Goal: Information Seeking & Learning: Learn about a topic

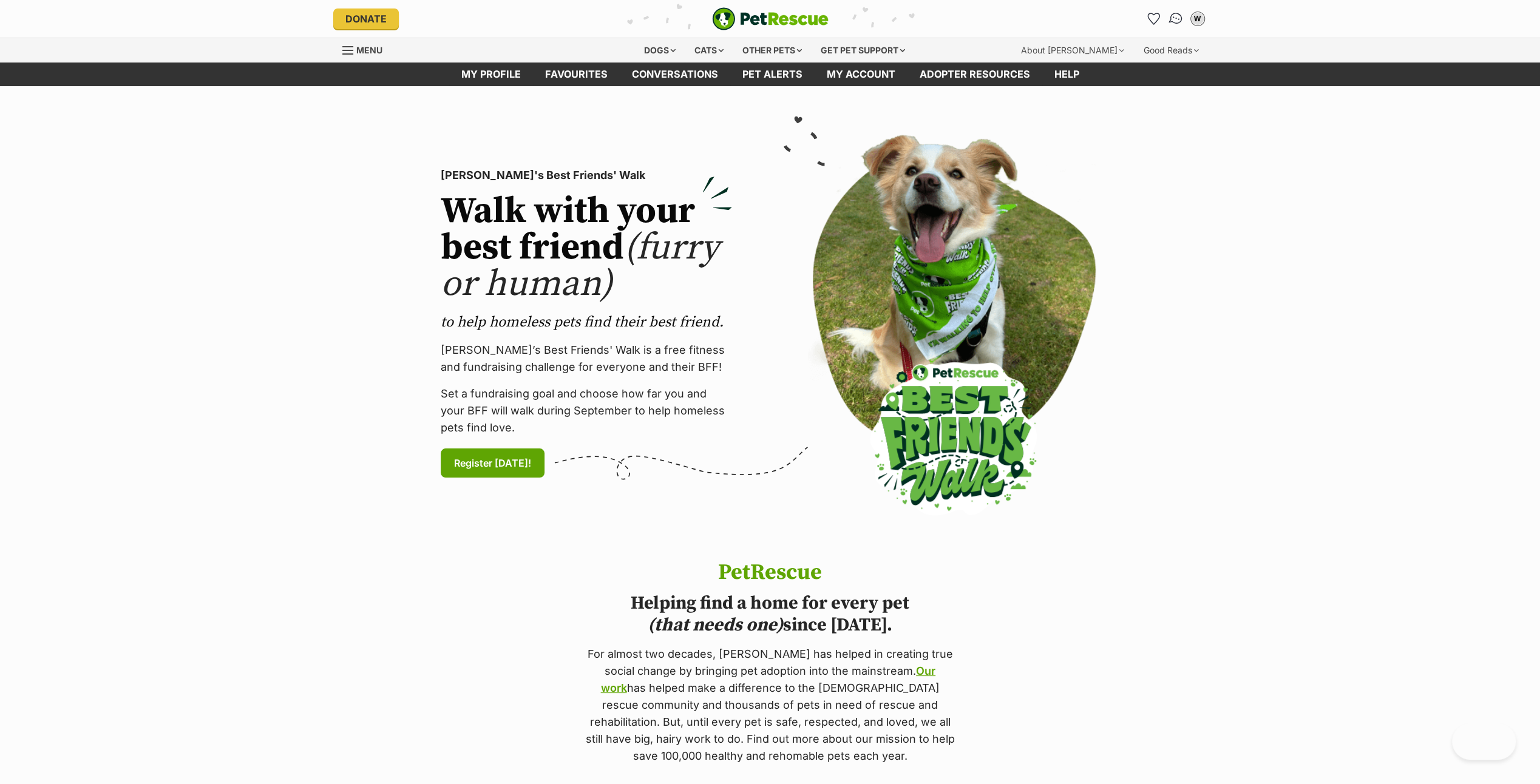
click at [1172, 15] on img "Conversations" at bounding box center [1175, 19] width 16 height 15
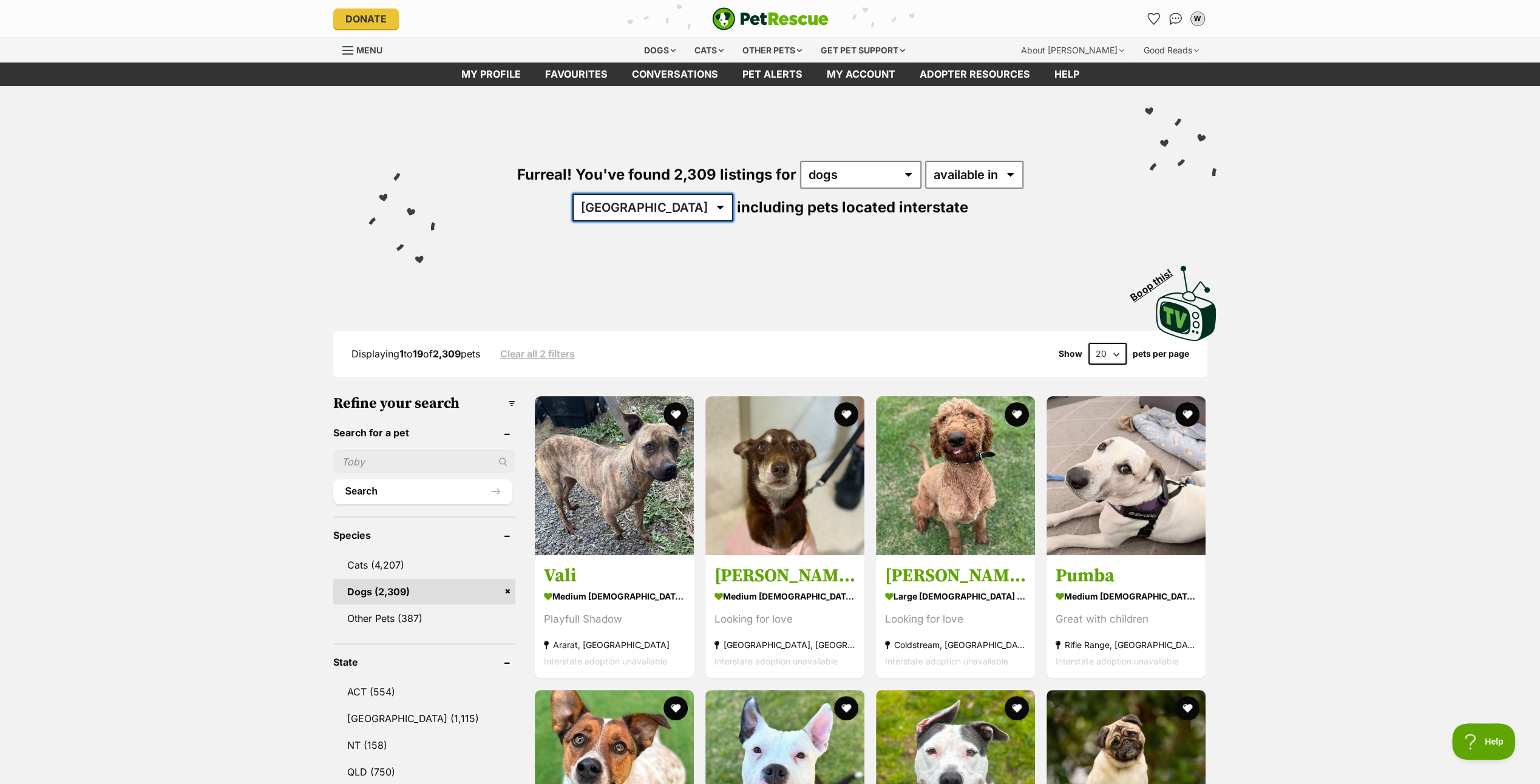
click at [733, 194] on select "Australia ACT NSW NT QLD SA TAS VIC WA" at bounding box center [653, 207] width 161 height 28
select select "VIC"
click at [733, 194] on select "Australia ACT NSW NT QLD SA TAS VIC WA" at bounding box center [653, 207] width 161 height 28
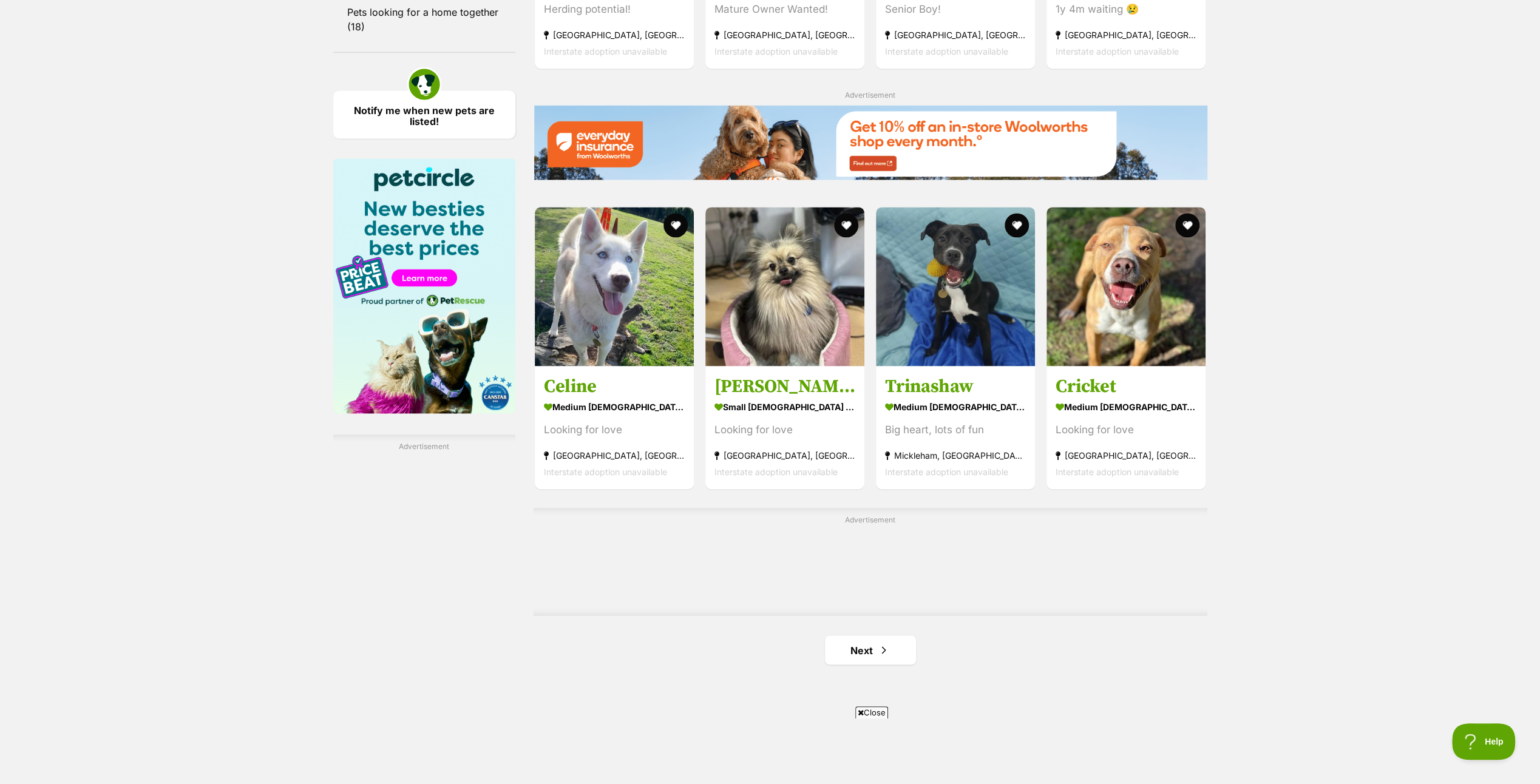
scroll to position [1942, 0]
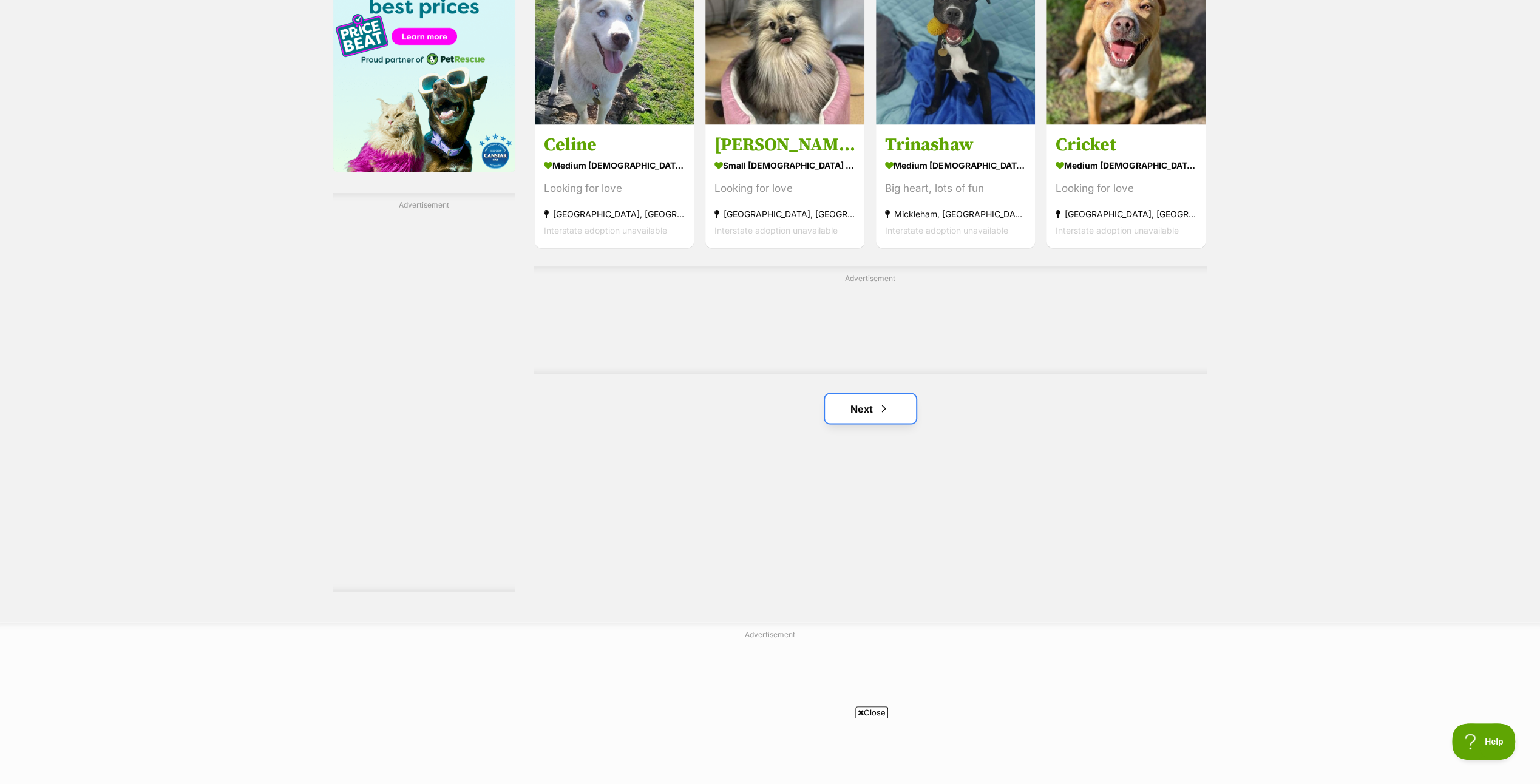
click at [851, 401] on link "Next" at bounding box center [870, 408] width 91 height 29
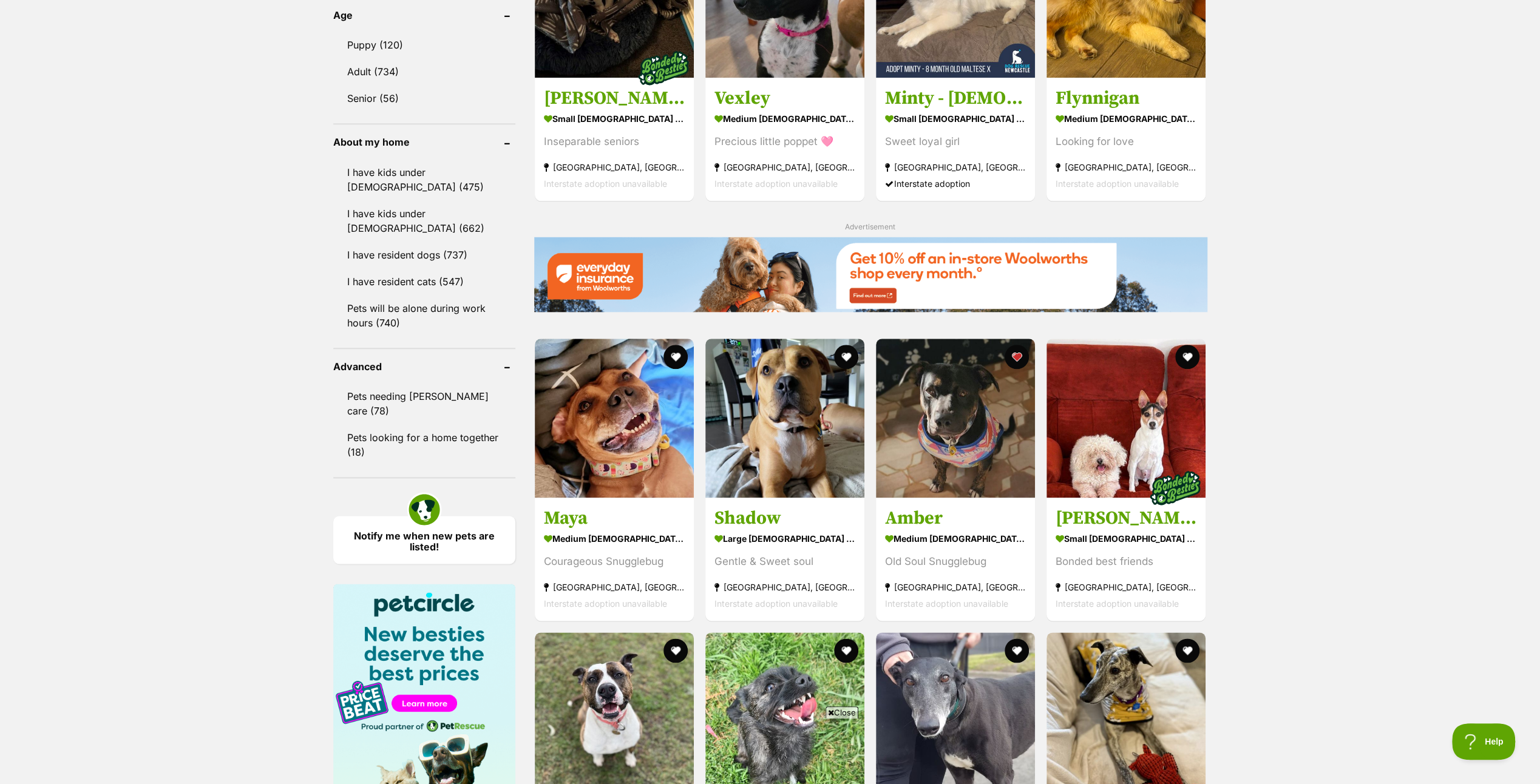
scroll to position [1517, 0]
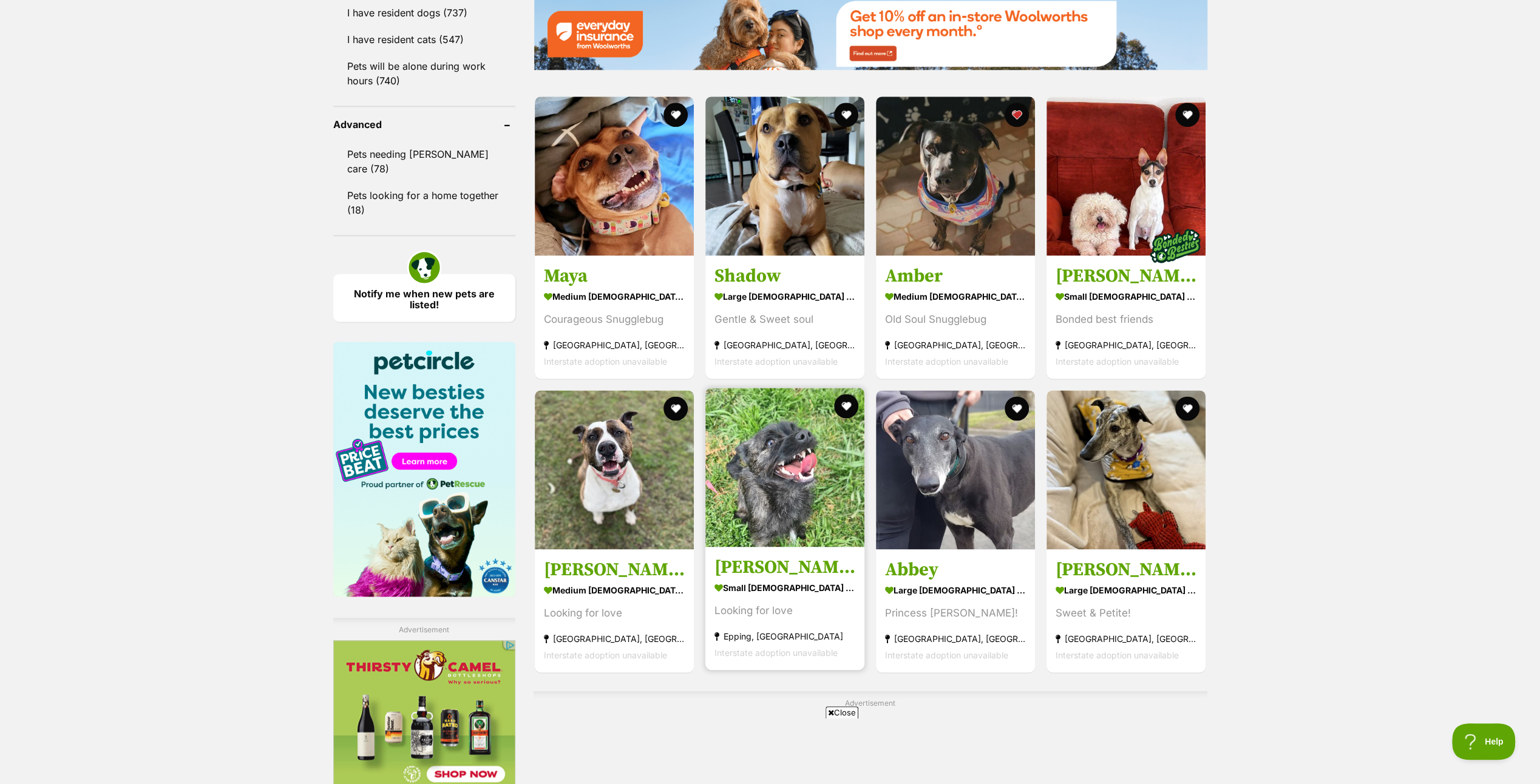
click at [777, 441] on img at bounding box center [784, 467] width 159 height 159
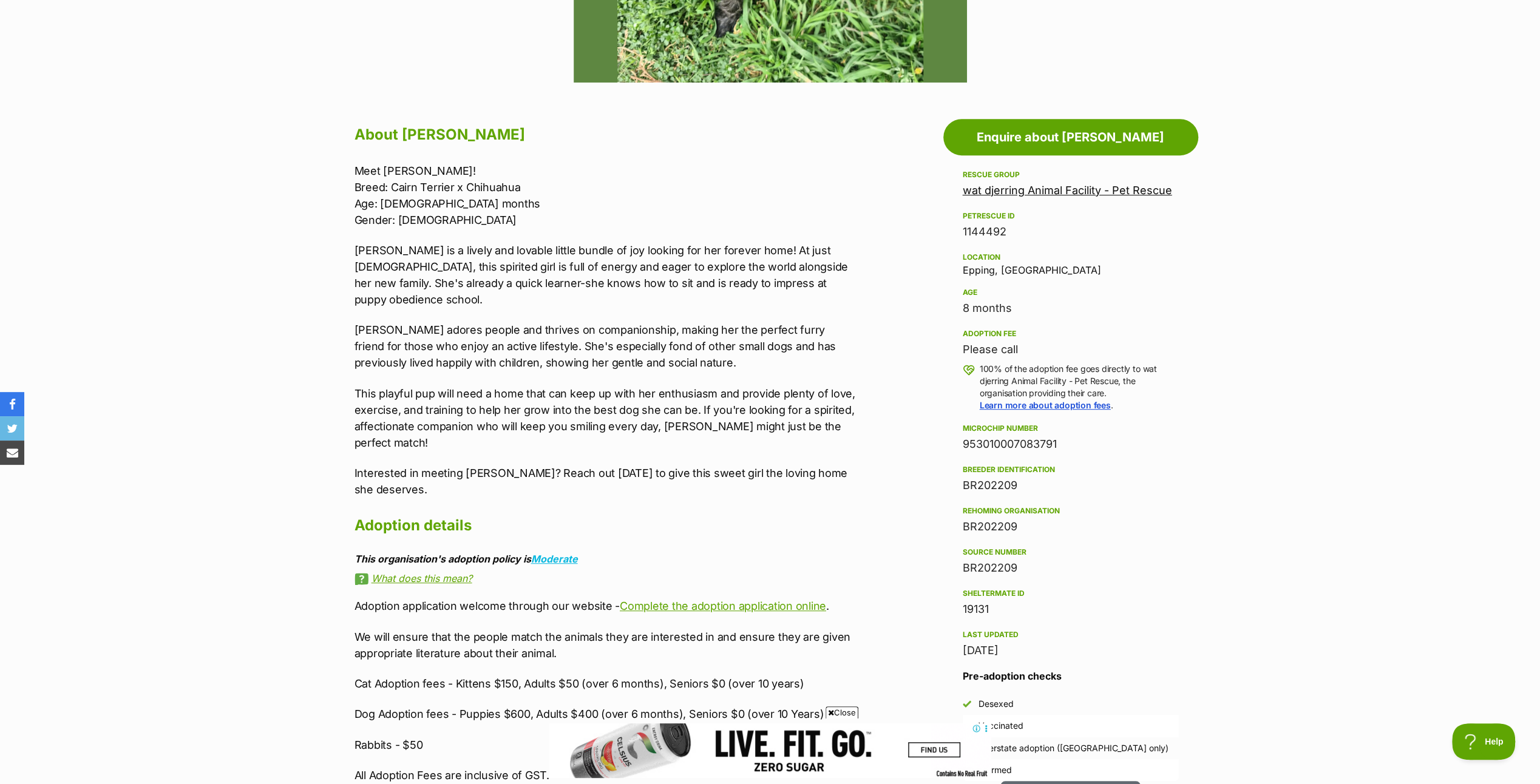
scroll to position [546, 0]
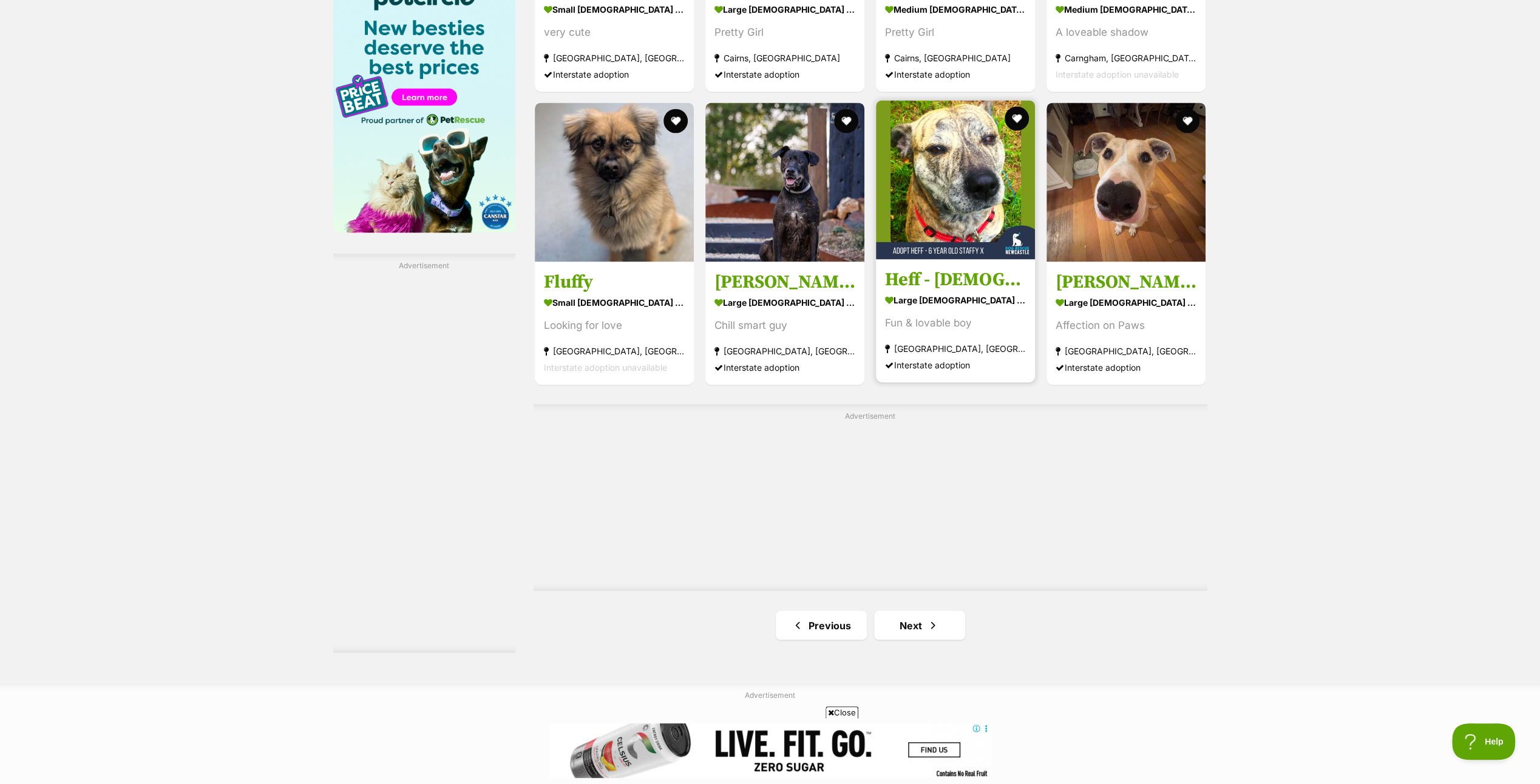
scroll to position [2063, 0]
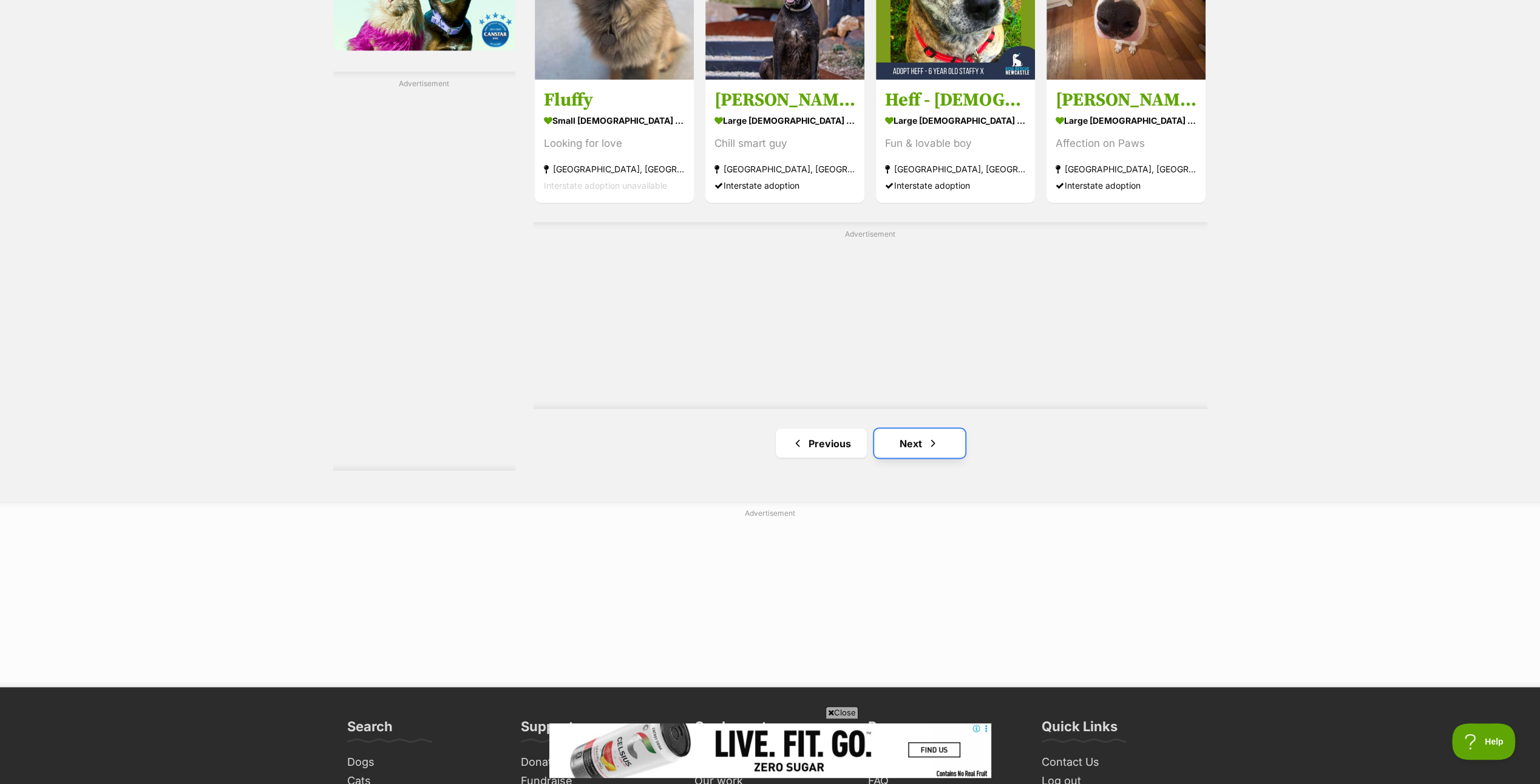
click at [917, 444] on link "Next" at bounding box center [919, 442] width 91 height 29
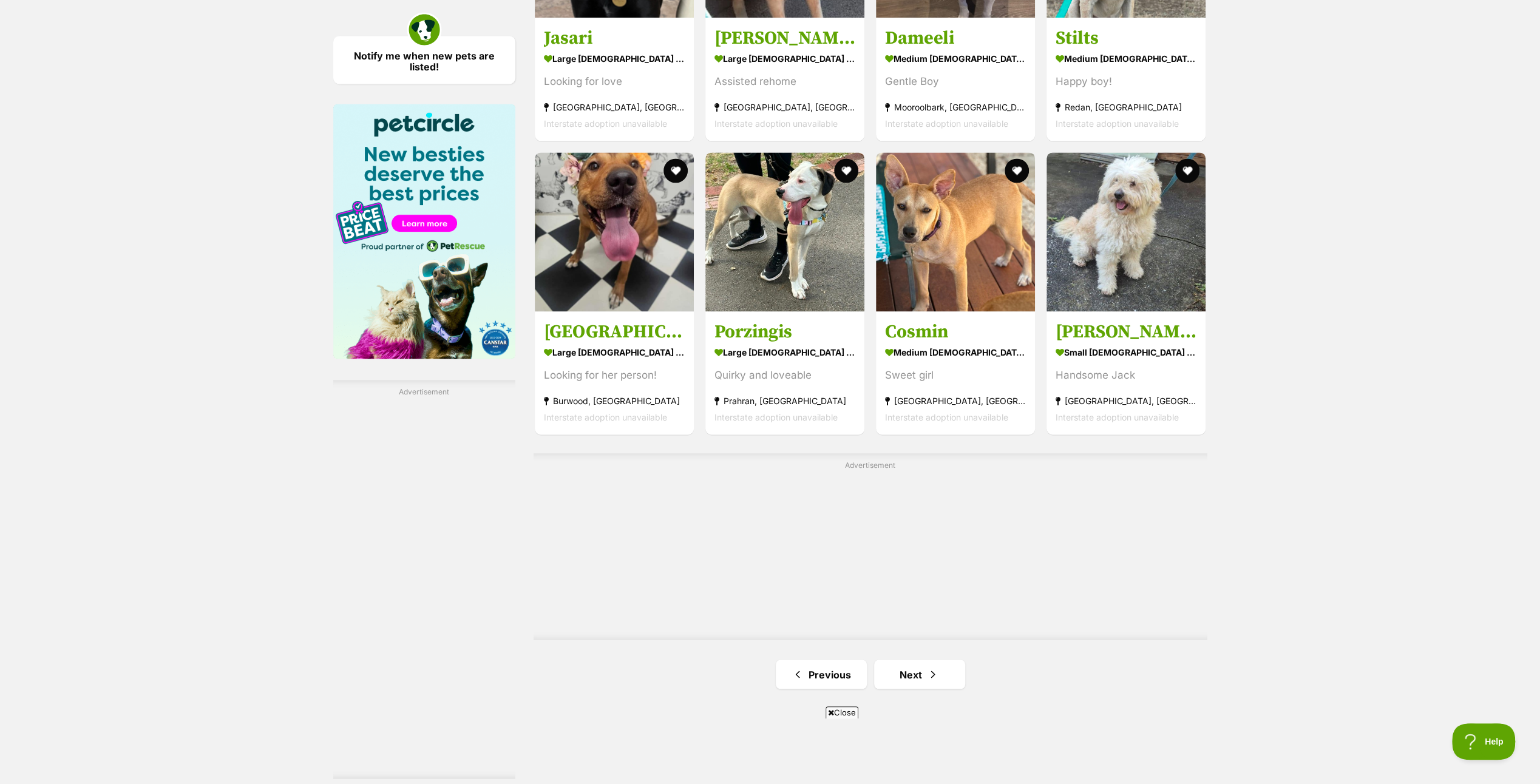
scroll to position [1820, 0]
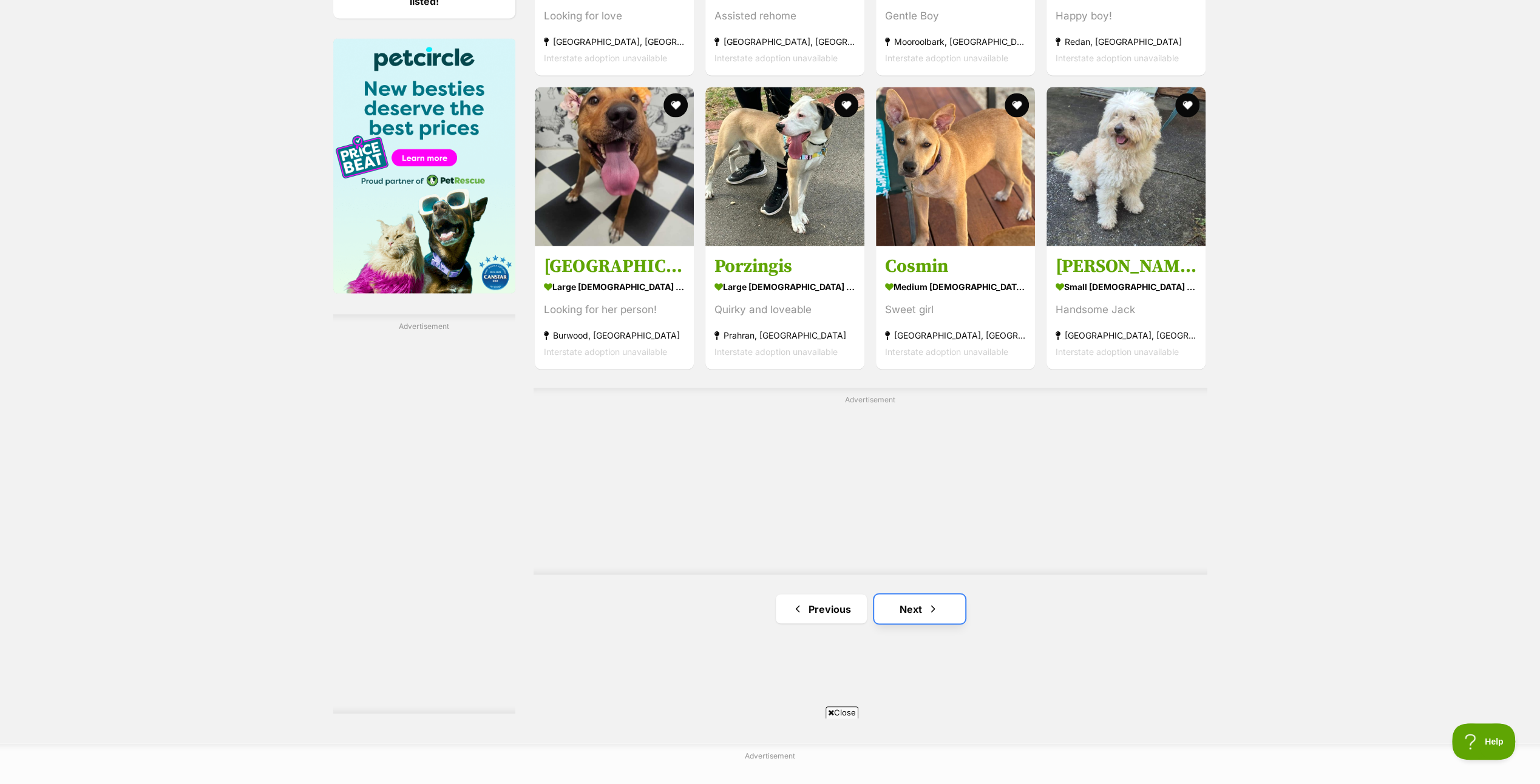
click at [919, 602] on link "Next" at bounding box center [919, 608] width 91 height 29
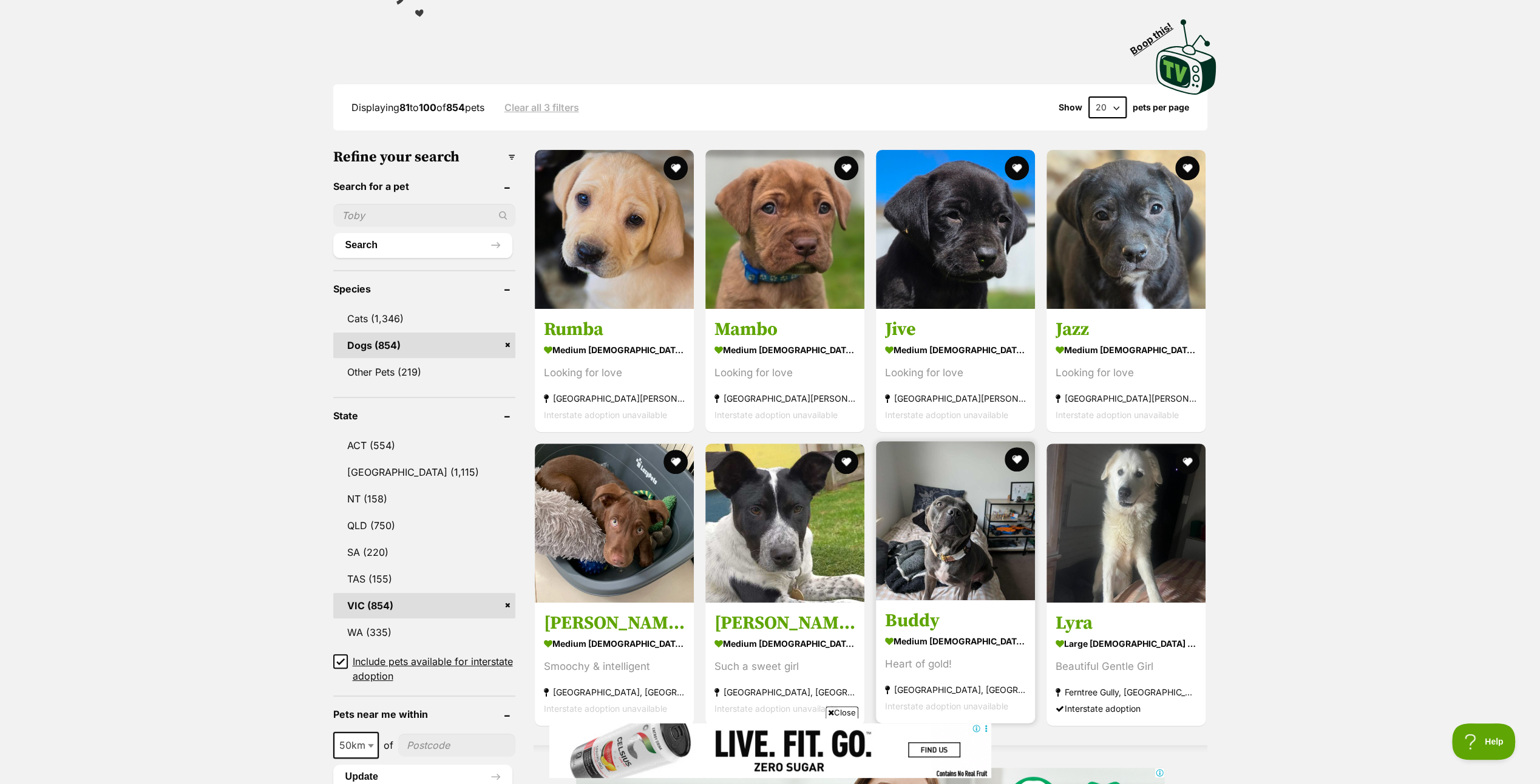
click at [948, 533] on img at bounding box center [955, 520] width 159 height 159
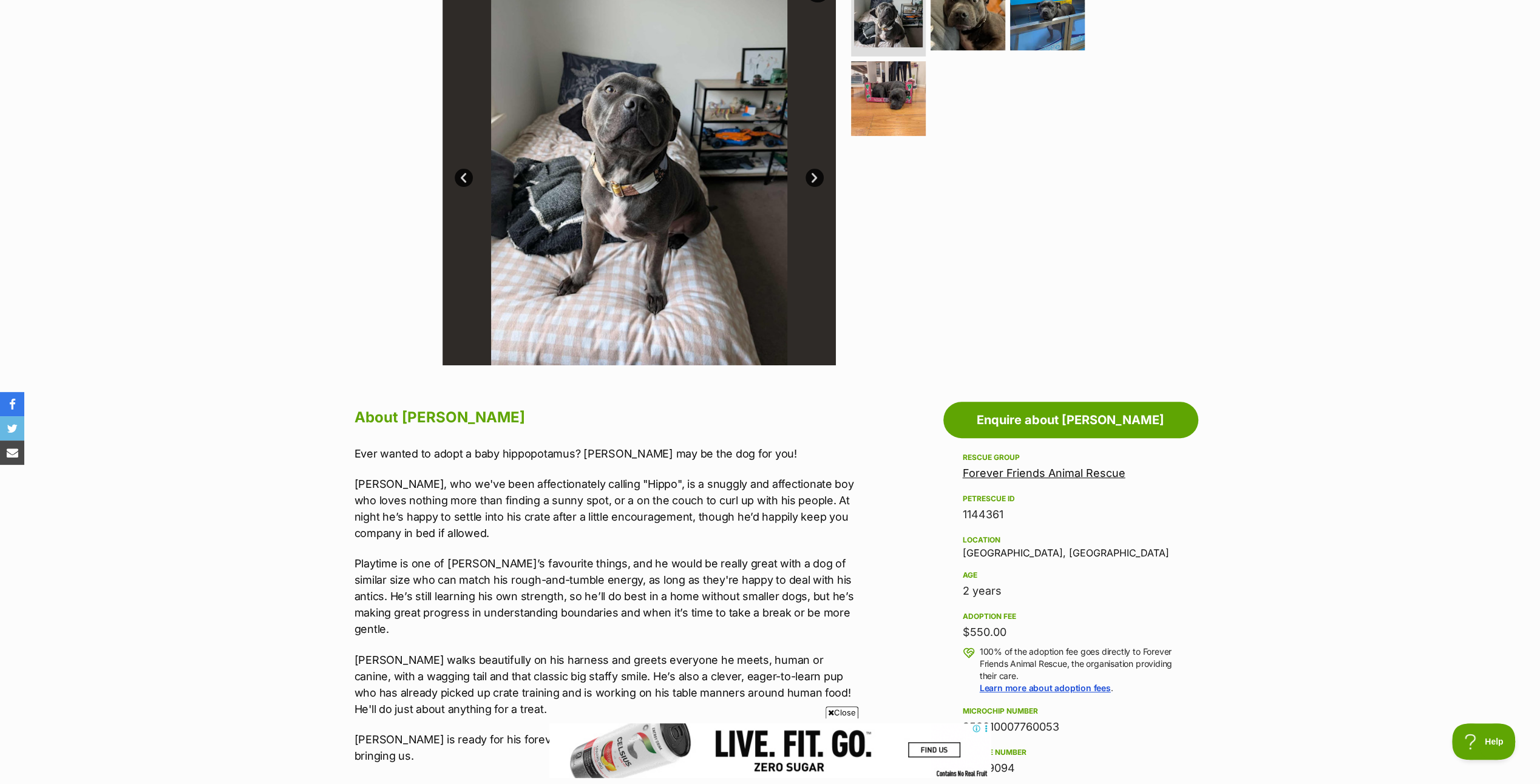
scroll to position [182, 0]
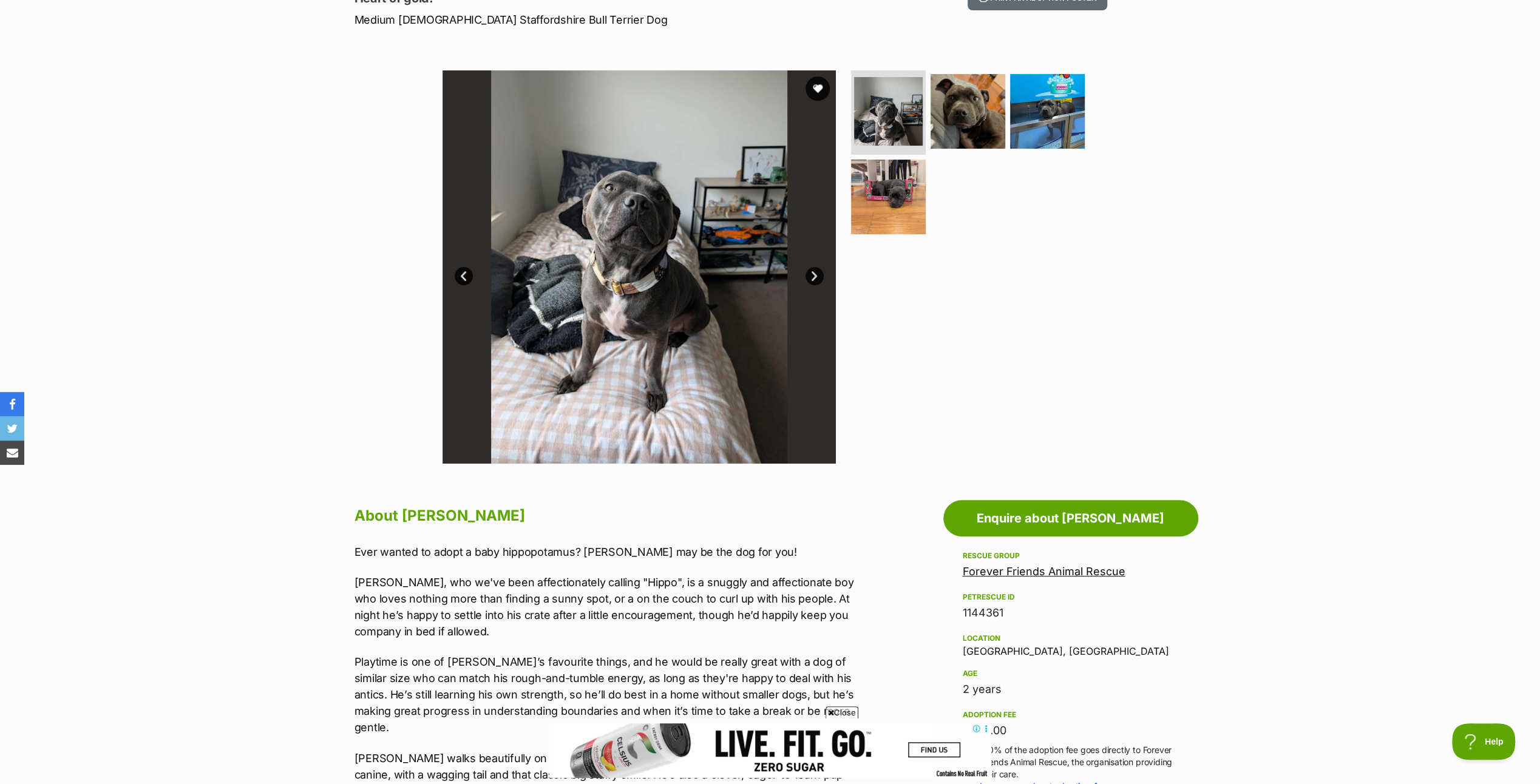
click at [812, 270] on link "Next" at bounding box center [814, 275] width 18 height 18
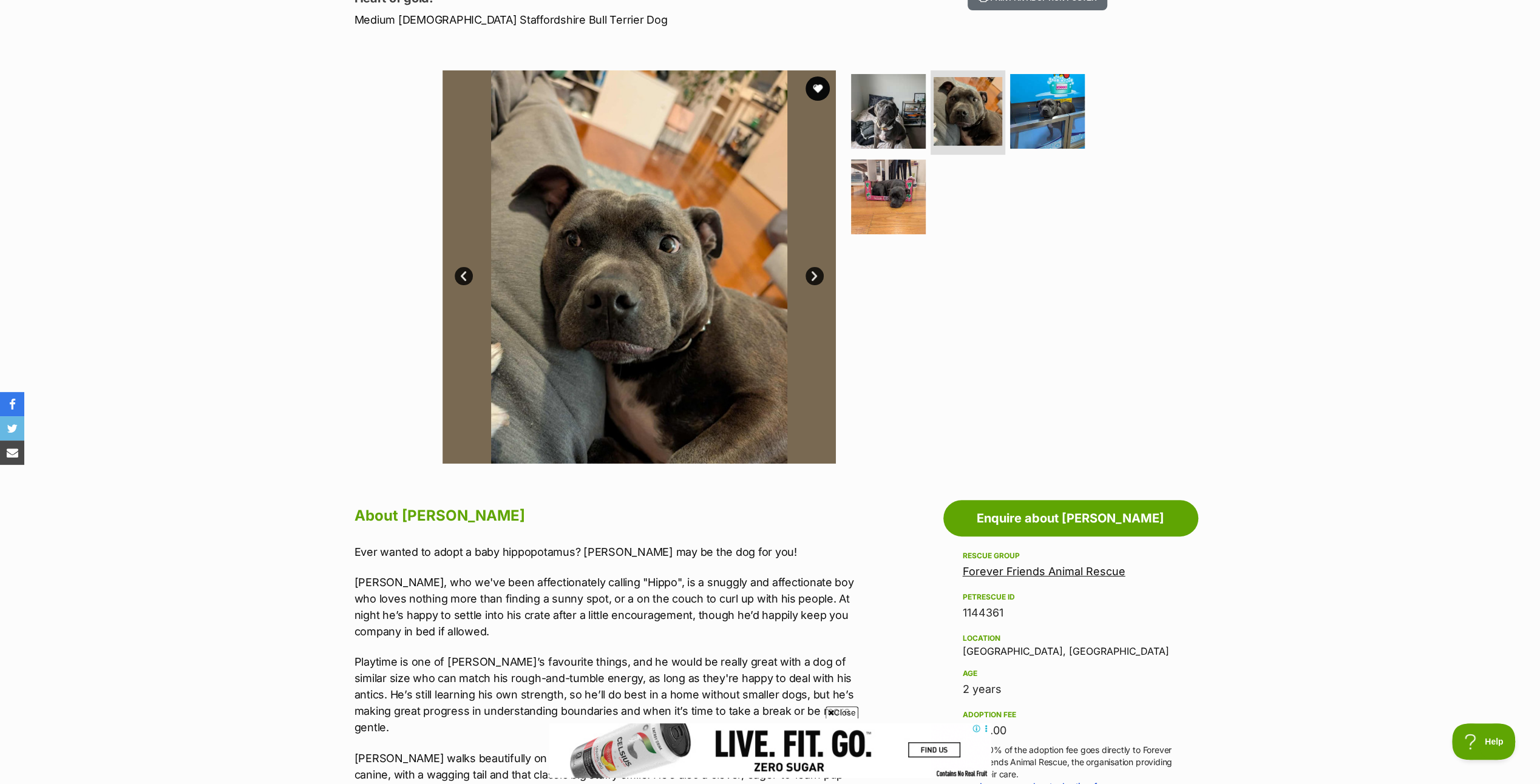
click at [812, 270] on link "Next" at bounding box center [814, 275] width 18 height 18
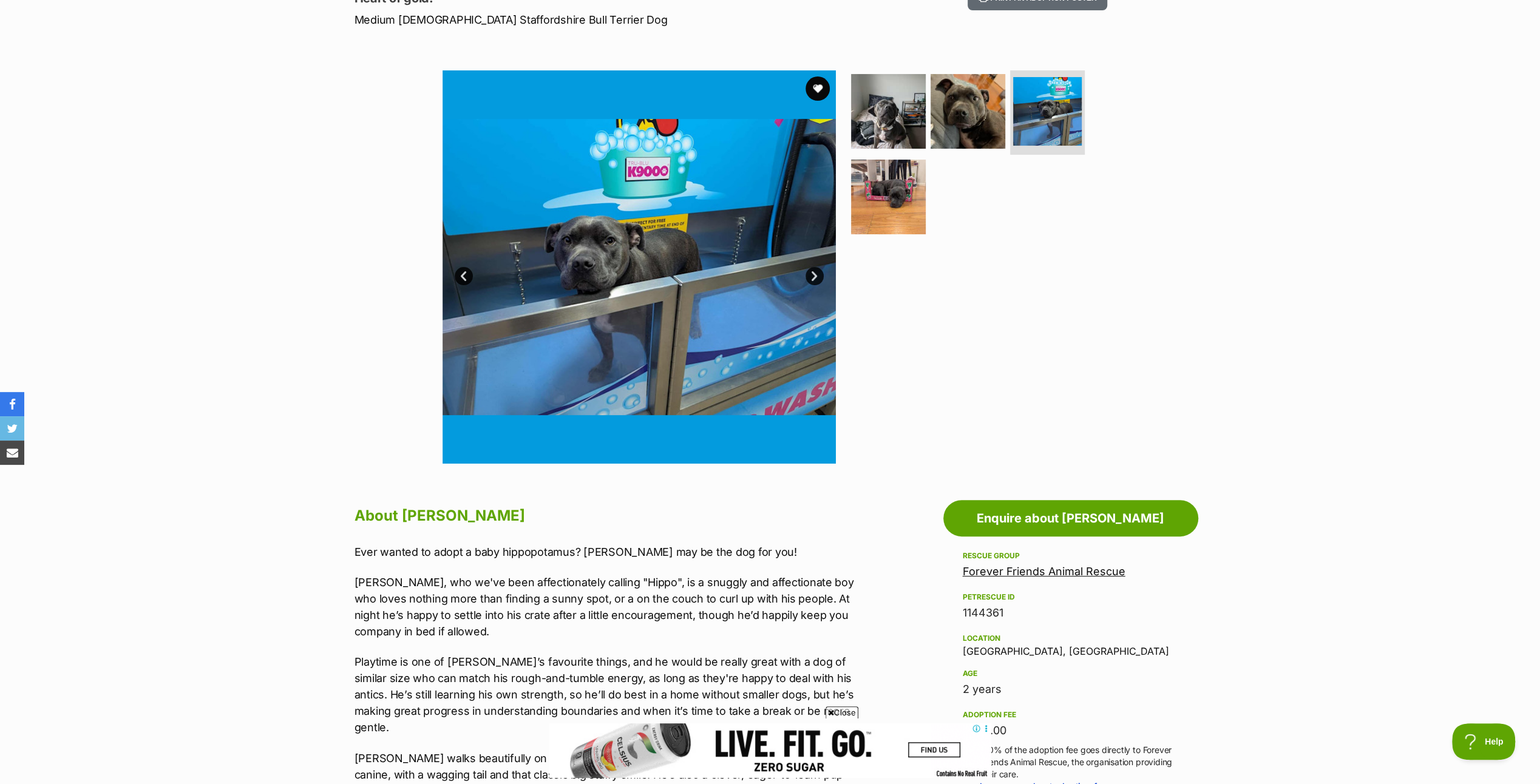
click at [812, 270] on link "Next" at bounding box center [814, 275] width 18 height 18
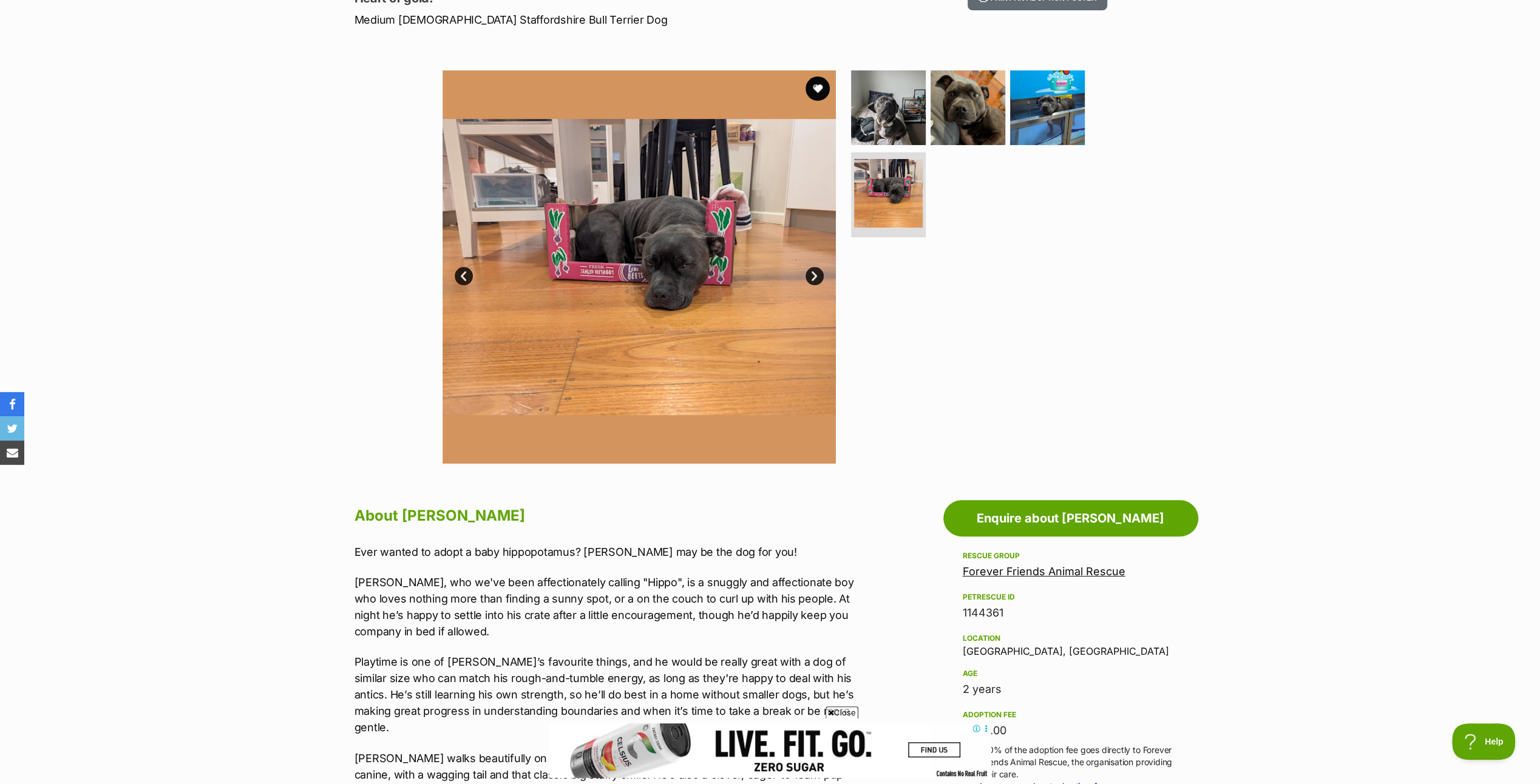
click at [812, 270] on link "Next" at bounding box center [814, 275] width 18 height 18
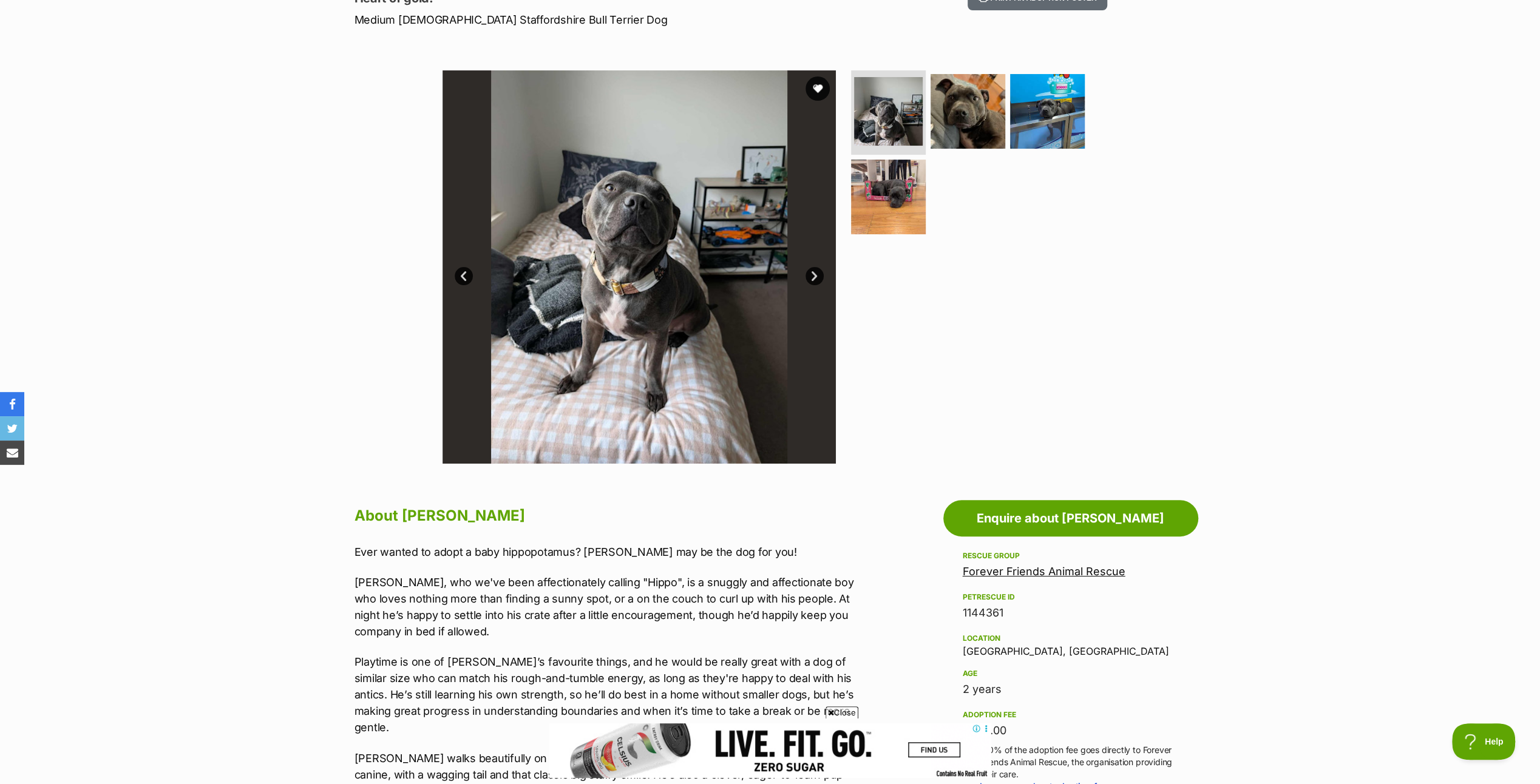
click at [812, 270] on link "Next" at bounding box center [814, 275] width 18 height 18
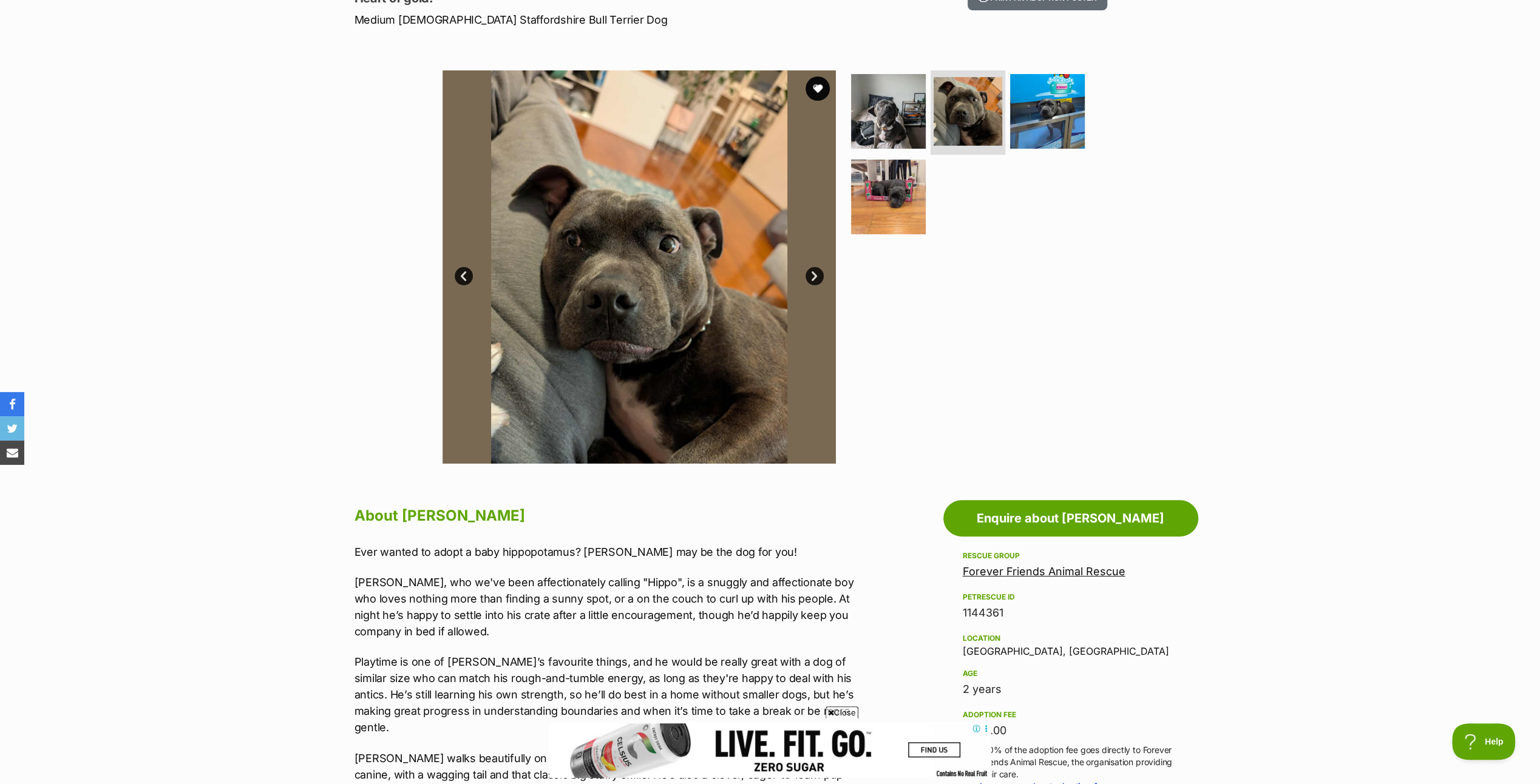
click at [812, 270] on link "Next" at bounding box center [814, 275] width 18 height 18
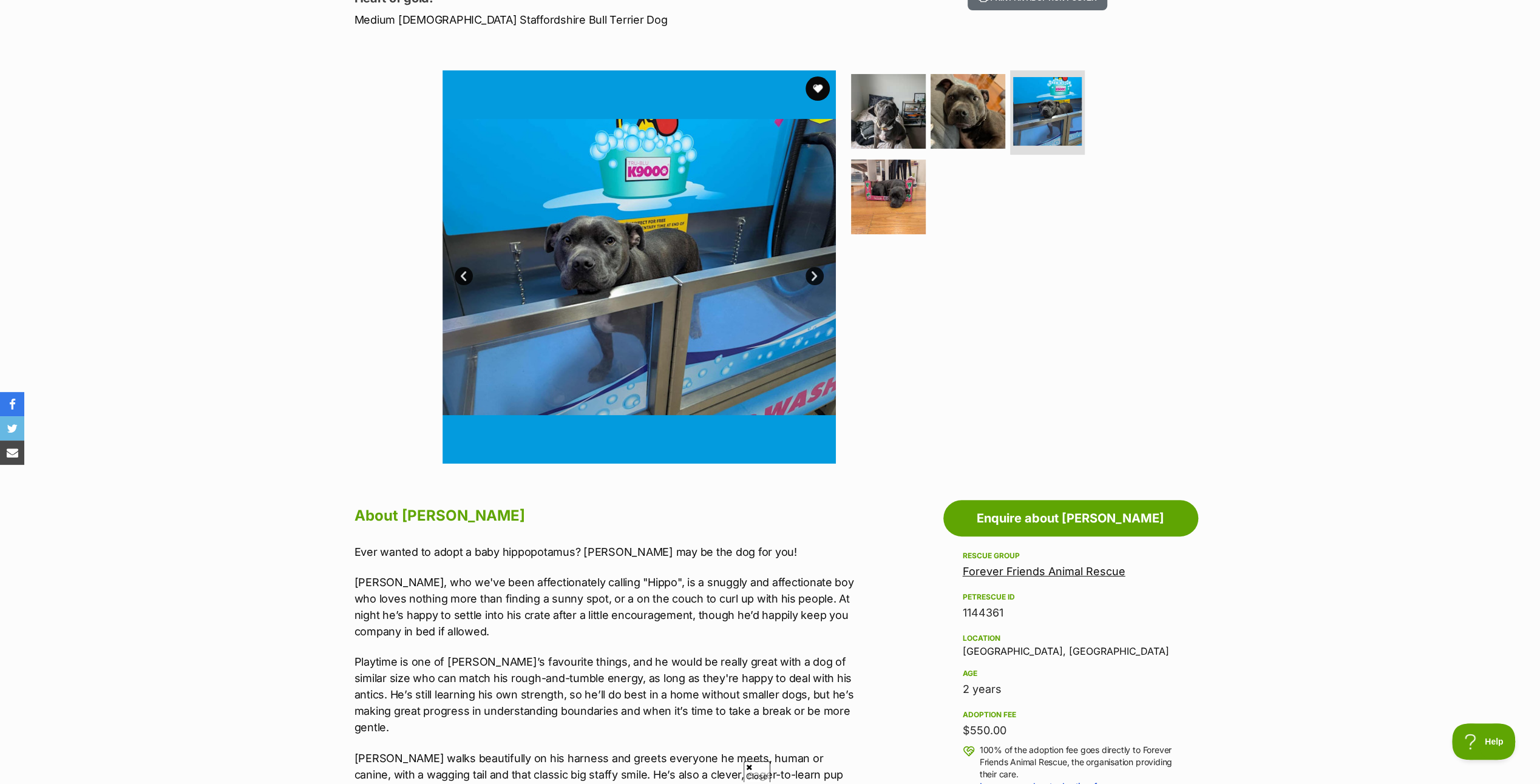
click at [812, 270] on link "Next" at bounding box center [814, 275] width 18 height 18
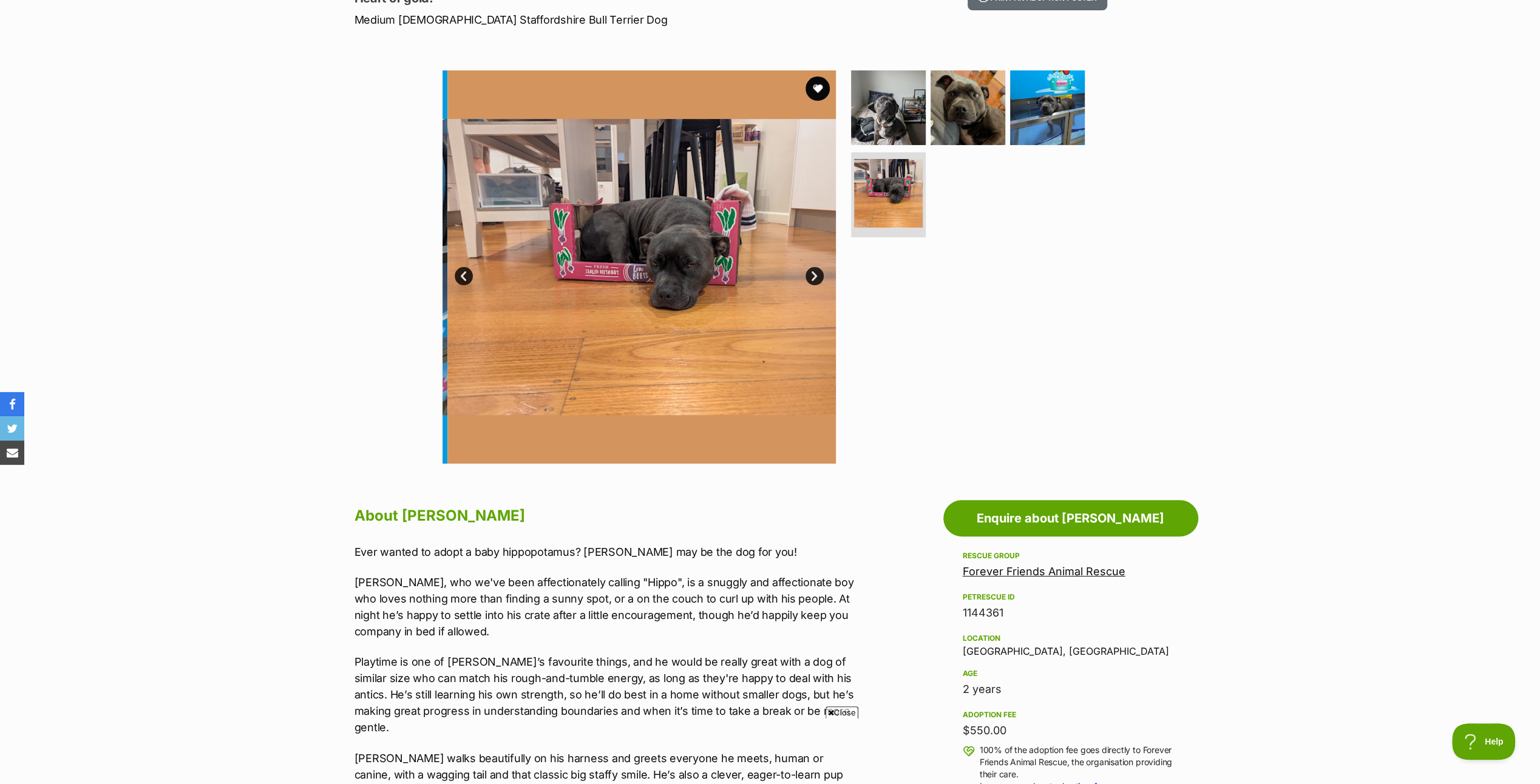
scroll to position [0, 0]
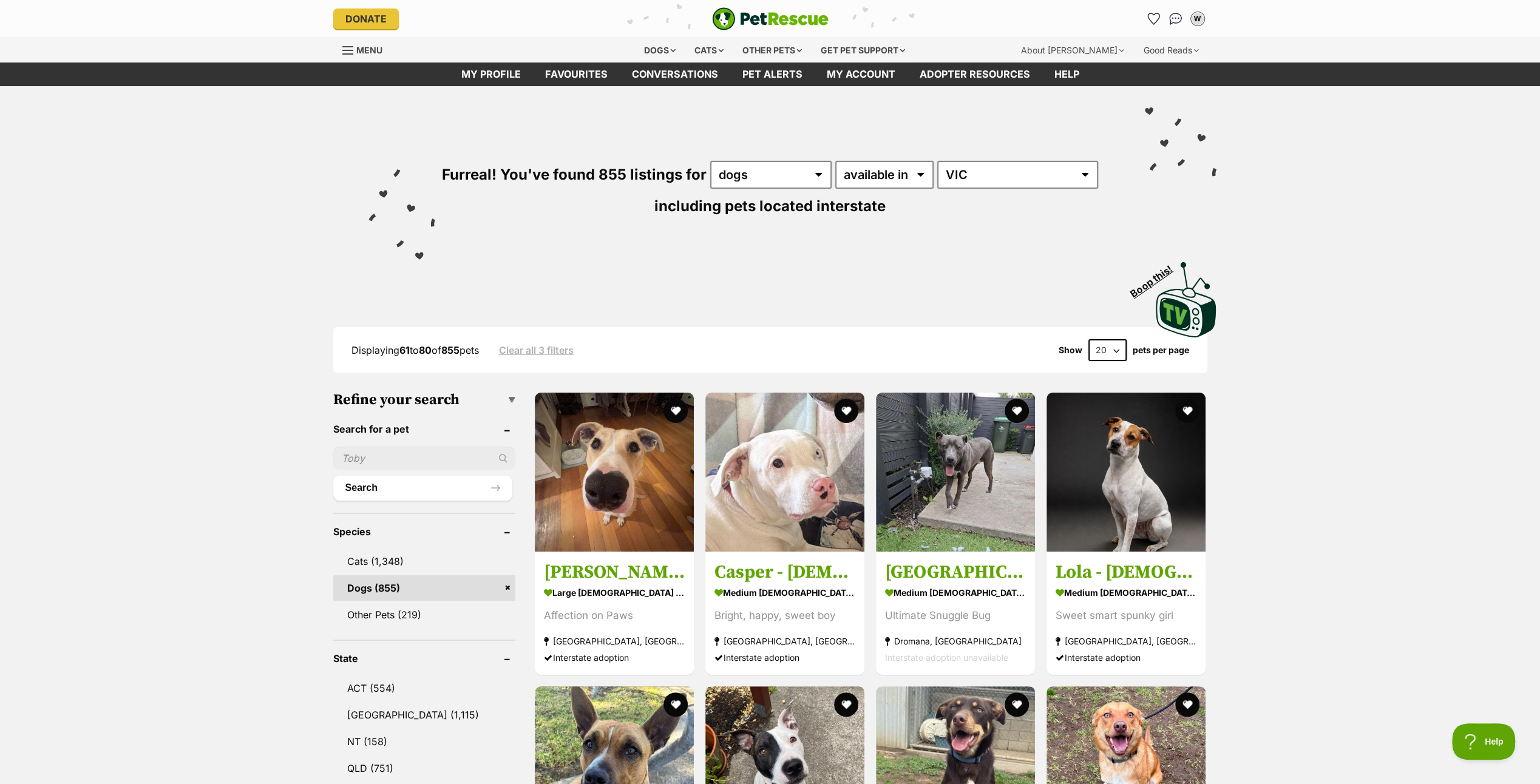
drag, startPoint x: 1150, startPoint y: 16, endPoint x: 1092, endPoint y: 113, distance: 113.0
click at [1150, 16] on icon "Favourites" at bounding box center [1153, 19] width 12 height 11
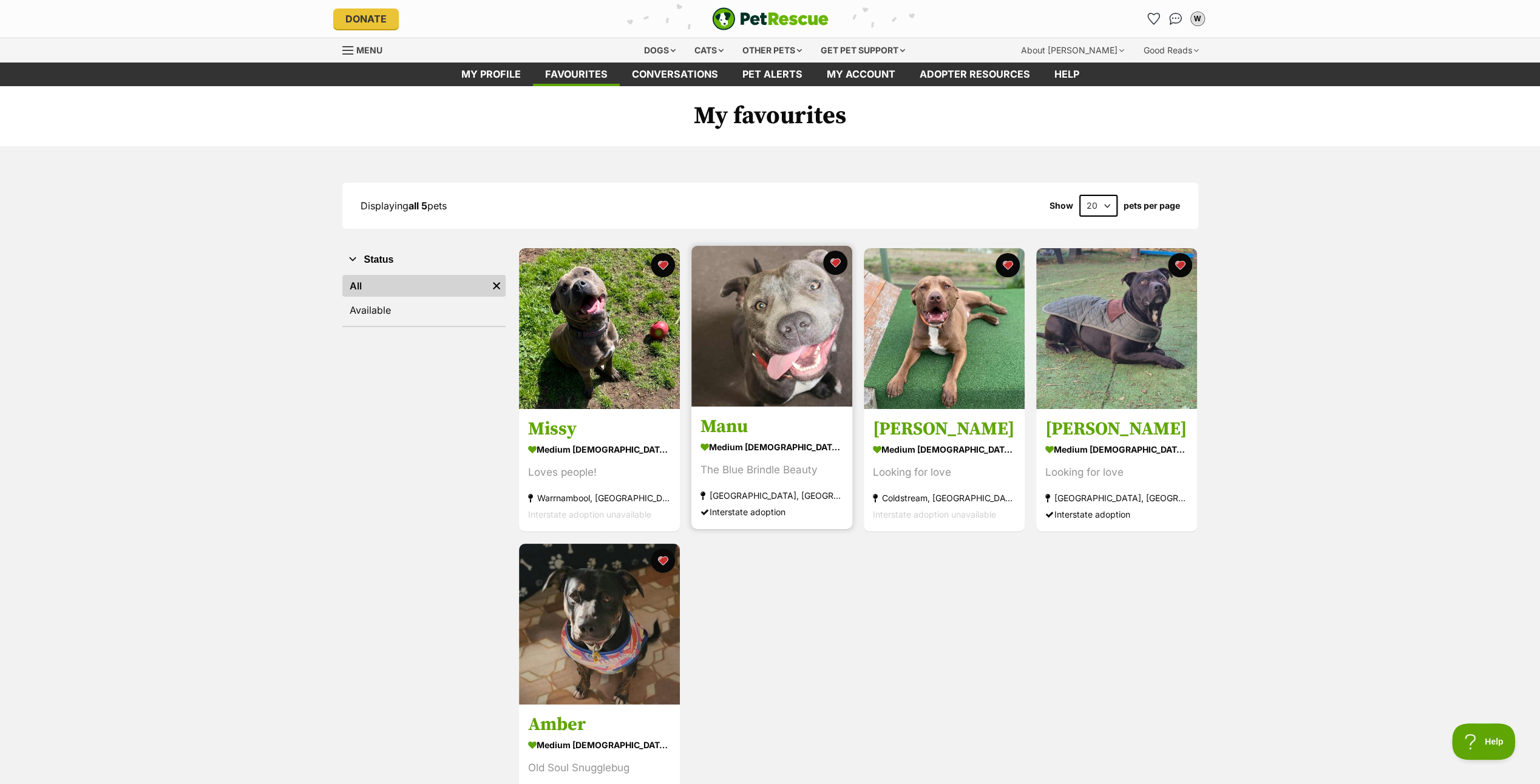
click at [776, 319] on img at bounding box center [772, 326] width 161 height 161
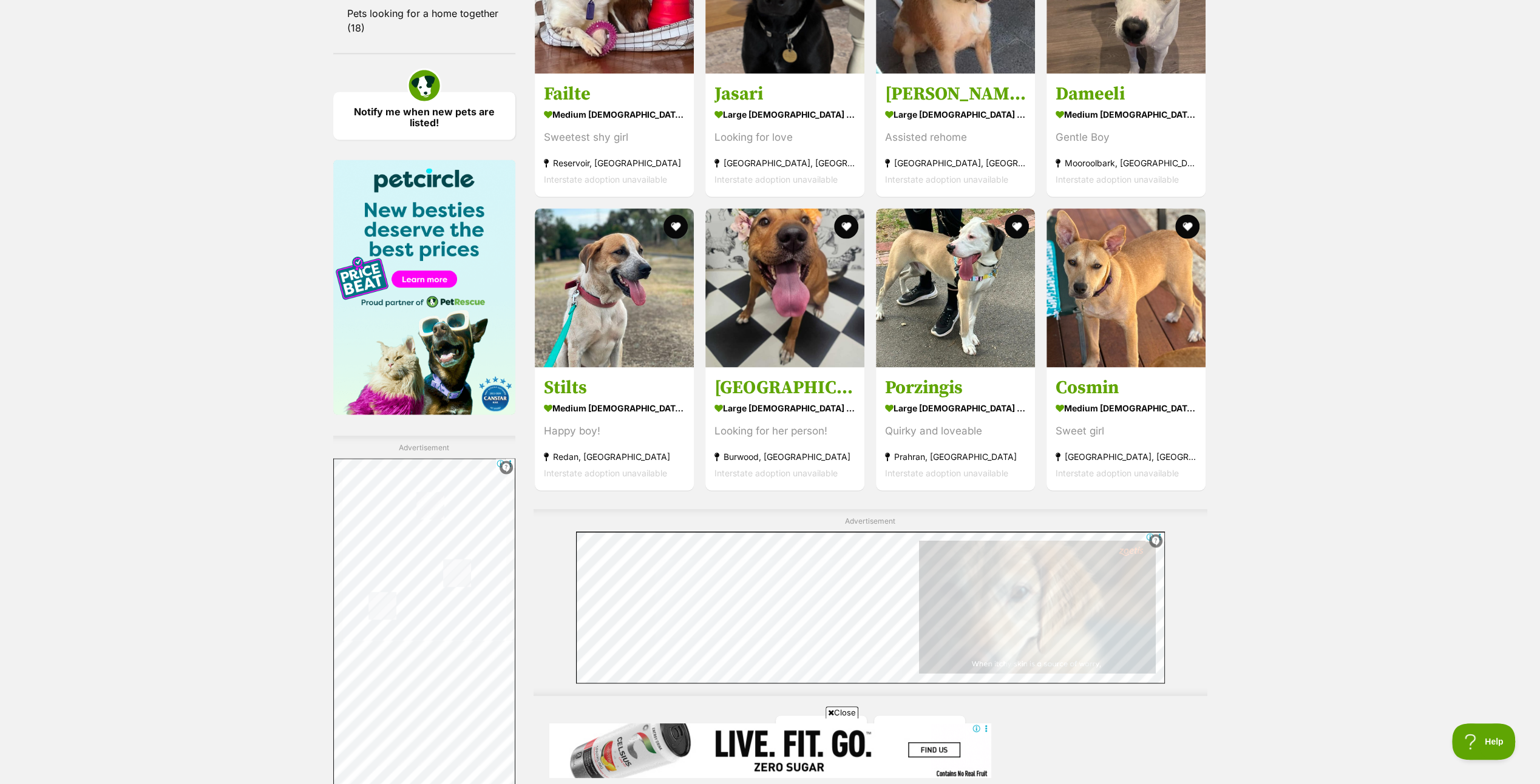
scroll to position [2063, 0]
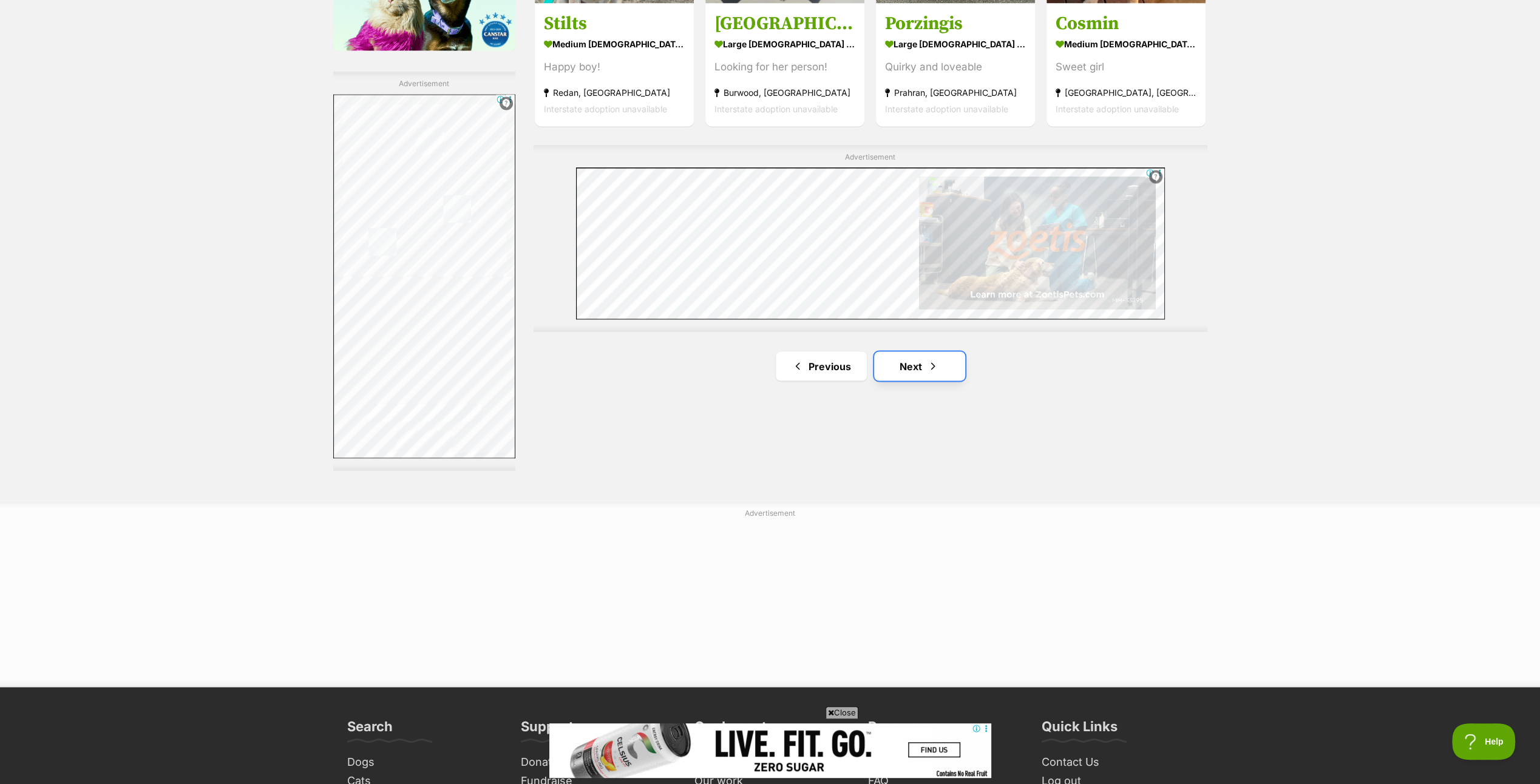
click at [935, 364] on span "Next page" at bounding box center [933, 366] width 12 height 15
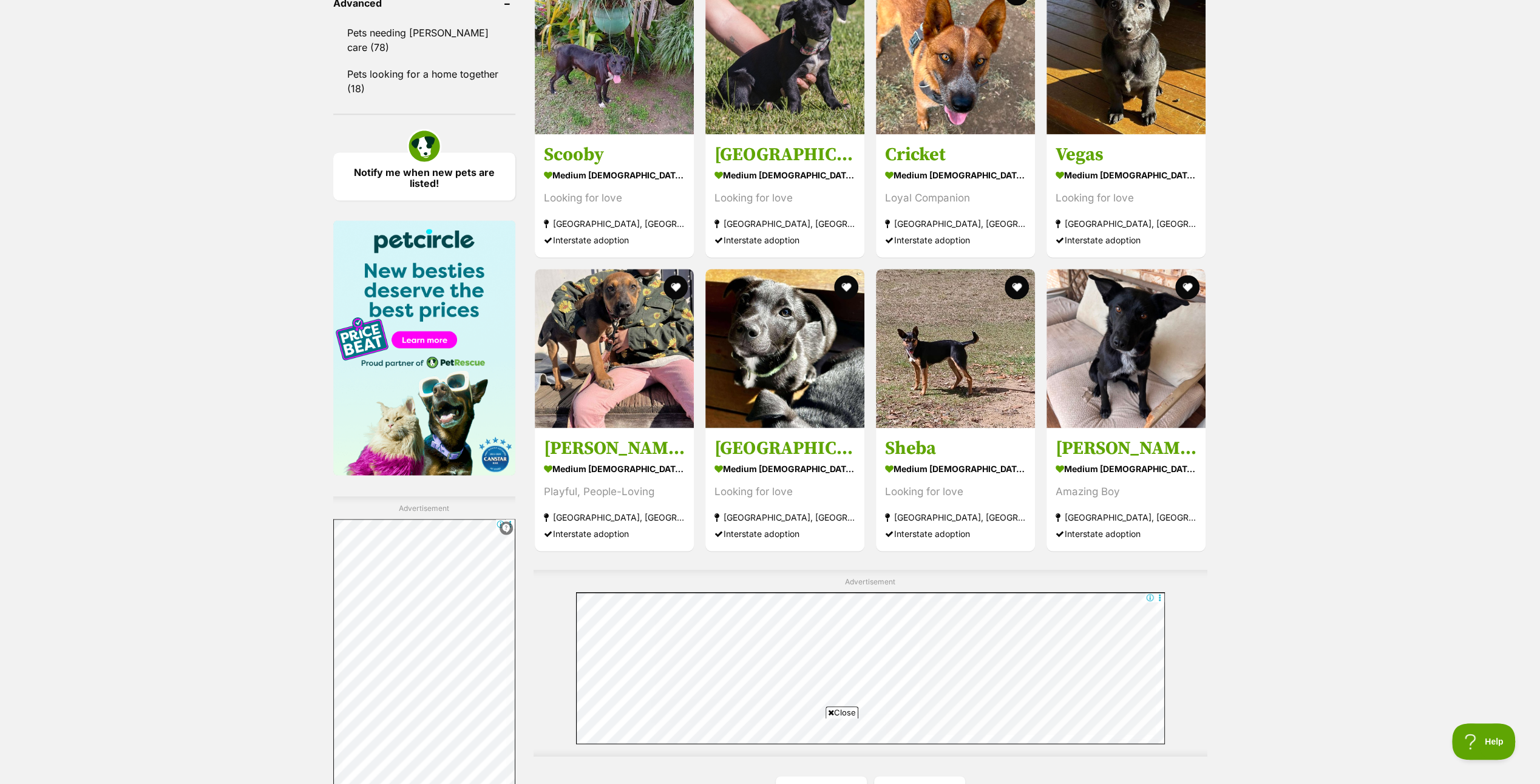
scroll to position [1775, 0]
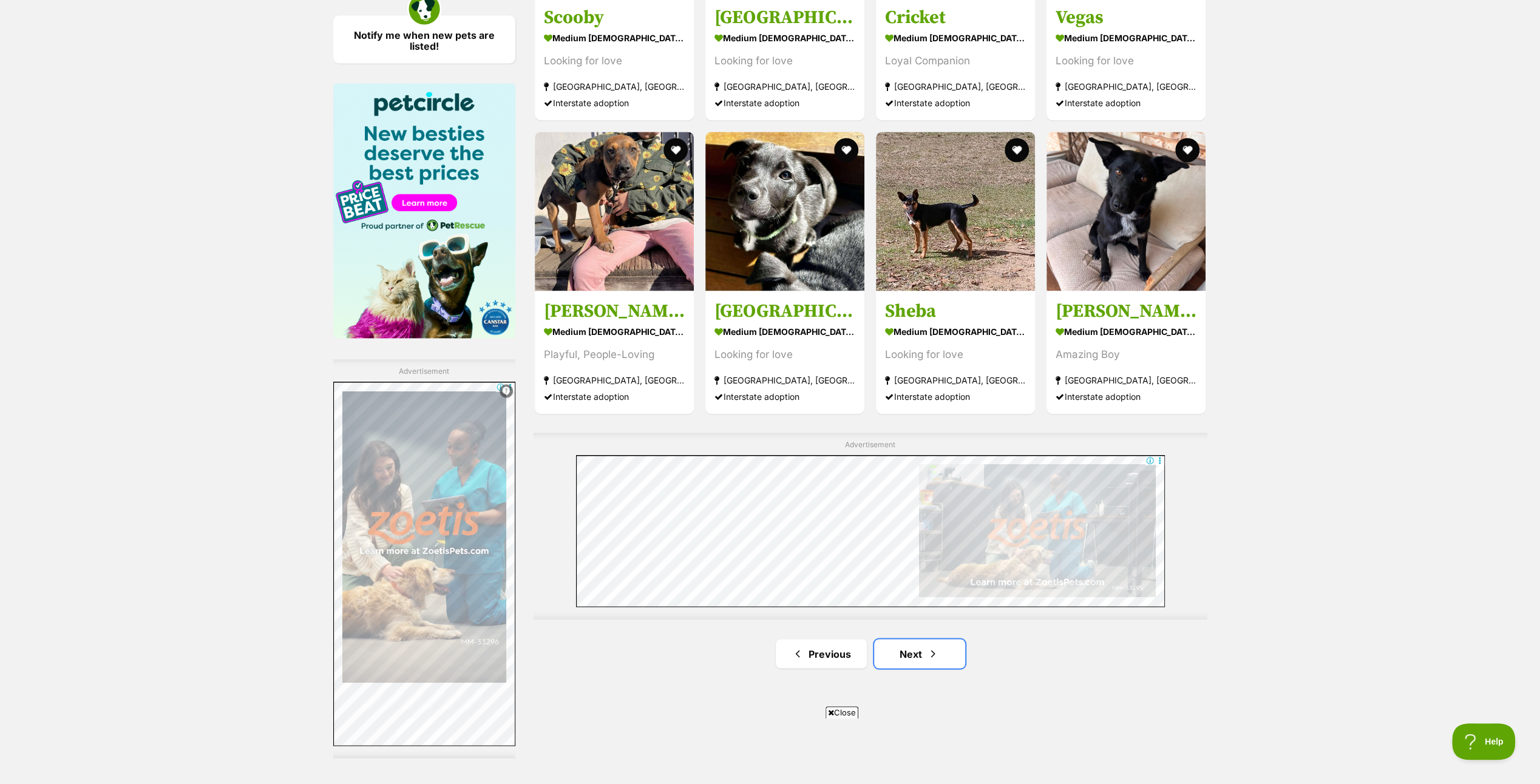
click at [915, 639] on link "Next" at bounding box center [919, 653] width 91 height 29
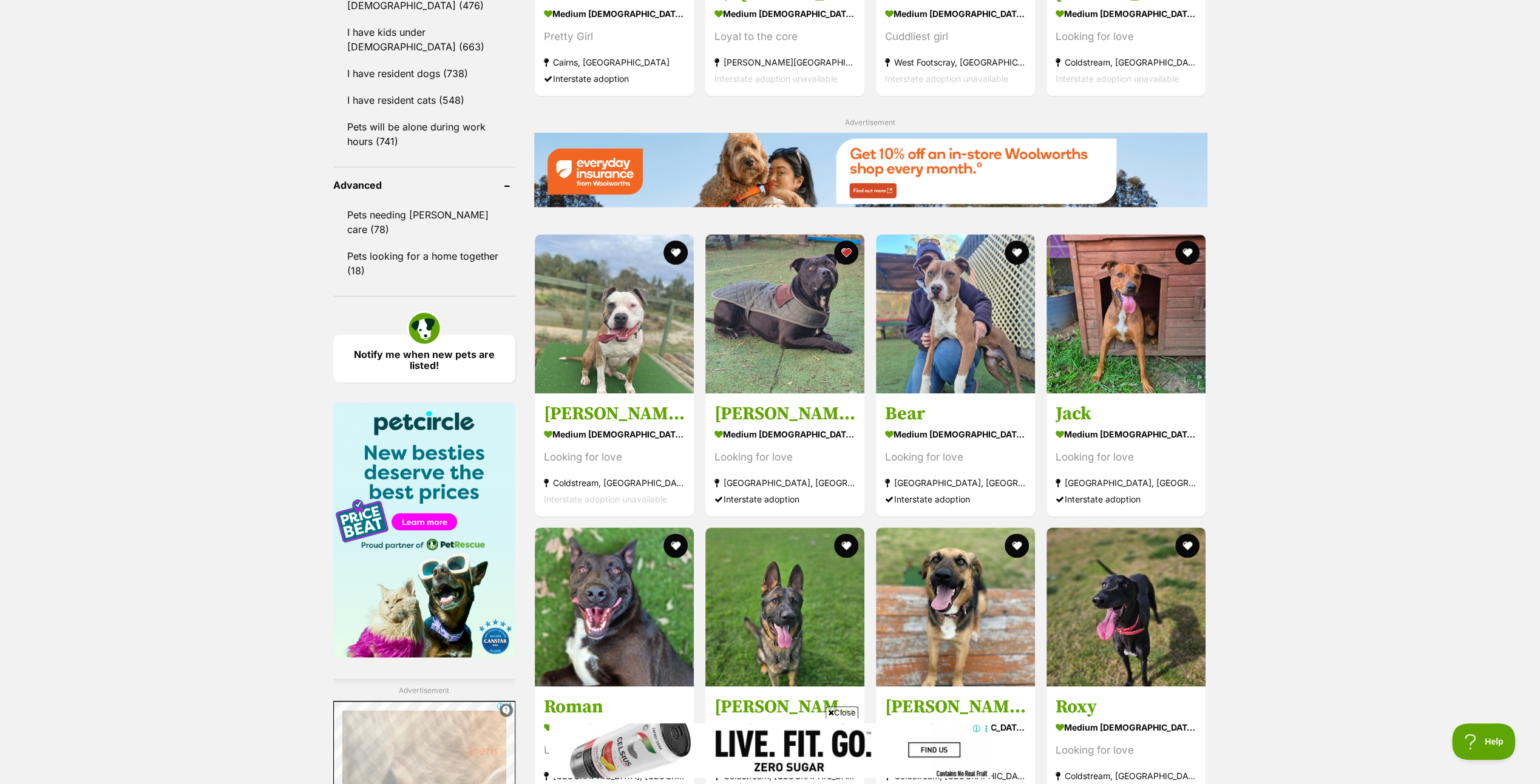
scroll to position [1638, 0]
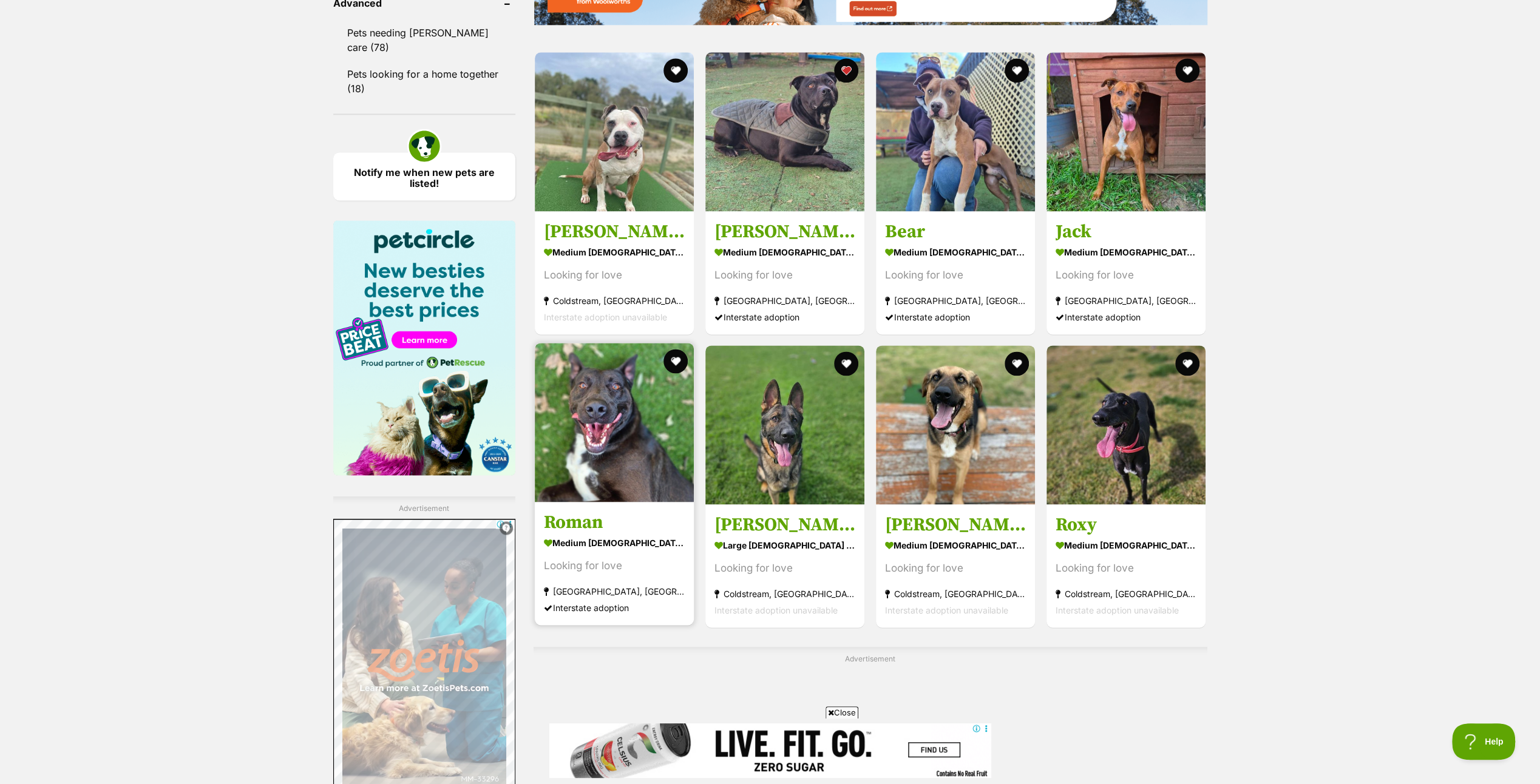
click at [620, 428] on img at bounding box center [614, 422] width 159 height 159
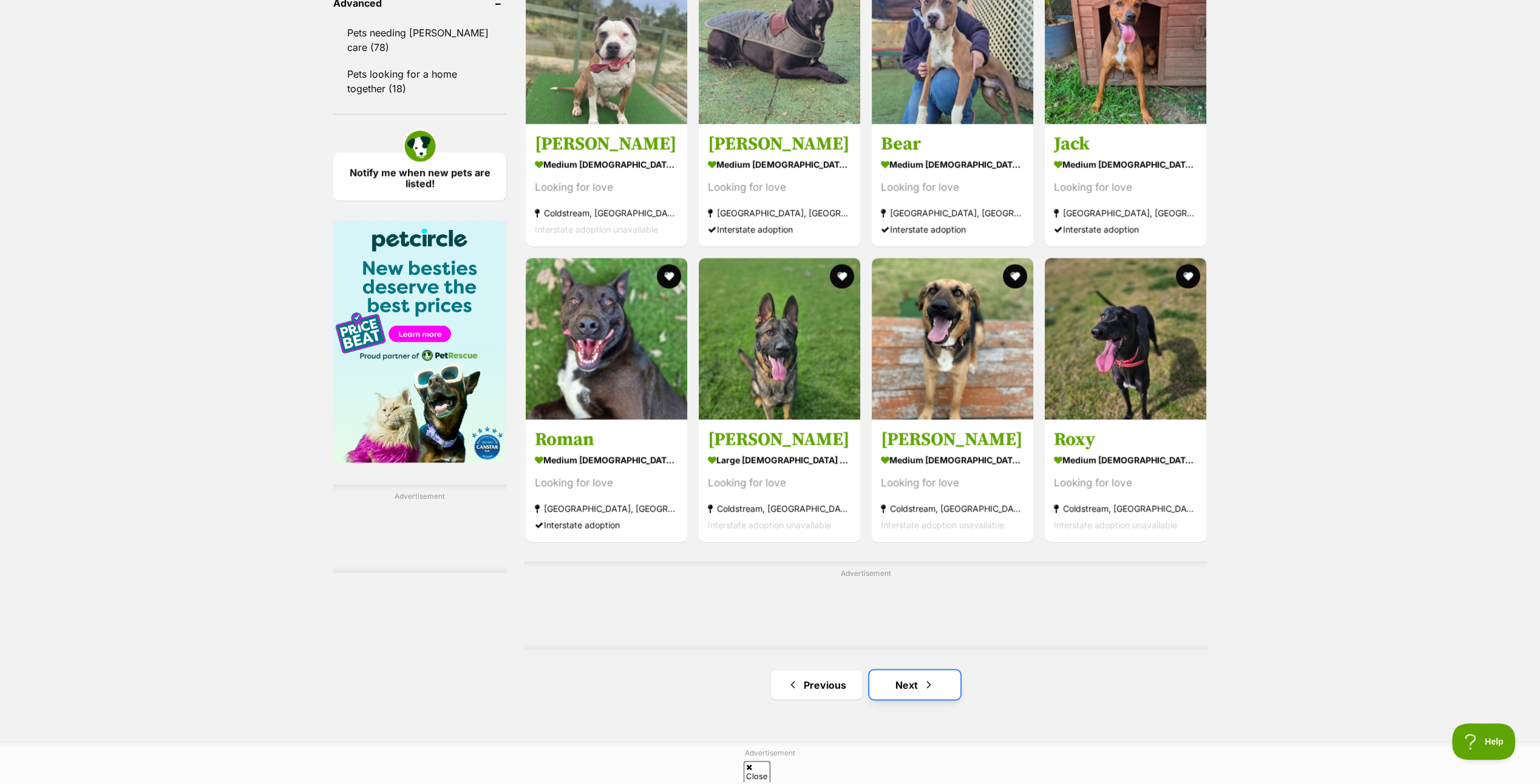
click at [907, 670] on link "Next" at bounding box center [914, 684] width 91 height 29
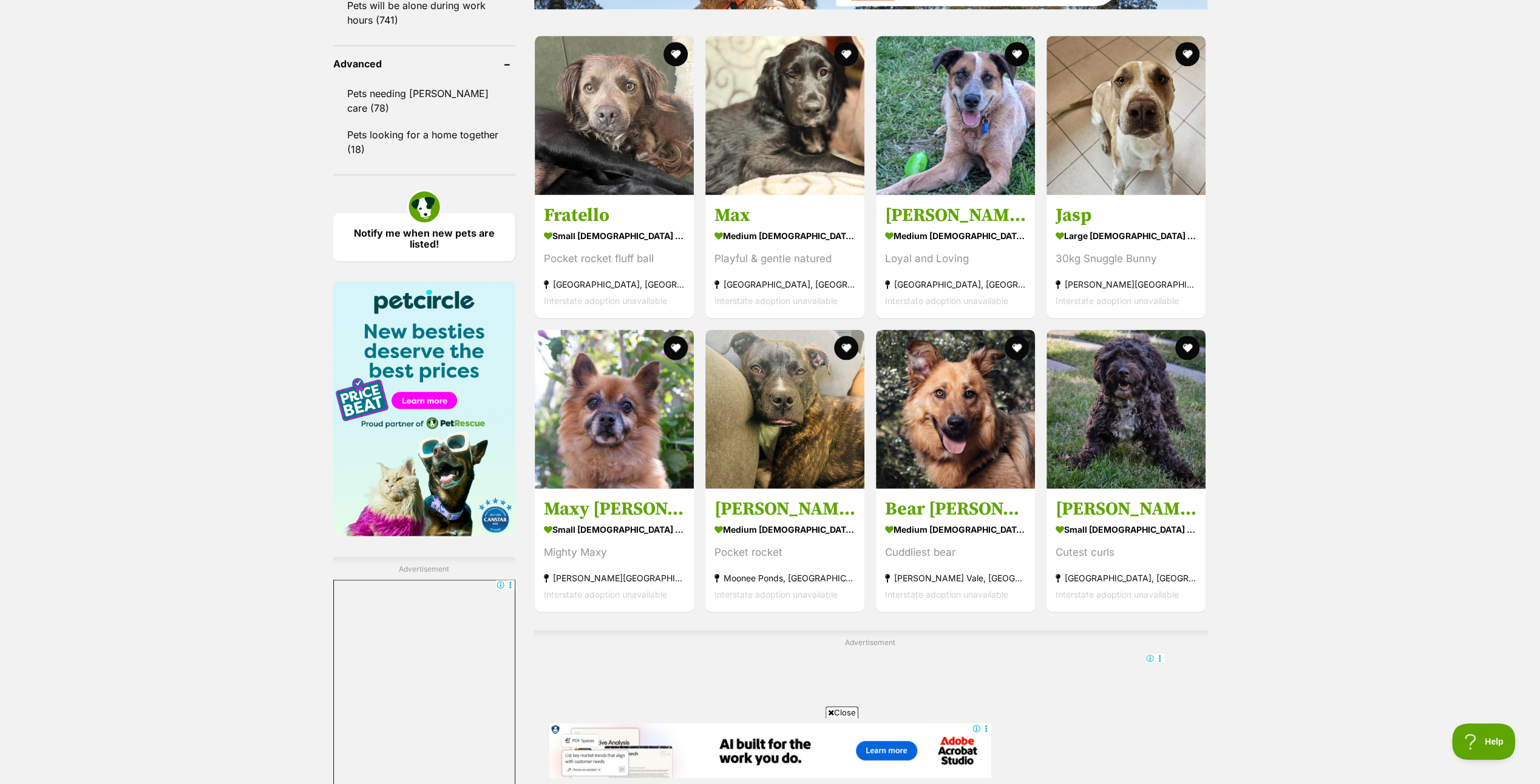
scroll to position [1881, 0]
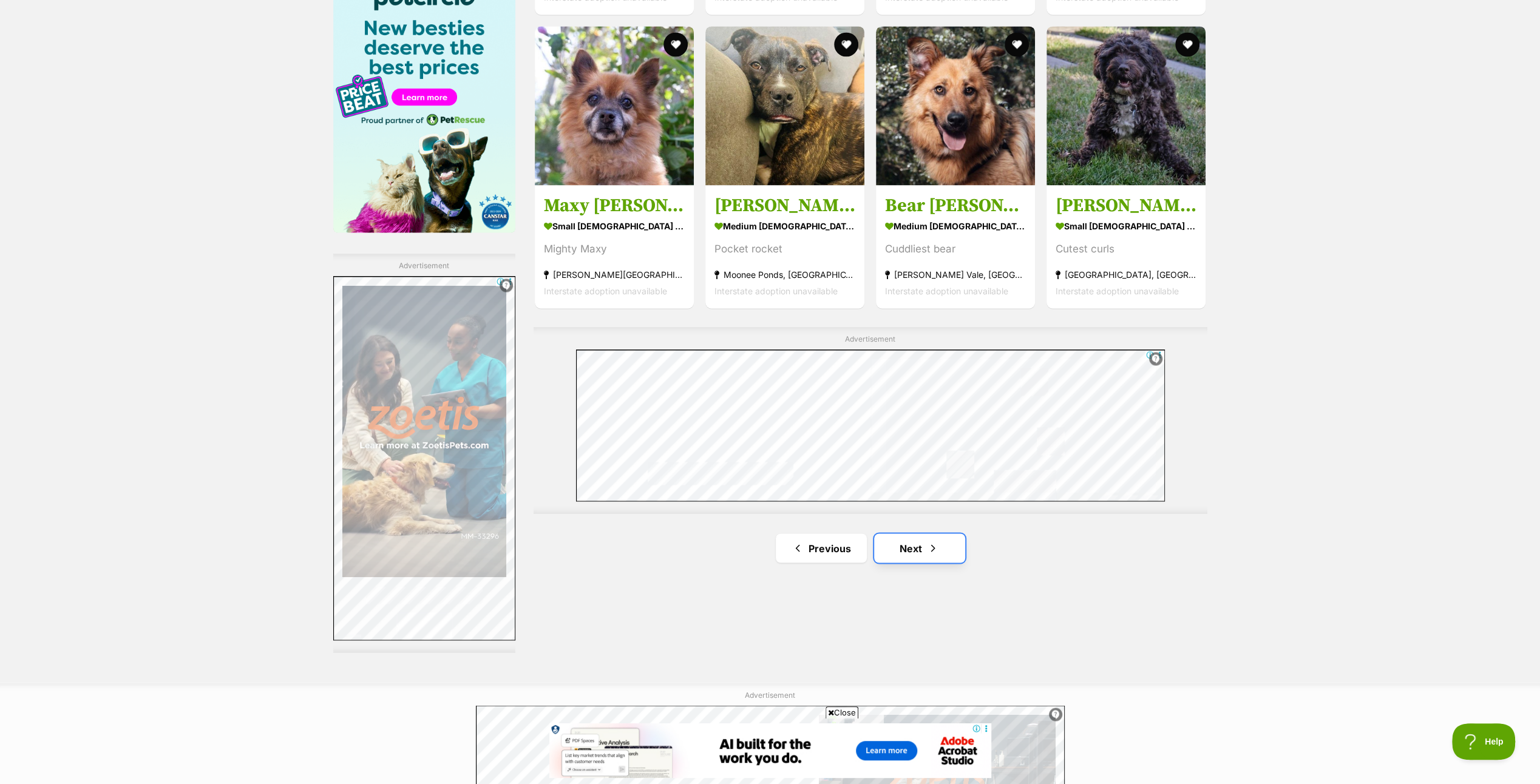
click at [920, 545] on link "Next" at bounding box center [919, 548] width 91 height 29
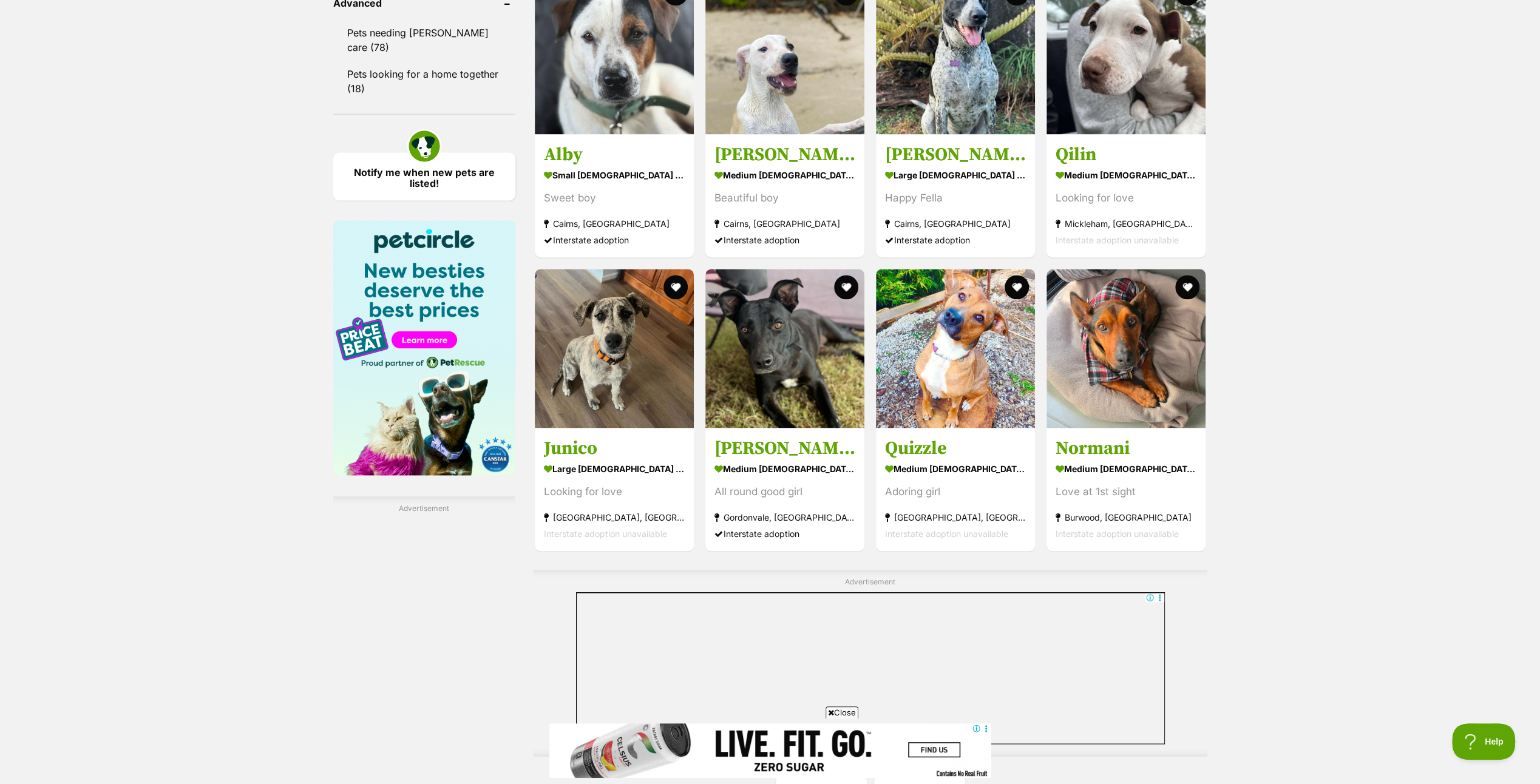
scroll to position [1942, 0]
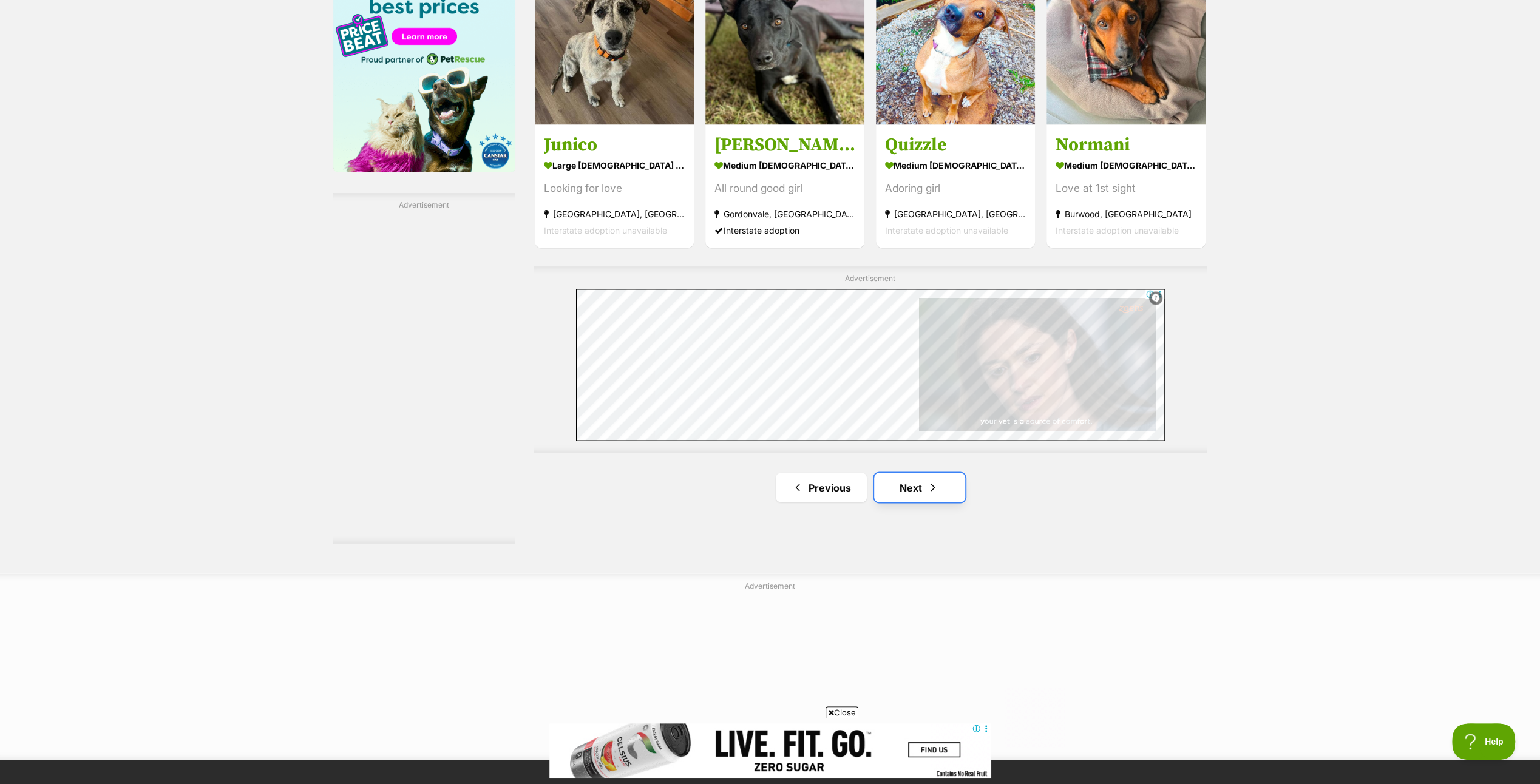
click at [918, 483] on link "Next" at bounding box center [919, 487] width 91 height 29
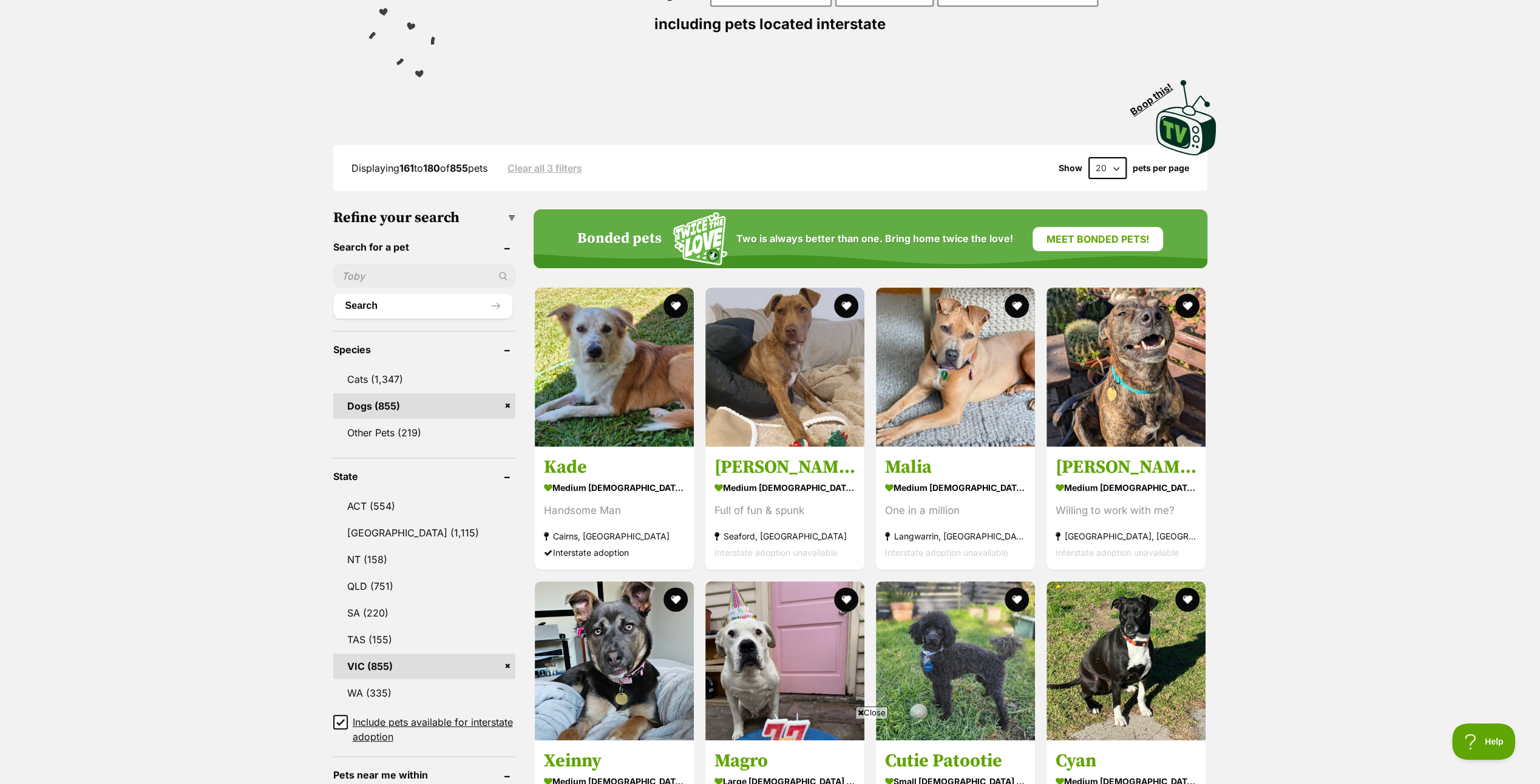
scroll to position [243, 0]
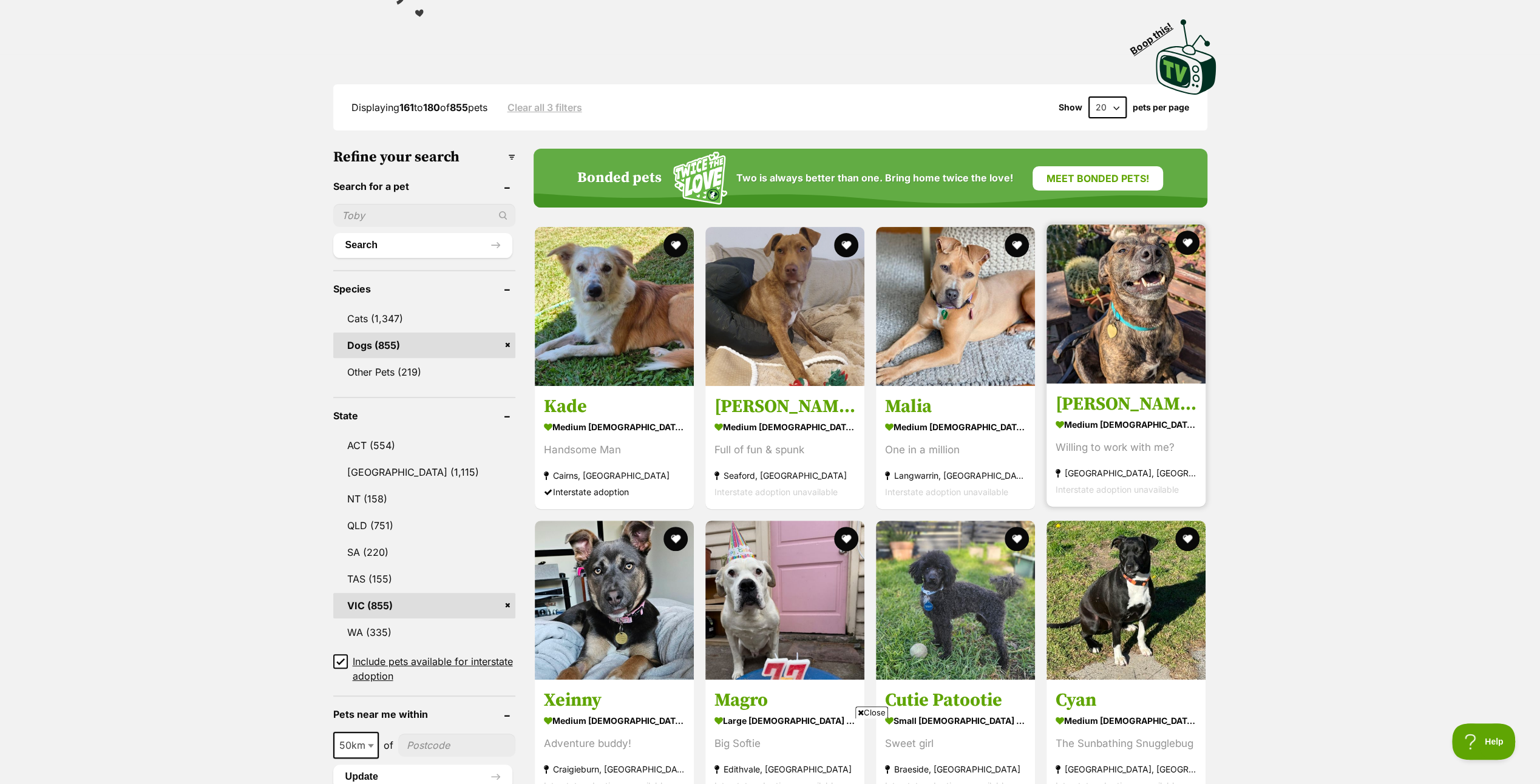
click at [1133, 318] on img at bounding box center [1125, 304] width 159 height 159
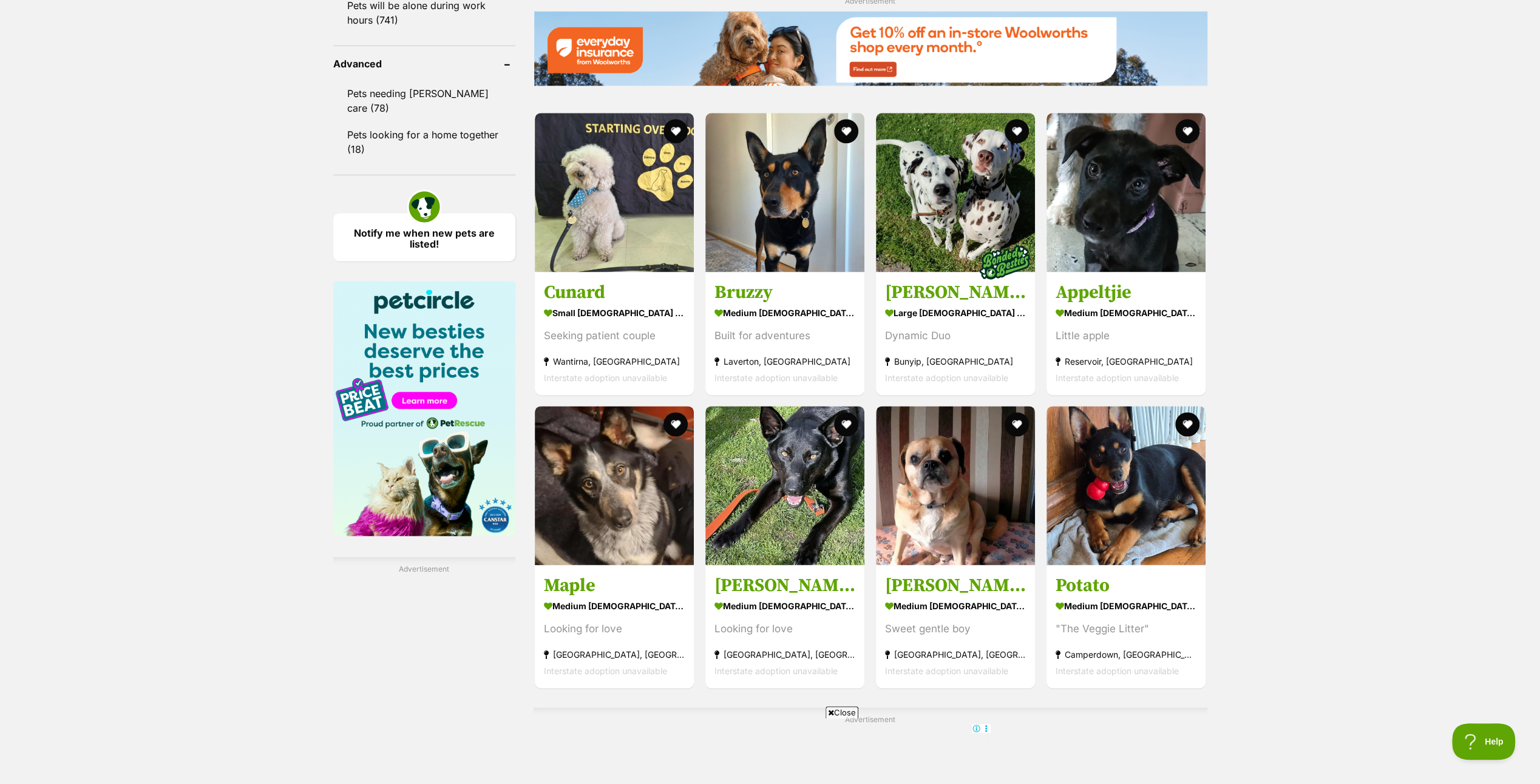
scroll to position [1881, 0]
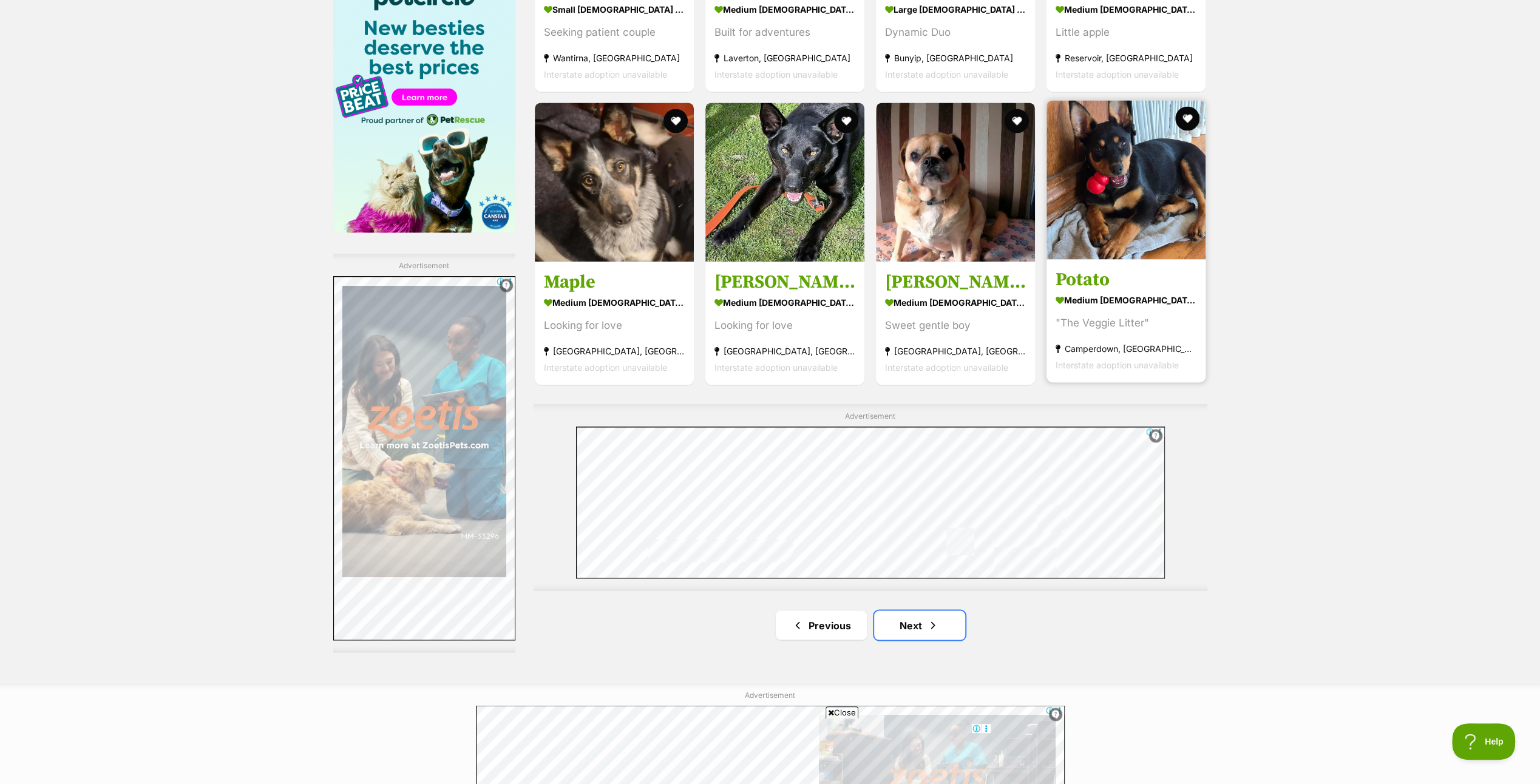
drag, startPoint x: 915, startPoint y: 618, endPoint x: 1053, endPoint y: 229, distance: 412.8
click at [915, 618] on link "Next" at bounding box center [919, 624] width 91 height 29
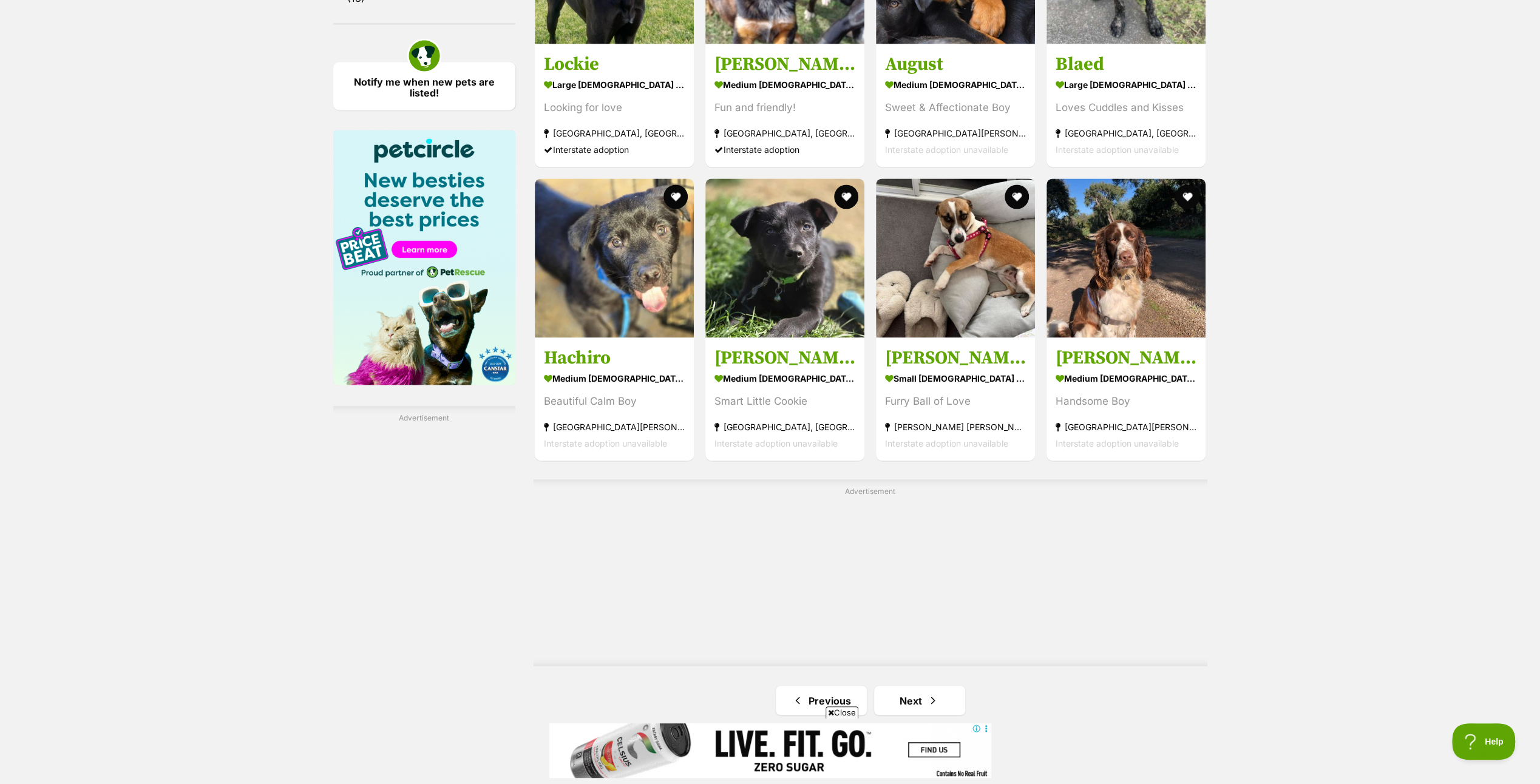
scroll to position [1820, 0]
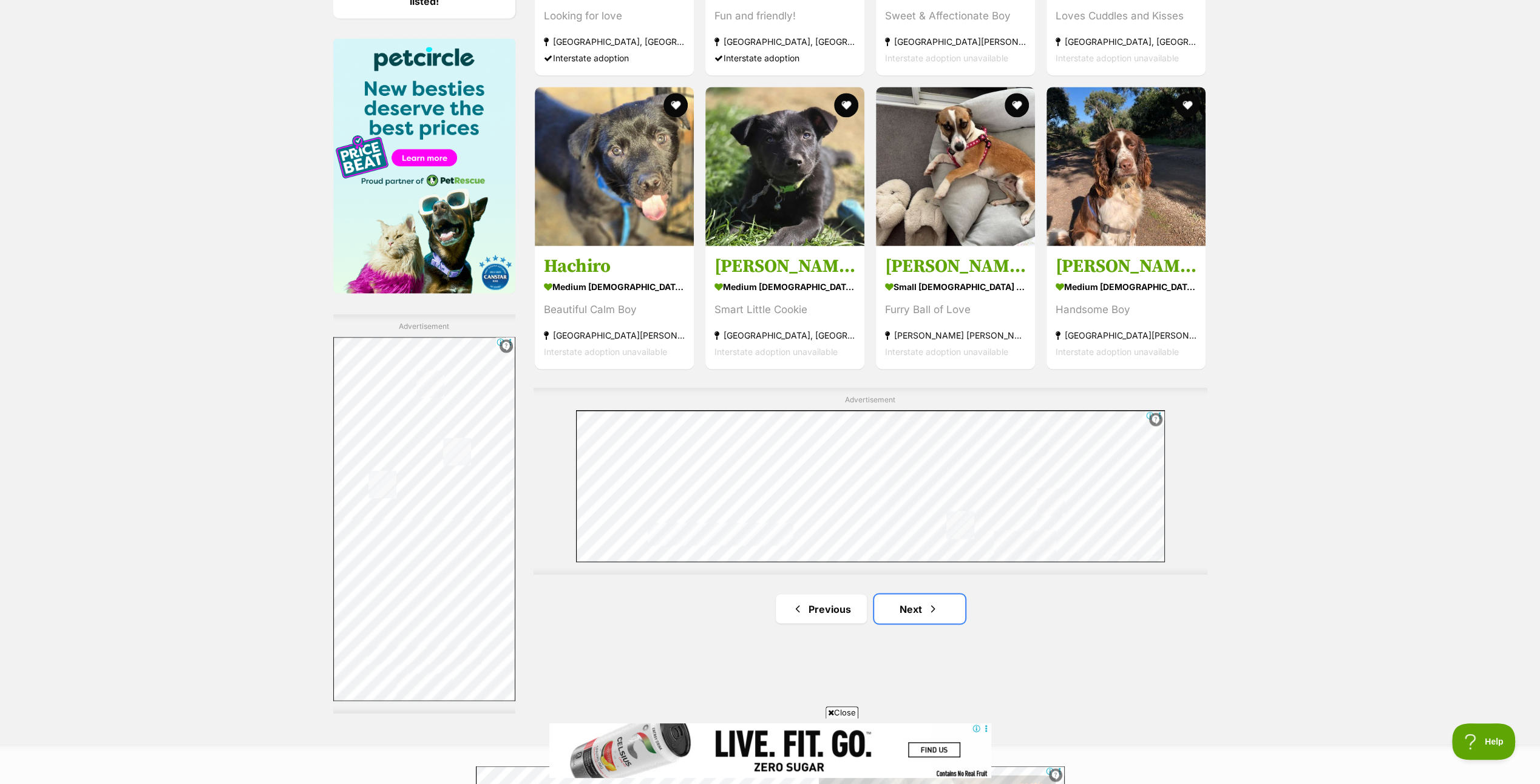
click at [917, 604] on link "Next" at bounding box center [919, 608] width 91 height 29
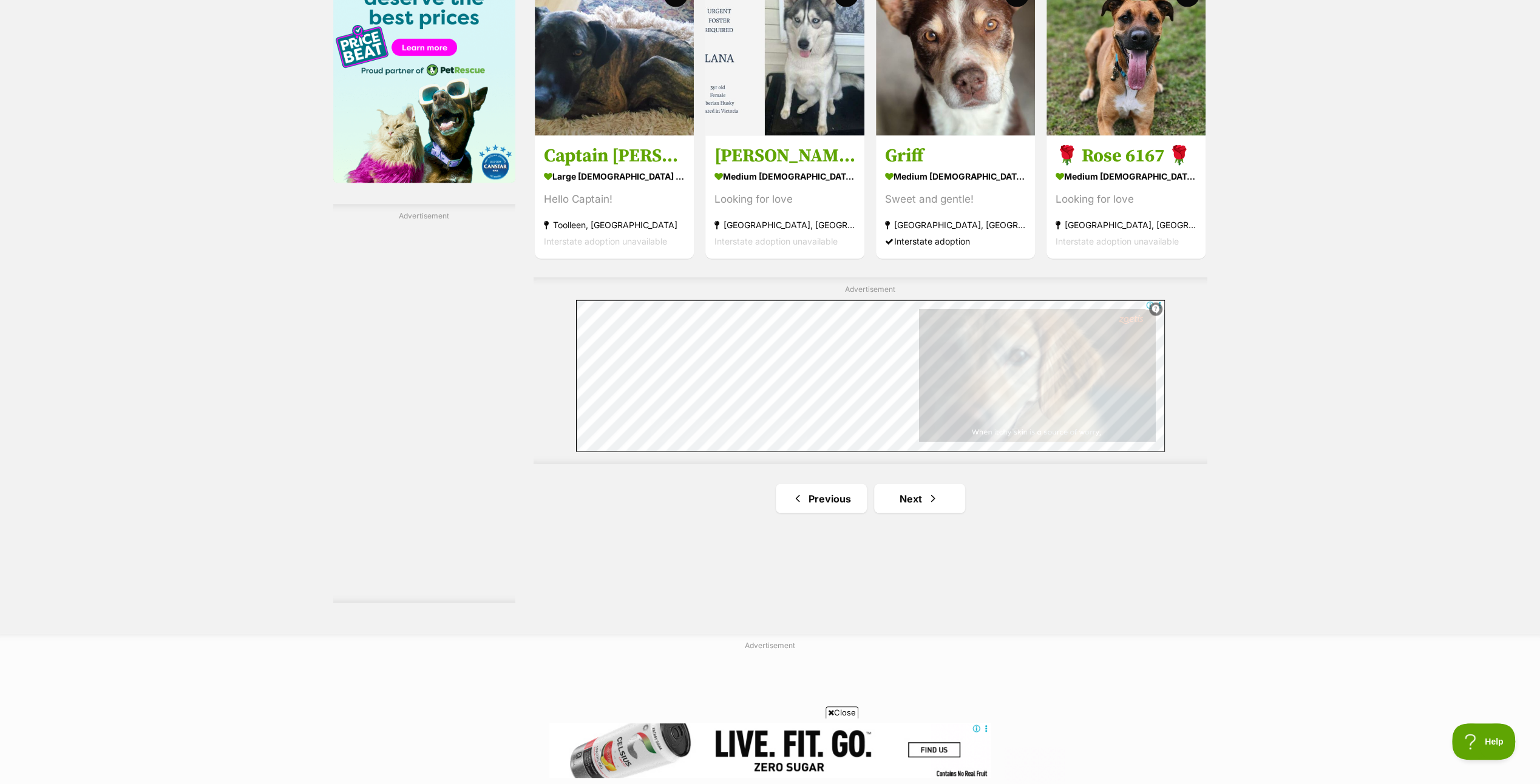
scroll to position [1942, 0]
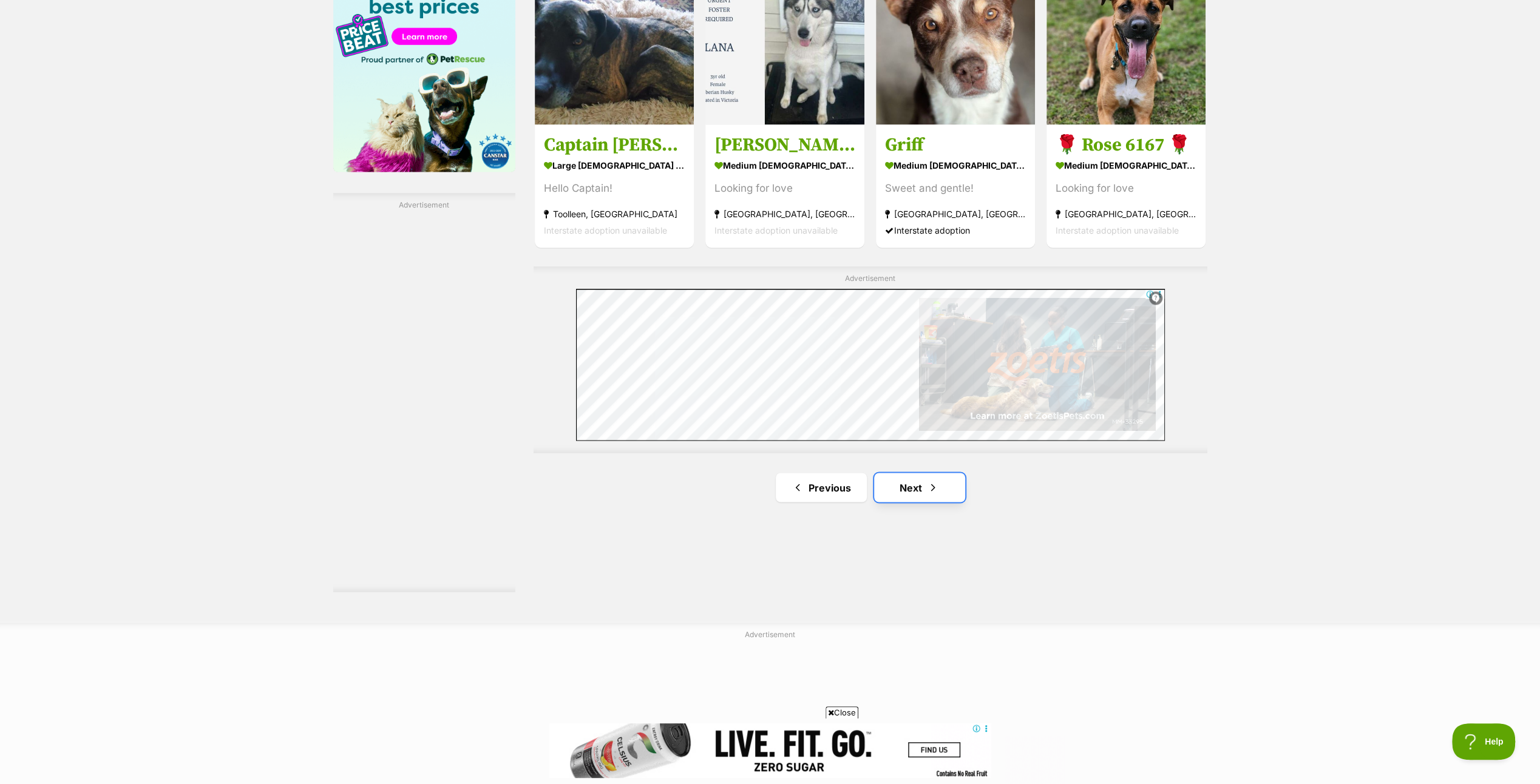
click at [913, 488] on link "Next" at bounding box center [919, 487] width 91 height 29
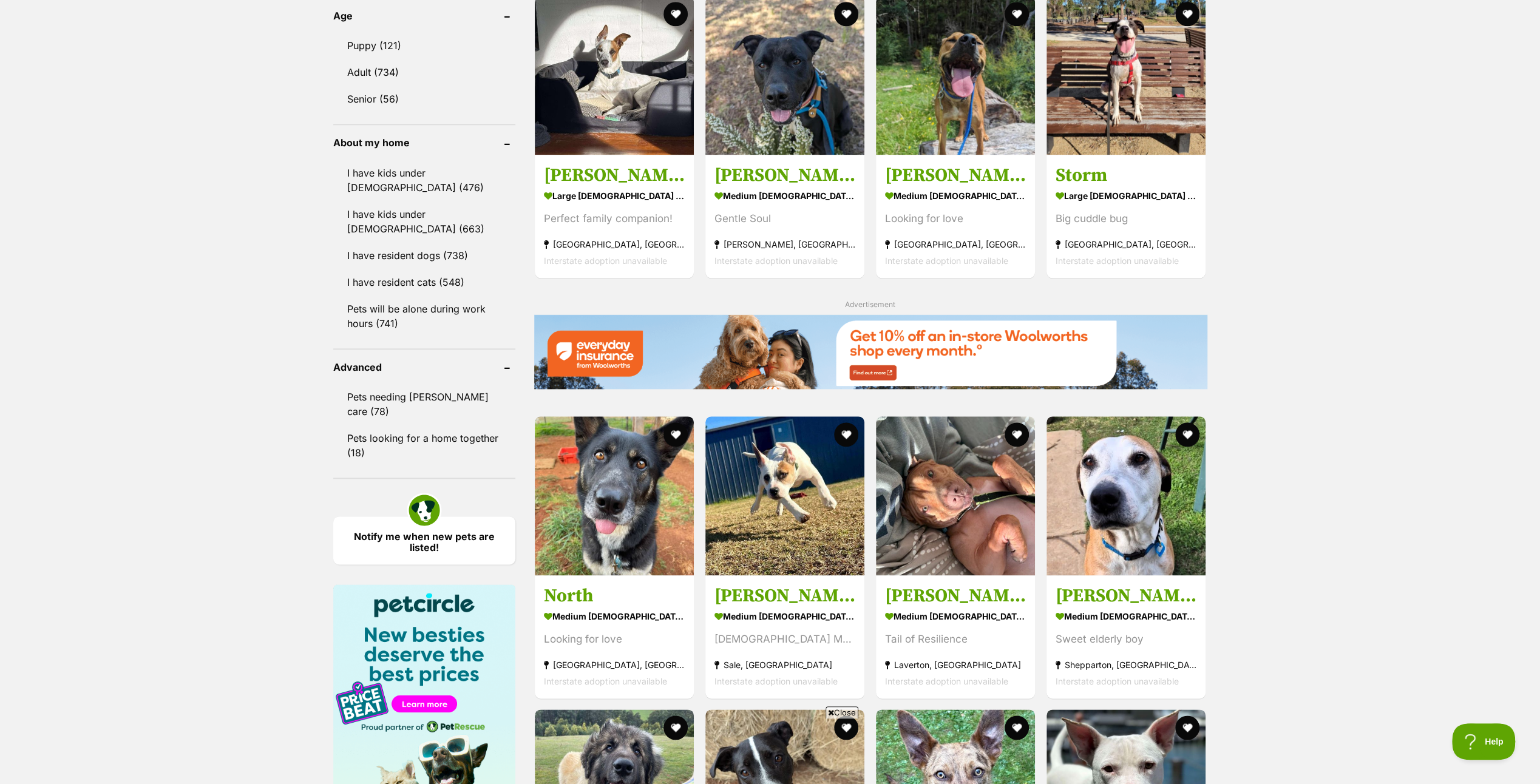
scroll to position [1577, 0]
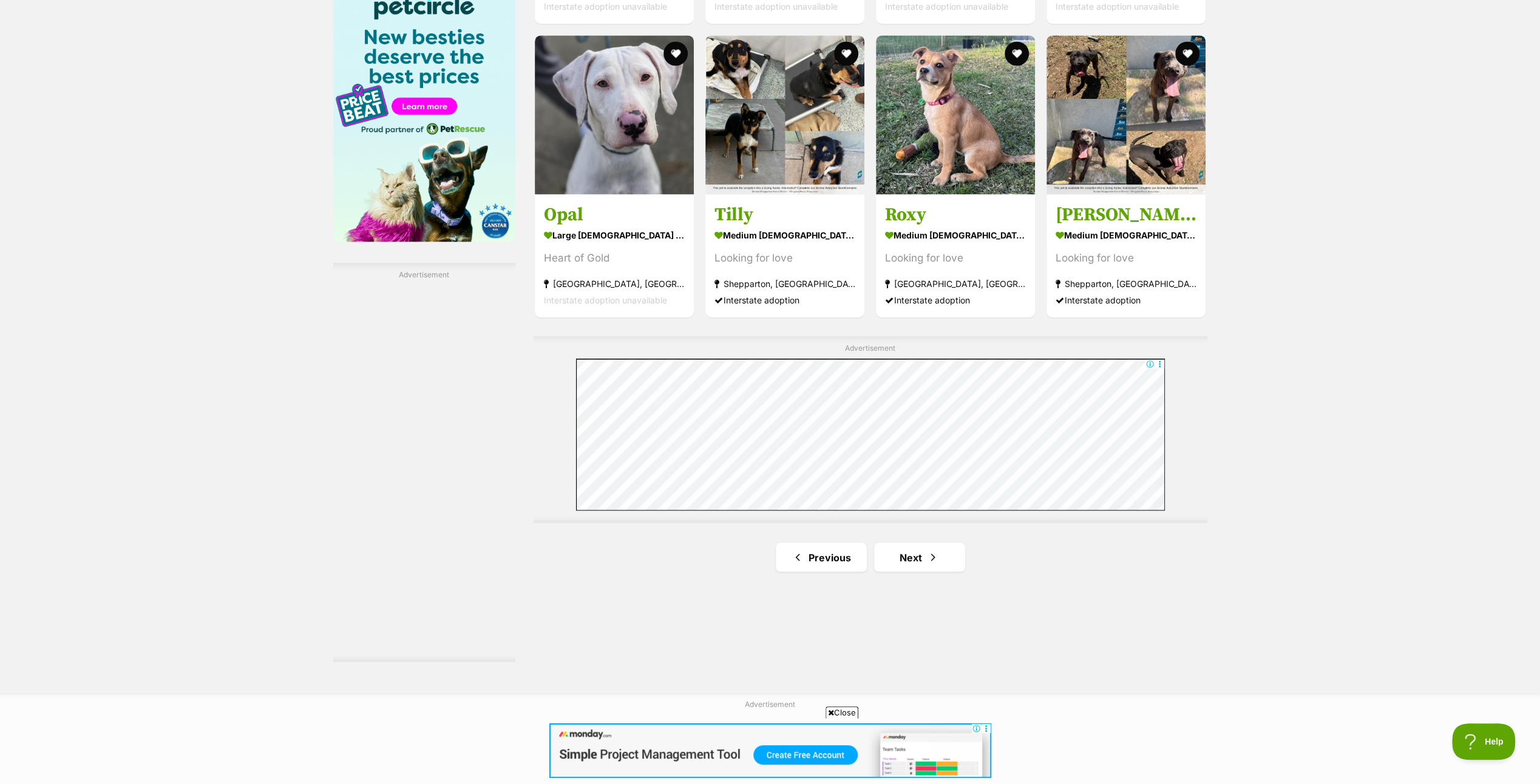
scroll to position [1942, 0]
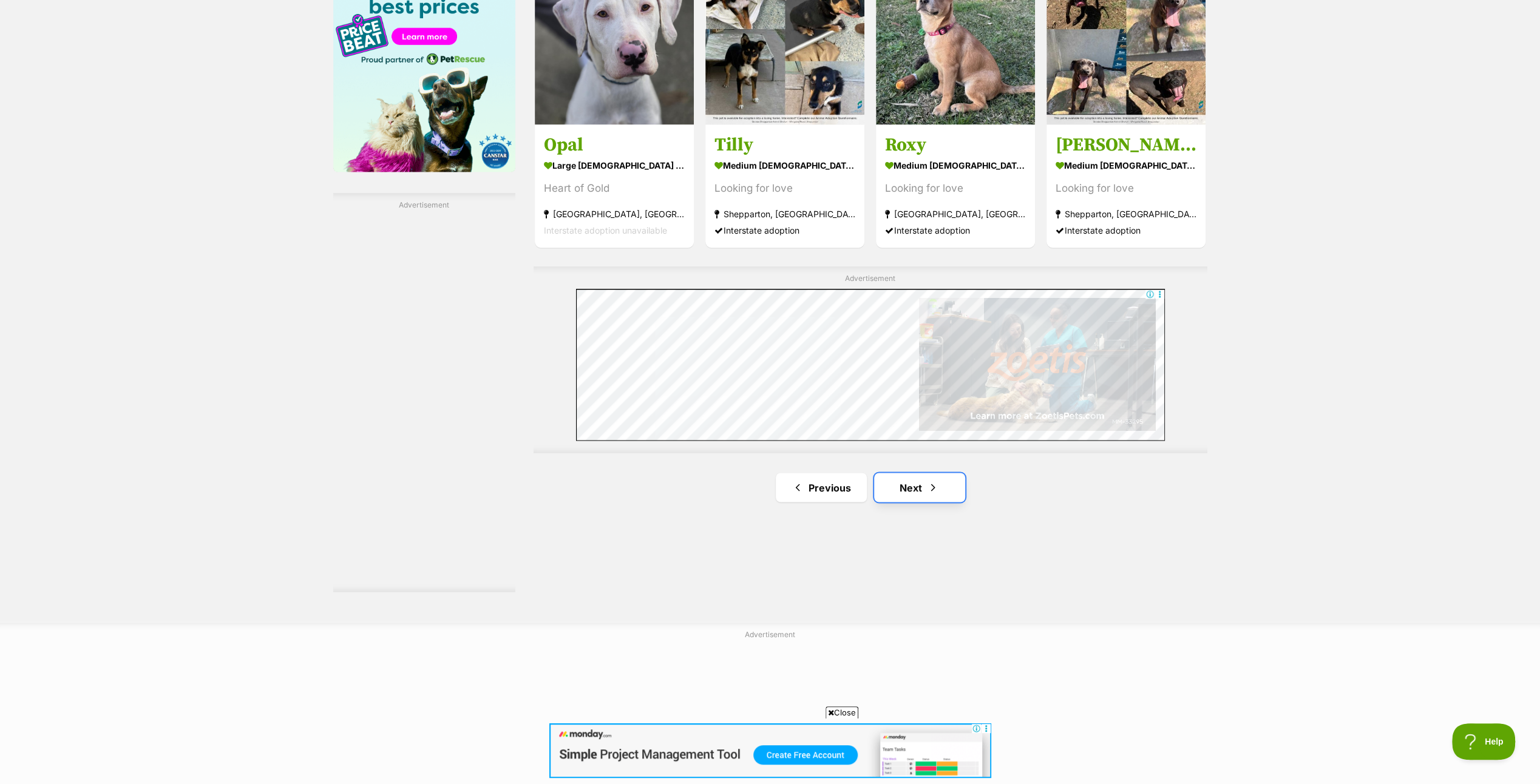
click at [914, 483] on link "Next" at bounding box center [919, 487] width 91 height 29
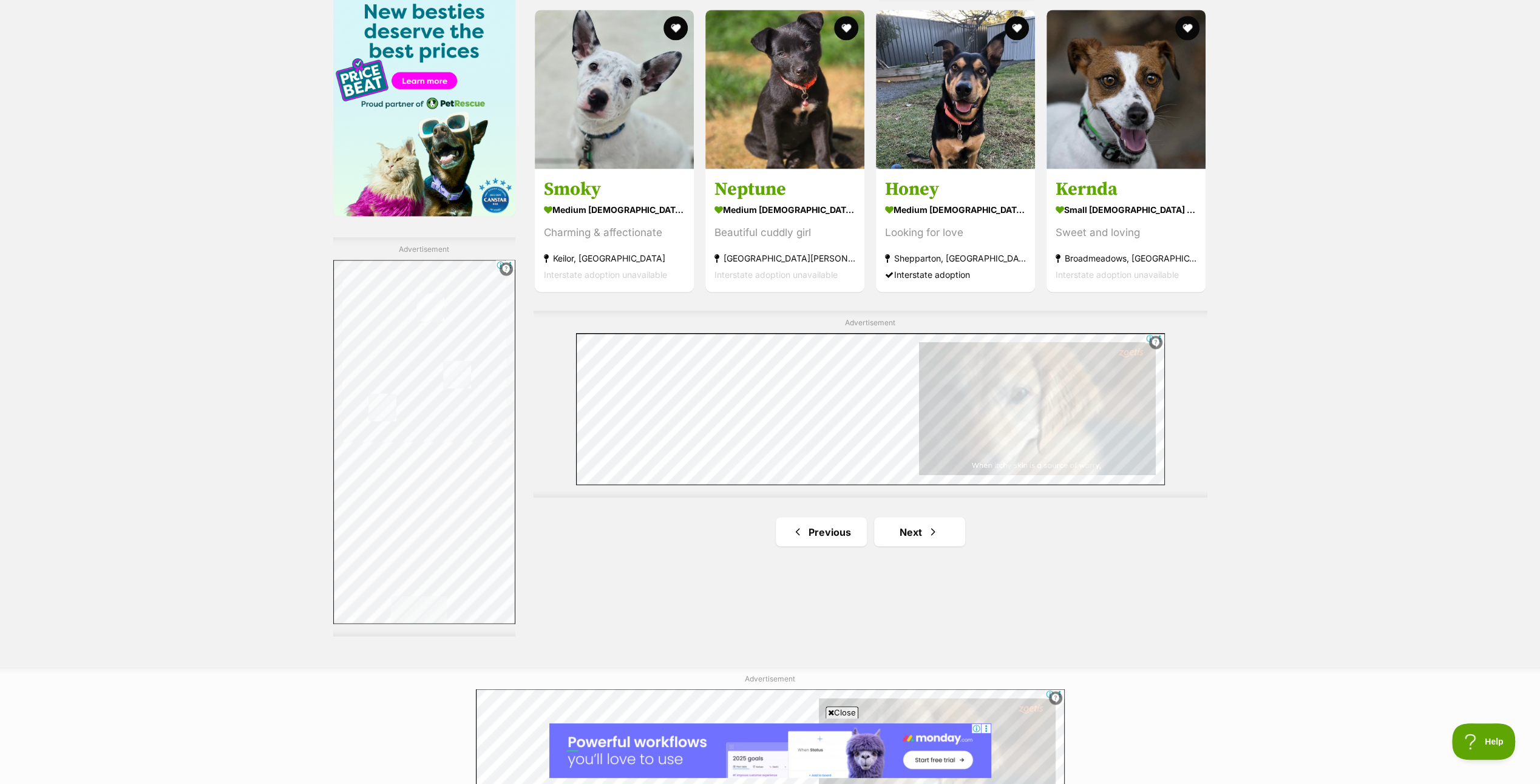
scroll to position [2063, 0]
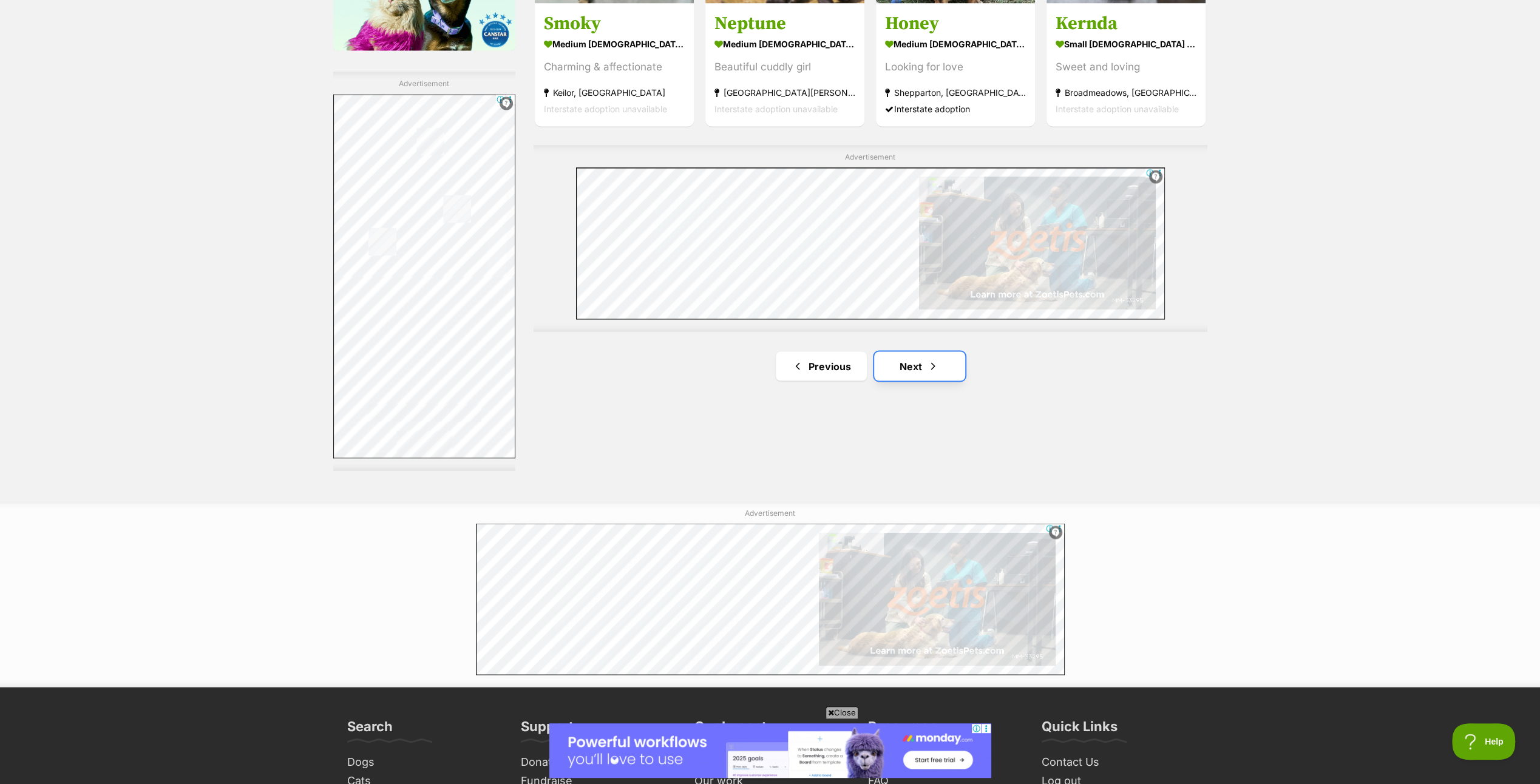
click at [915, 358] on link "Next" at bounding box center [919, 366] width 91 height 29
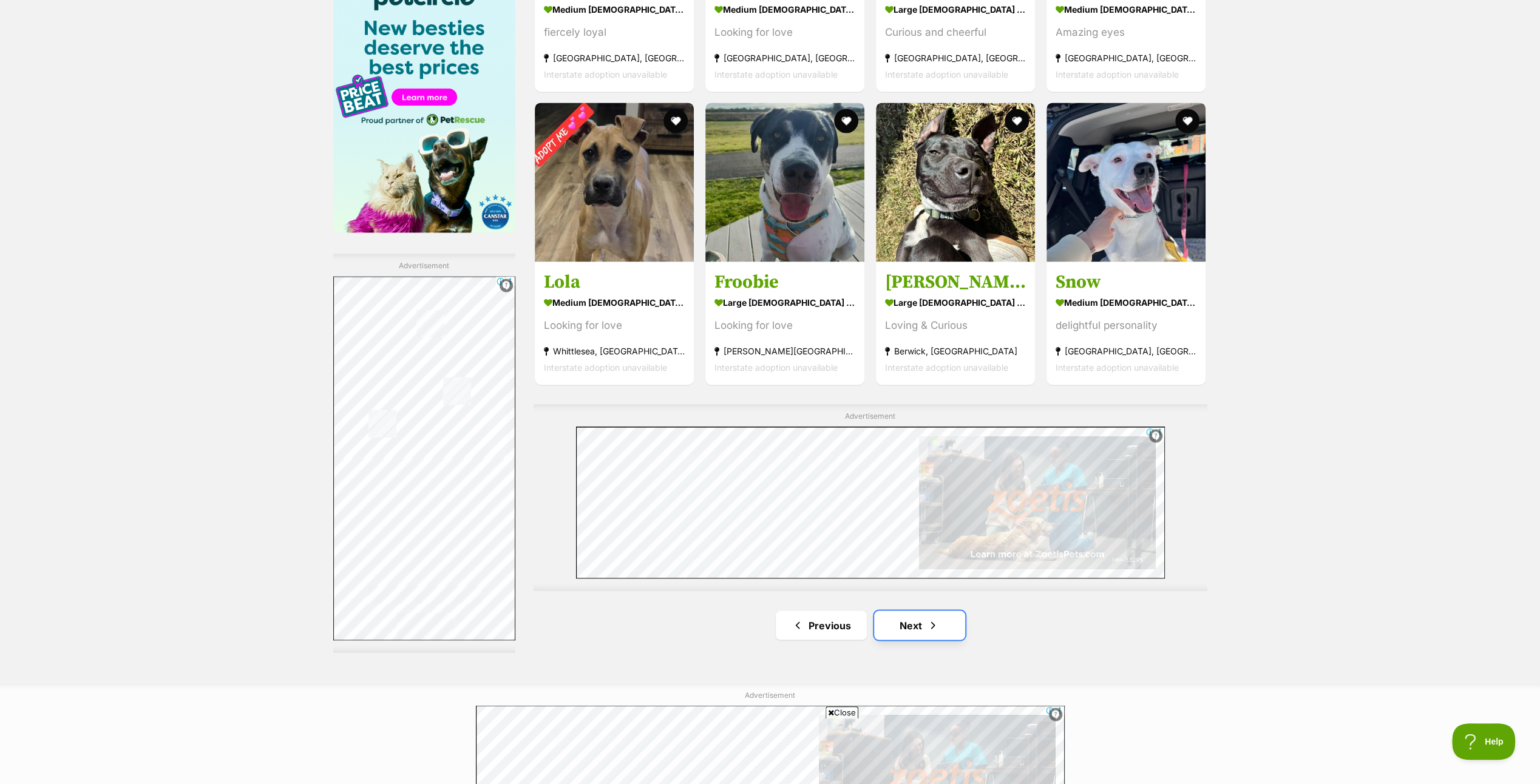
click at [914, 621] on link "Next" at bounding box center [919, 624] width 91 height 29
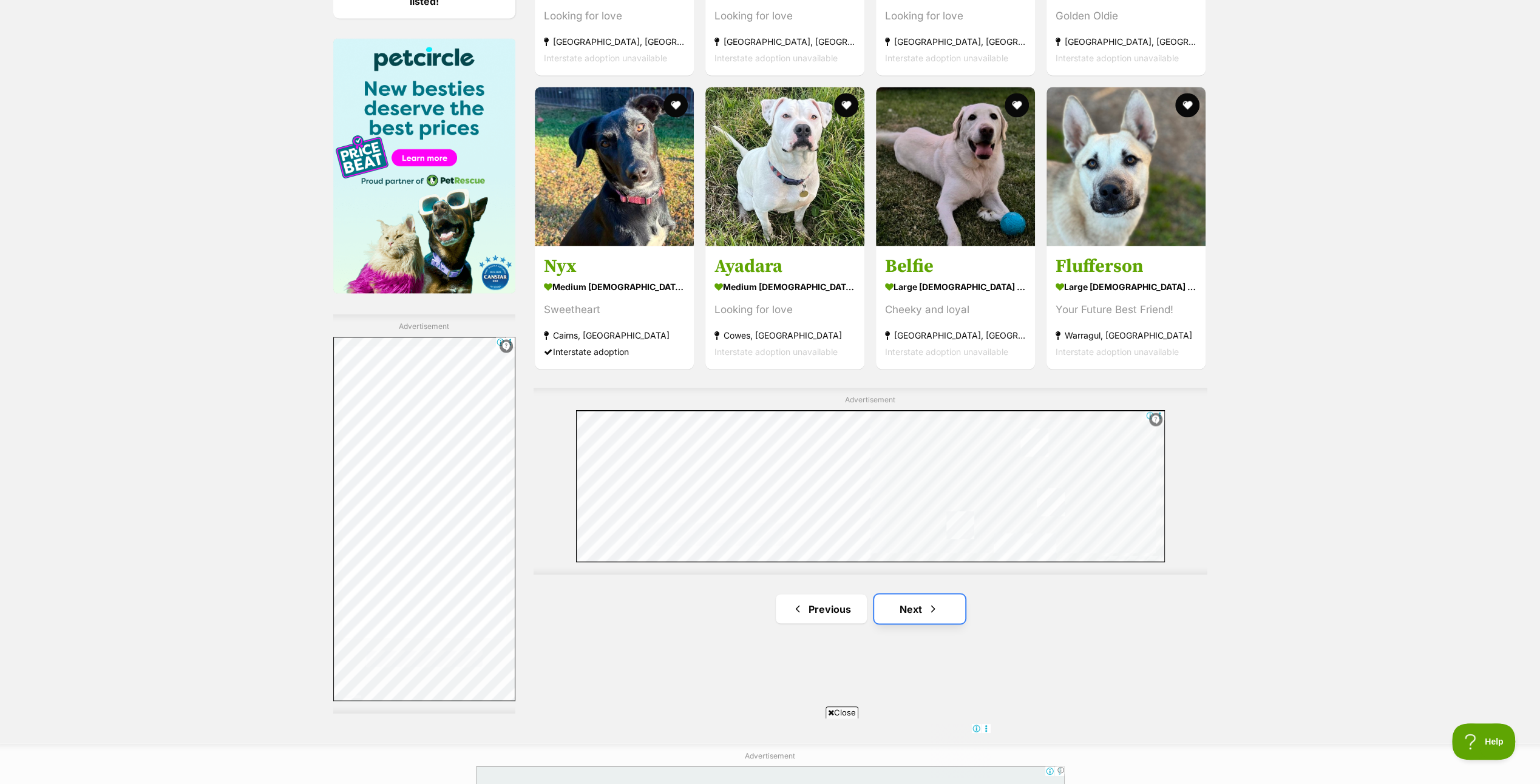
click at [915, 603] on link "Next" at bounding box center [919, 608] width 91 height 29
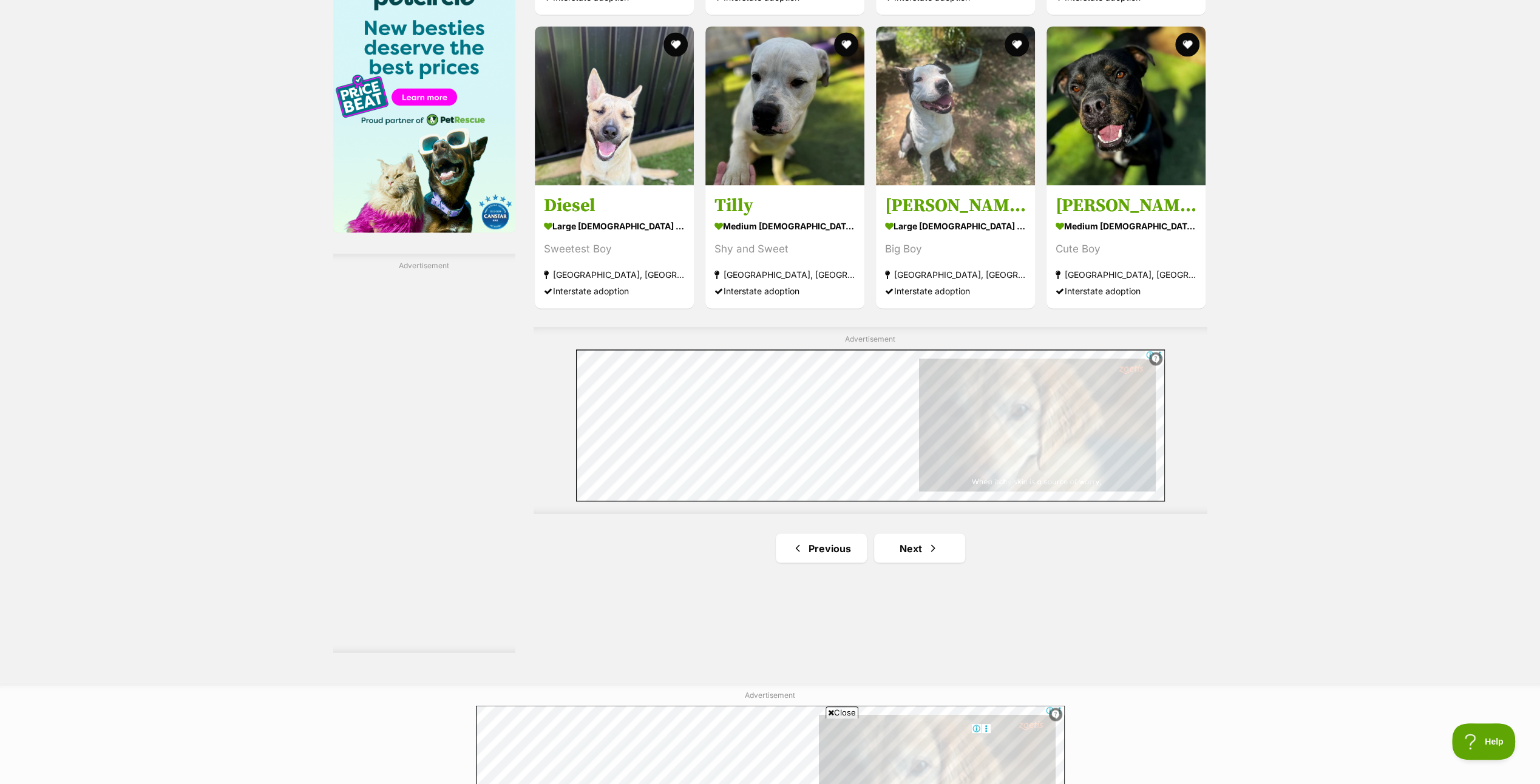
scroll to position [2124, 0]
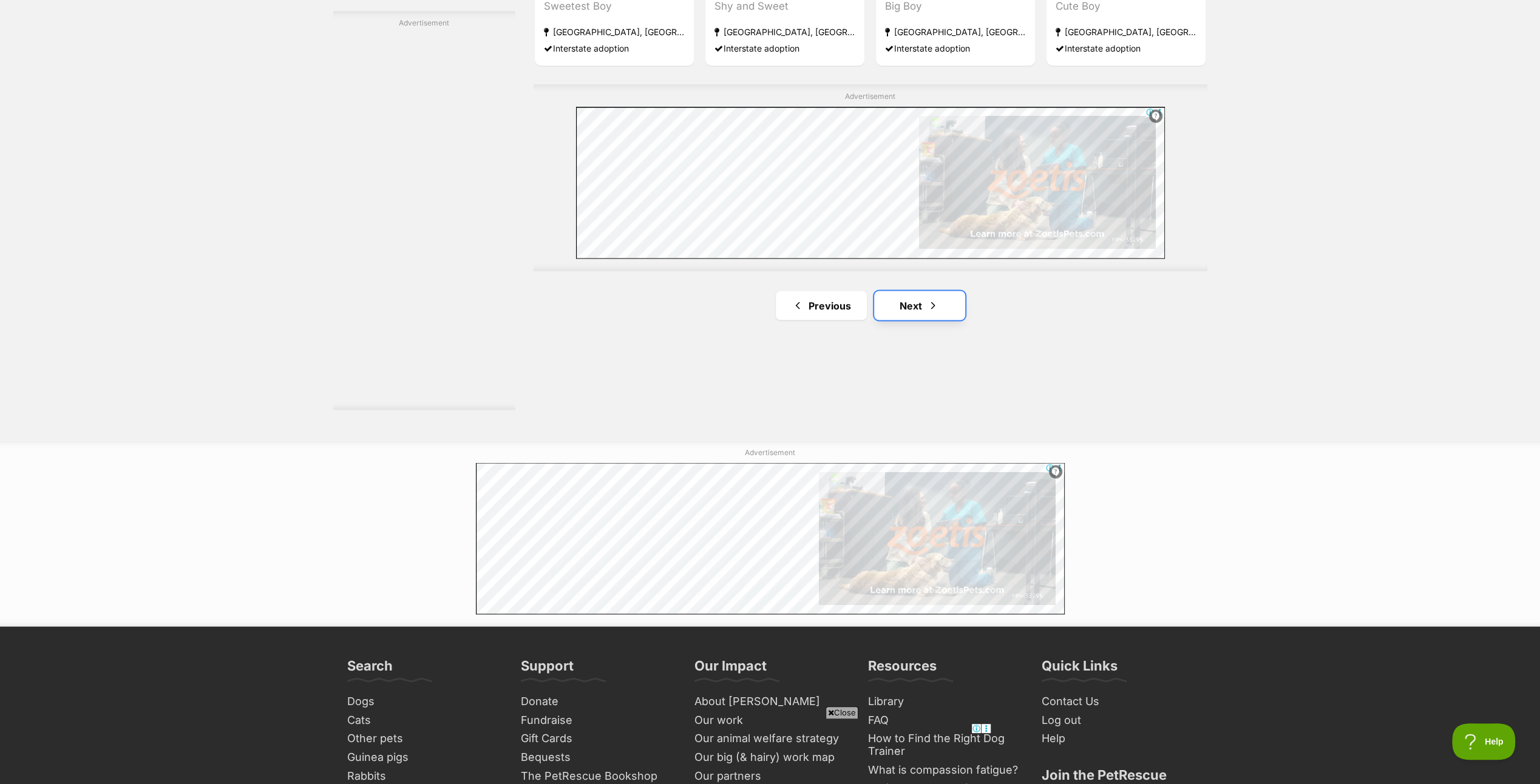
click at [908, 298] on link "Next" at bounding box center [919, 305] width 91 height 29
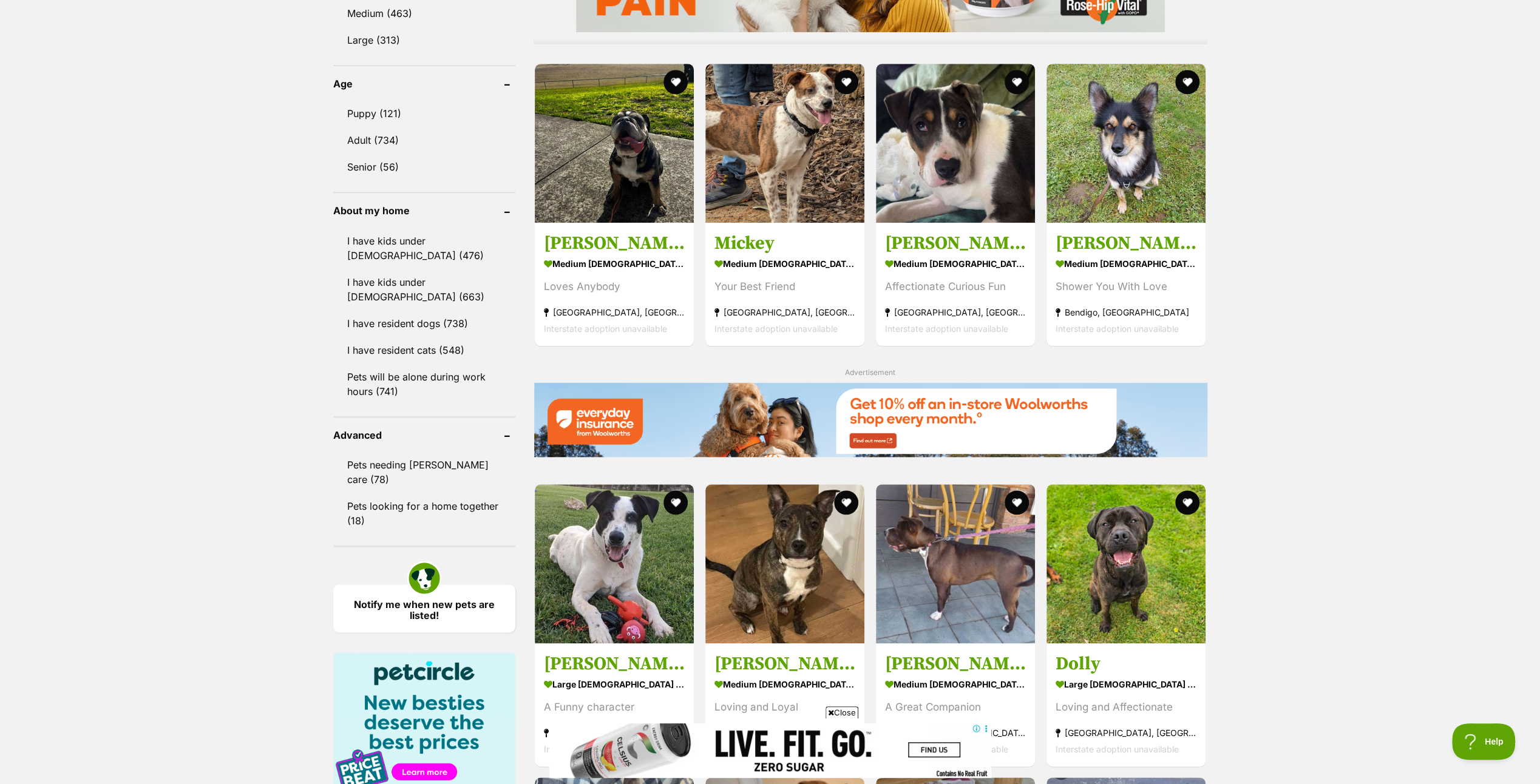
scroll to position [1213, 0]
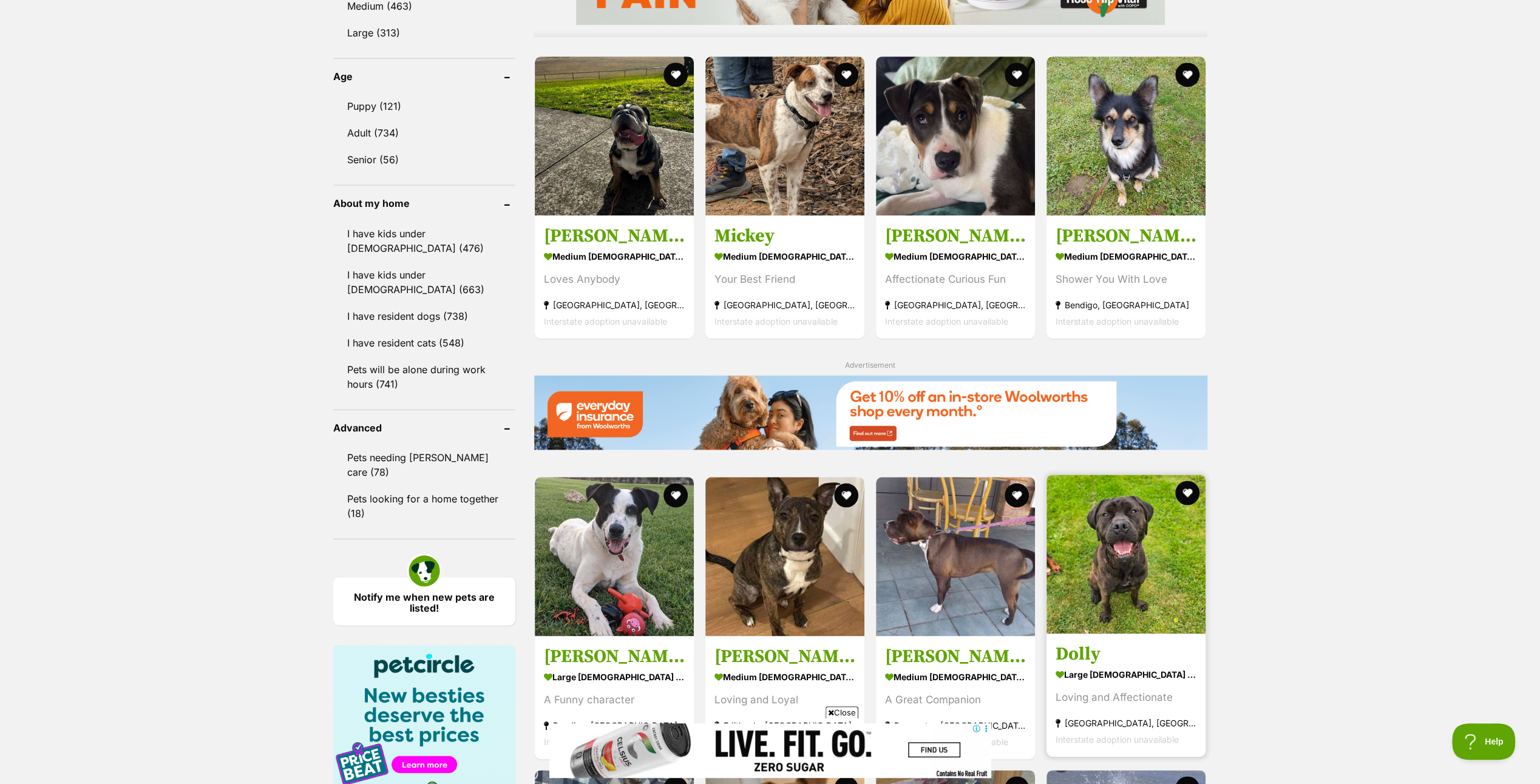
click at [1122, 517] on img at bounding box center [1125, 554] width 159 height 159
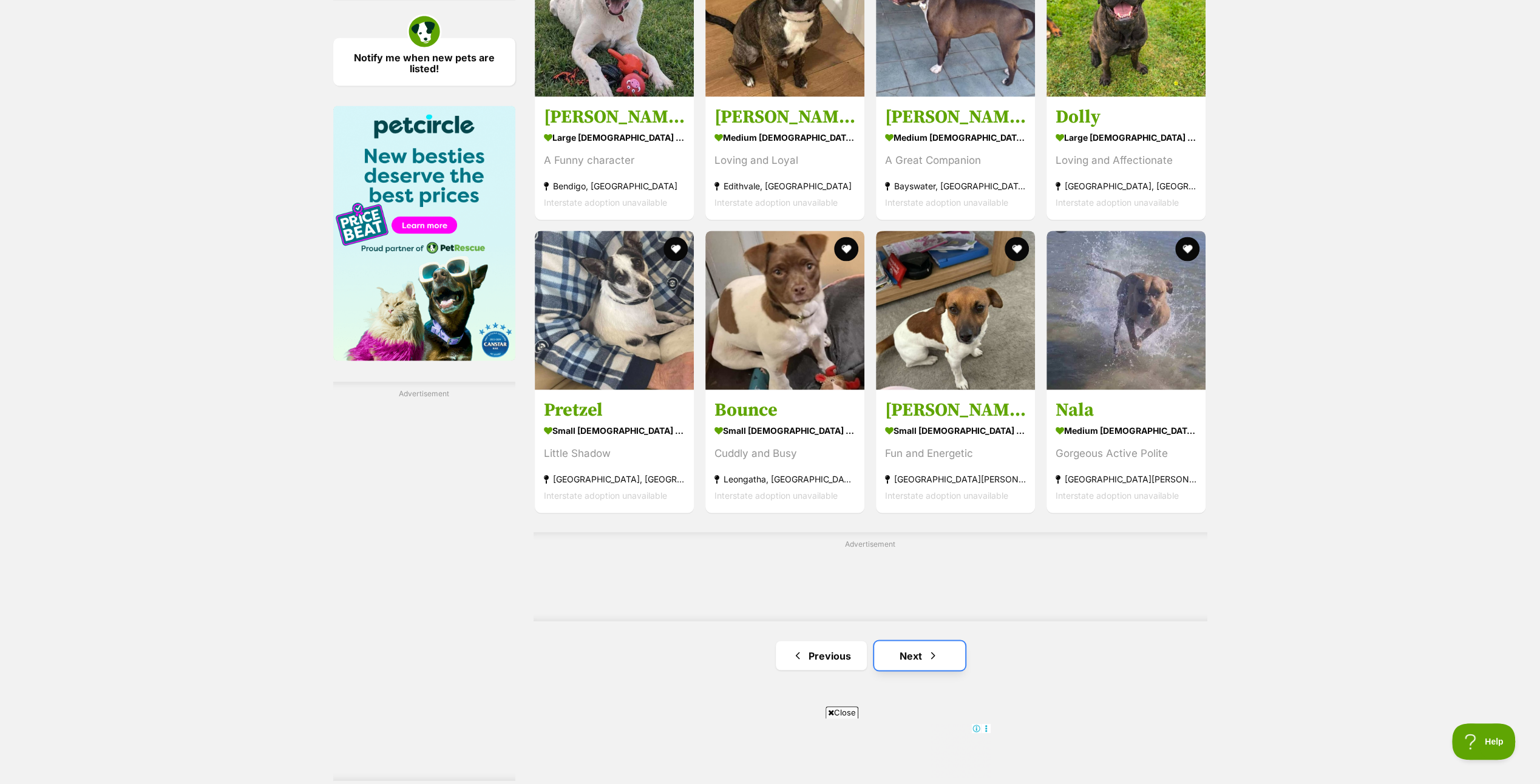
click at [908, 653] on link "Next" at bounding box center [919, 655] width 91 height 29
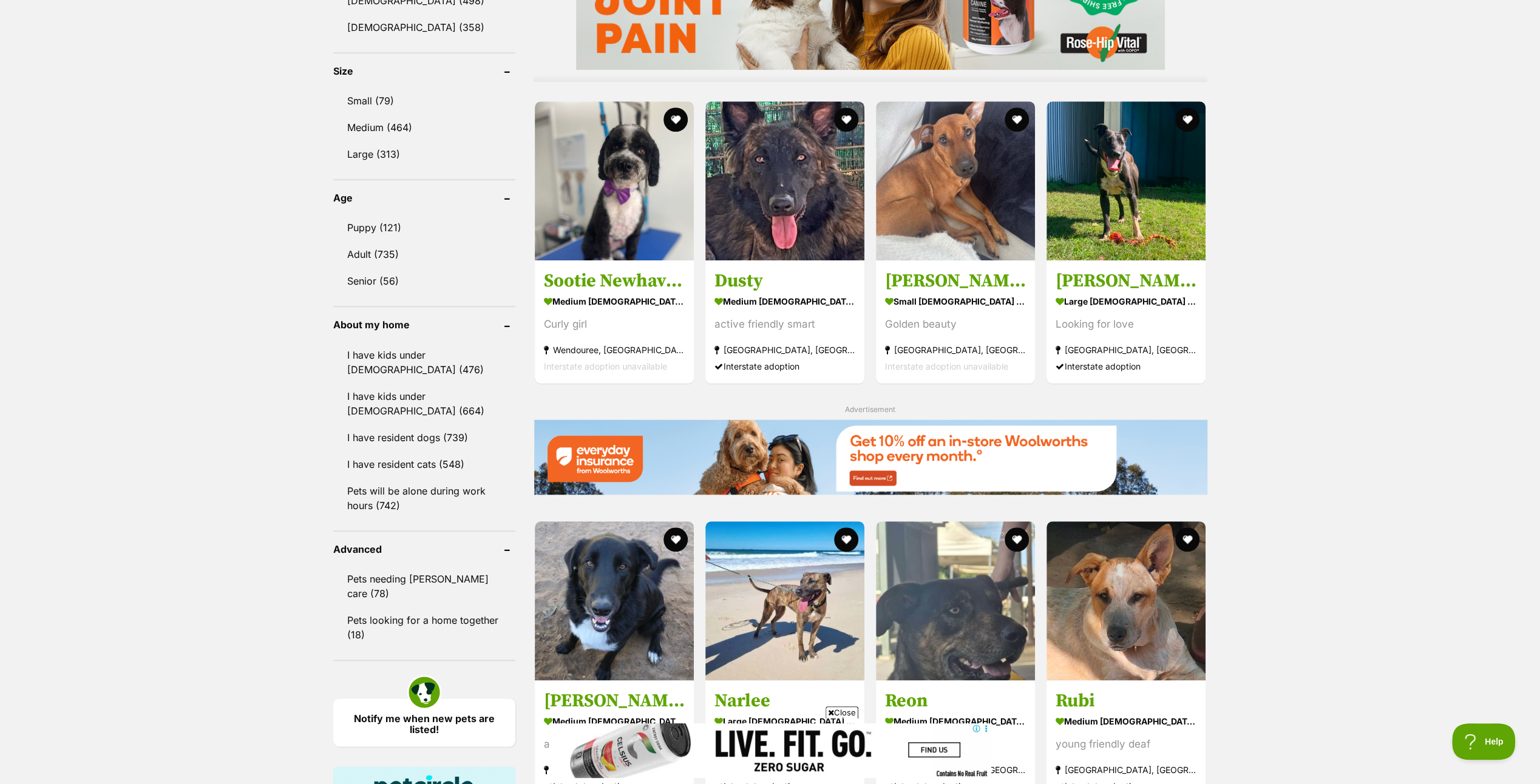
scroll to position [1335, 0]
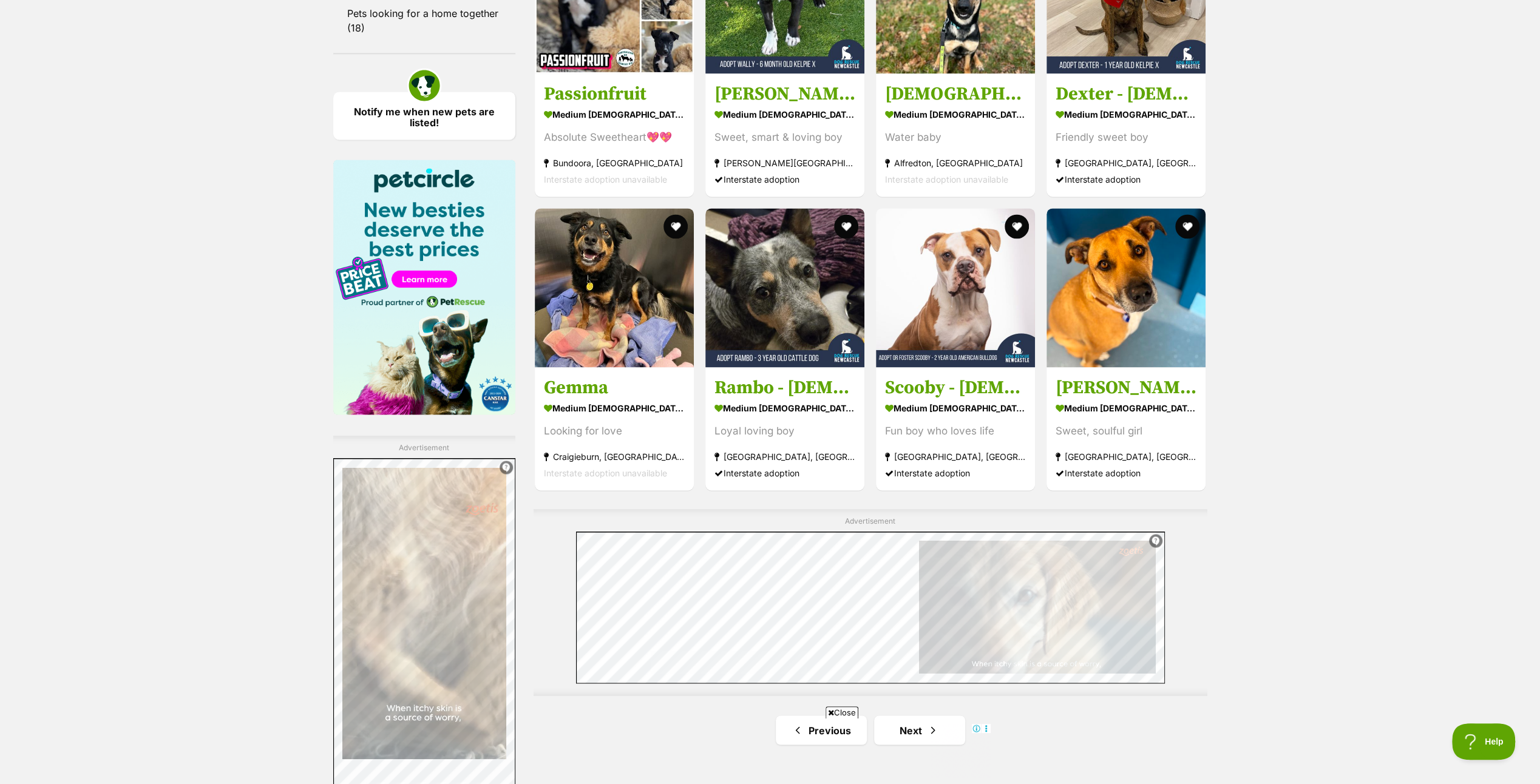
scroll to position [2063, 0]
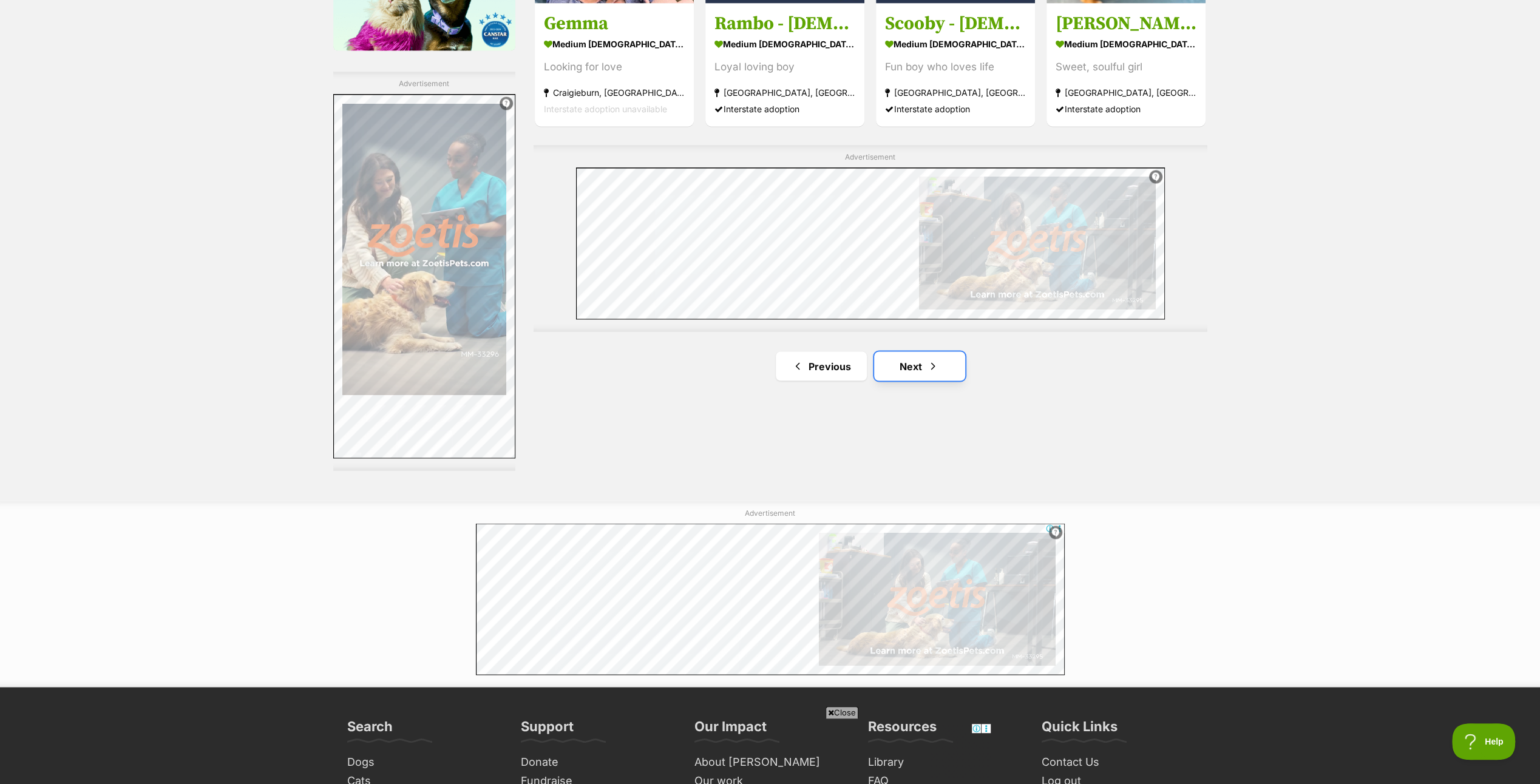
click at [911, 357] on link "Next" at bounding box center [919, 366] width 91 height 29
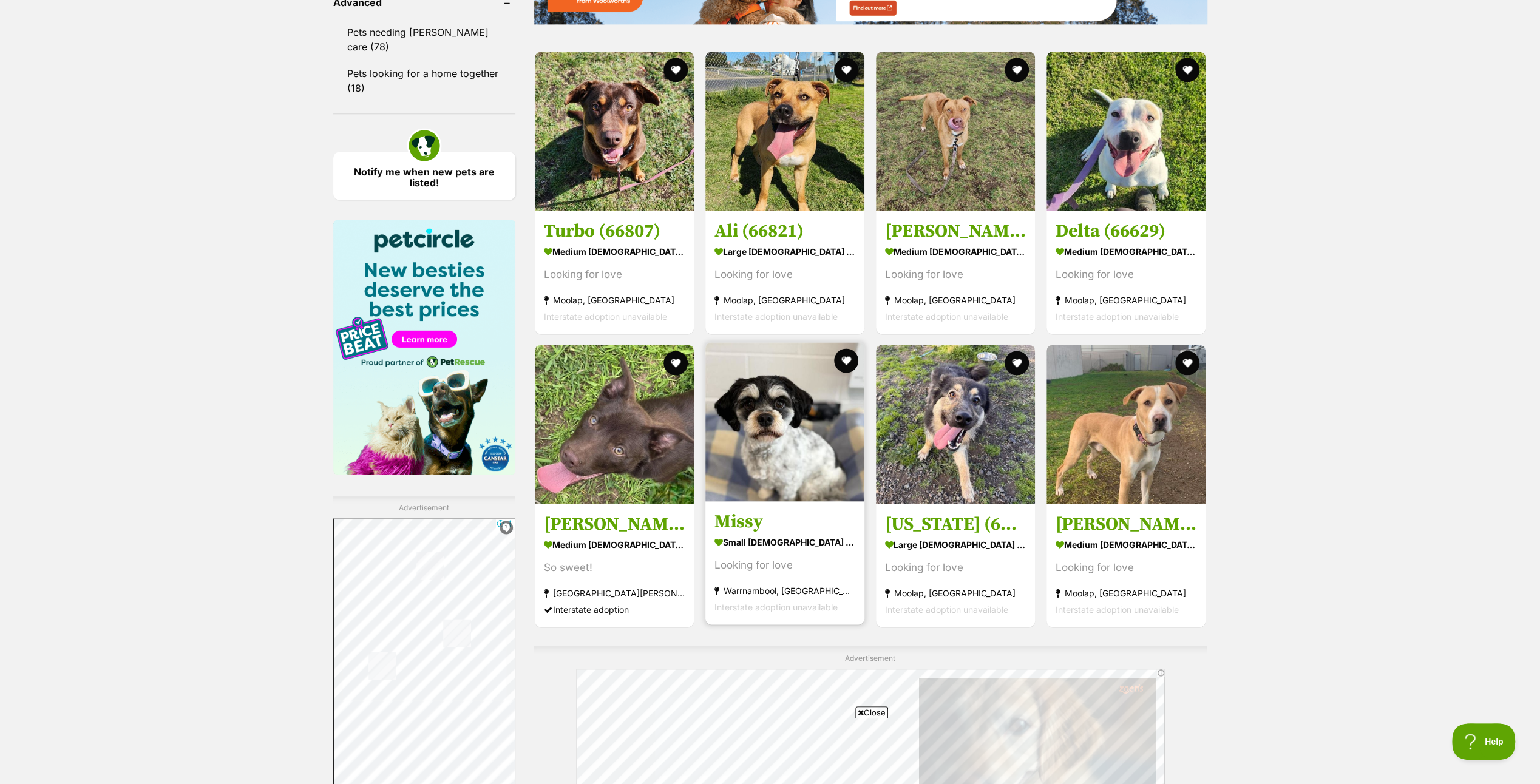
scroll to position [1942, 0]
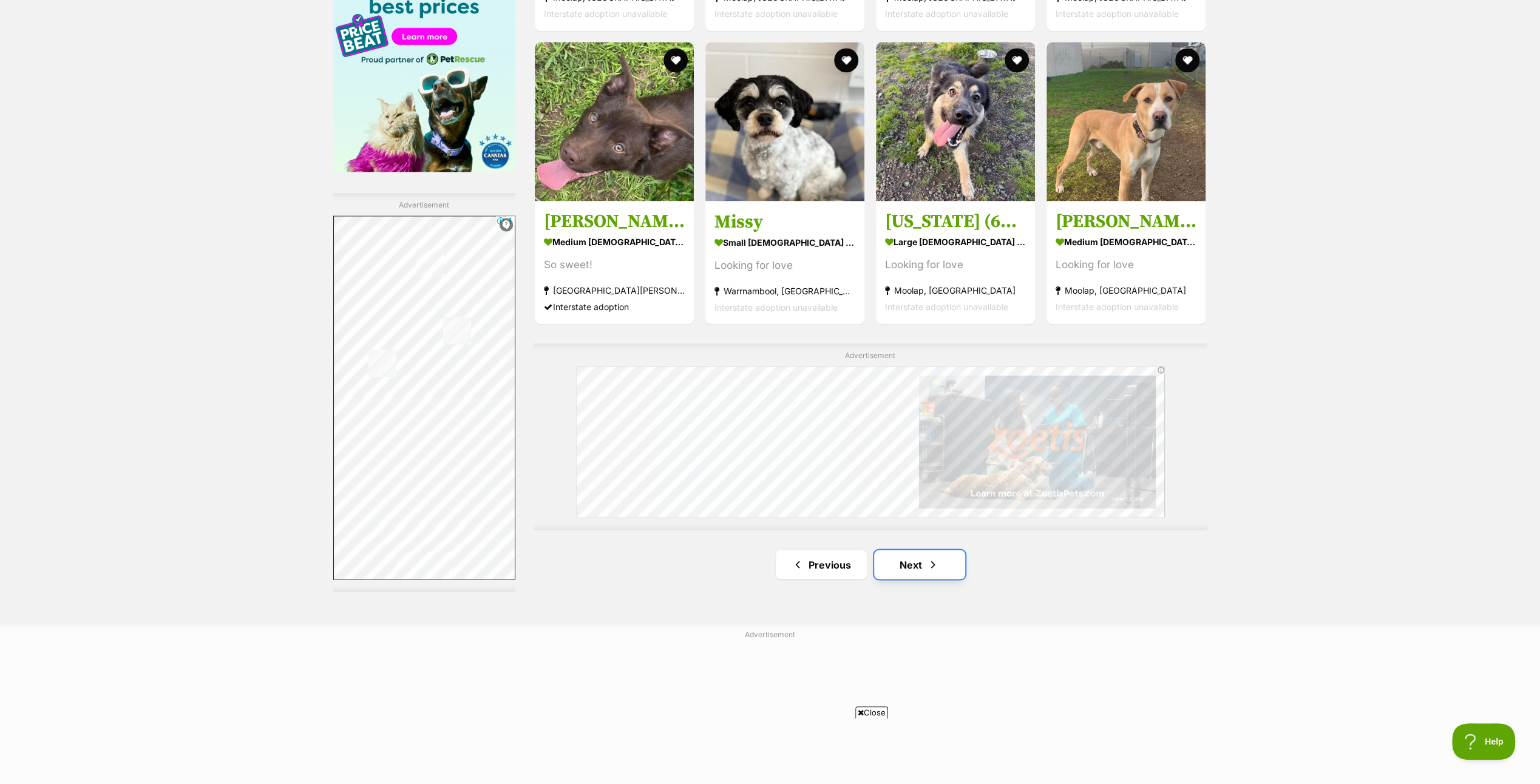
click at [911, 558] on link "Next" at bounding box center [919, 564] width 91 height 29
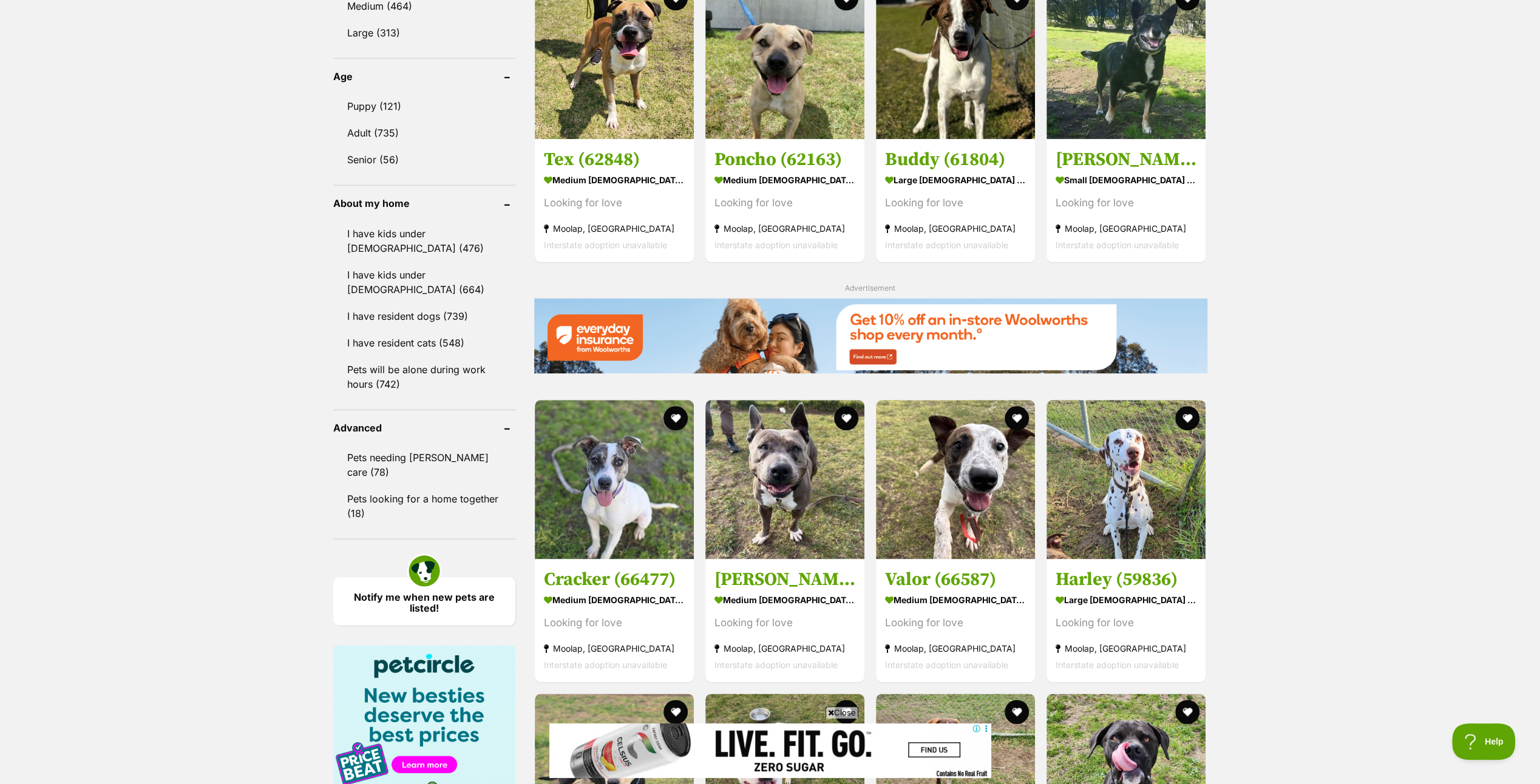
scroll to position [1820, 0]
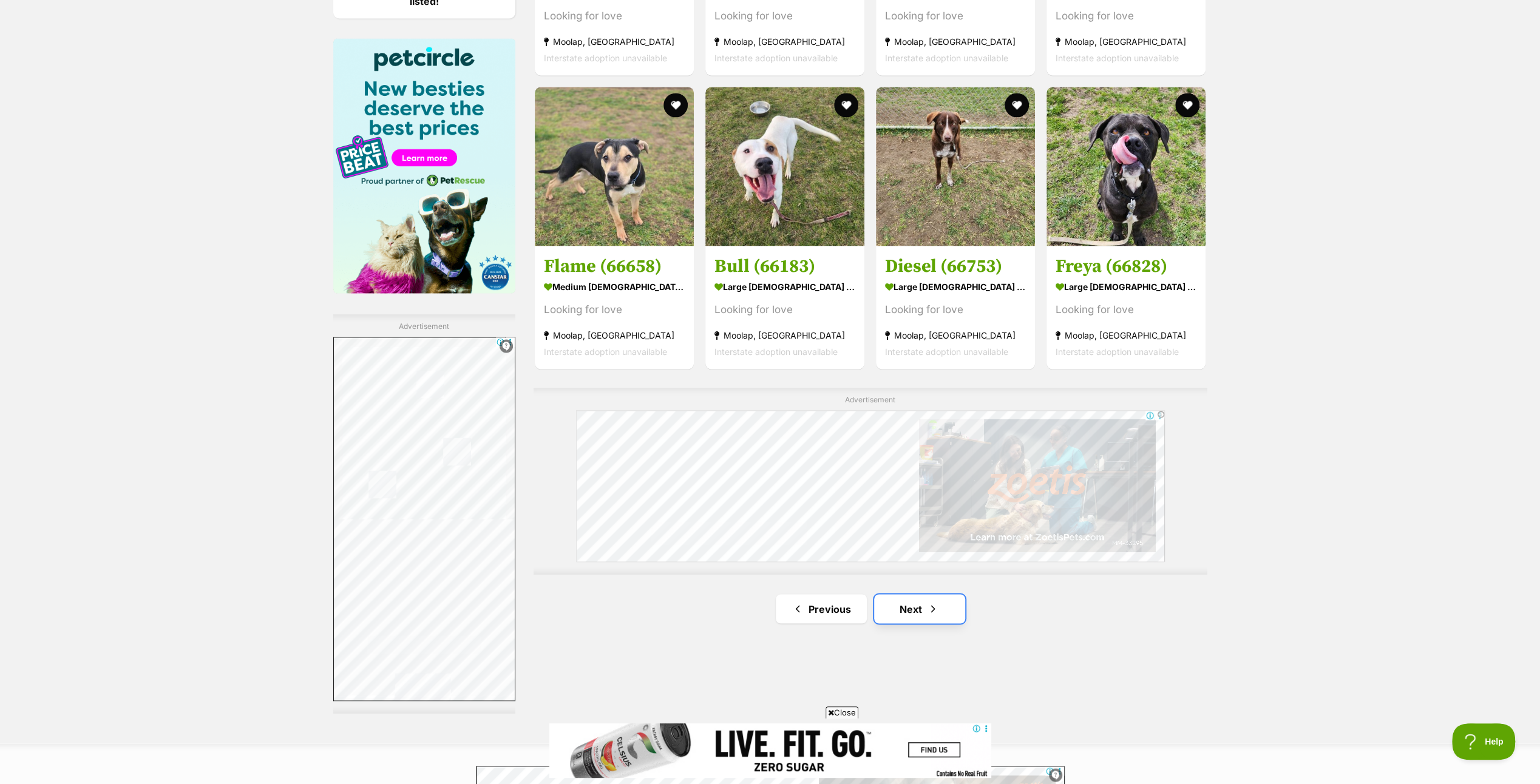
click at [915, 605] on link "Next" at bounding box center [919, 608] width 91 height 29
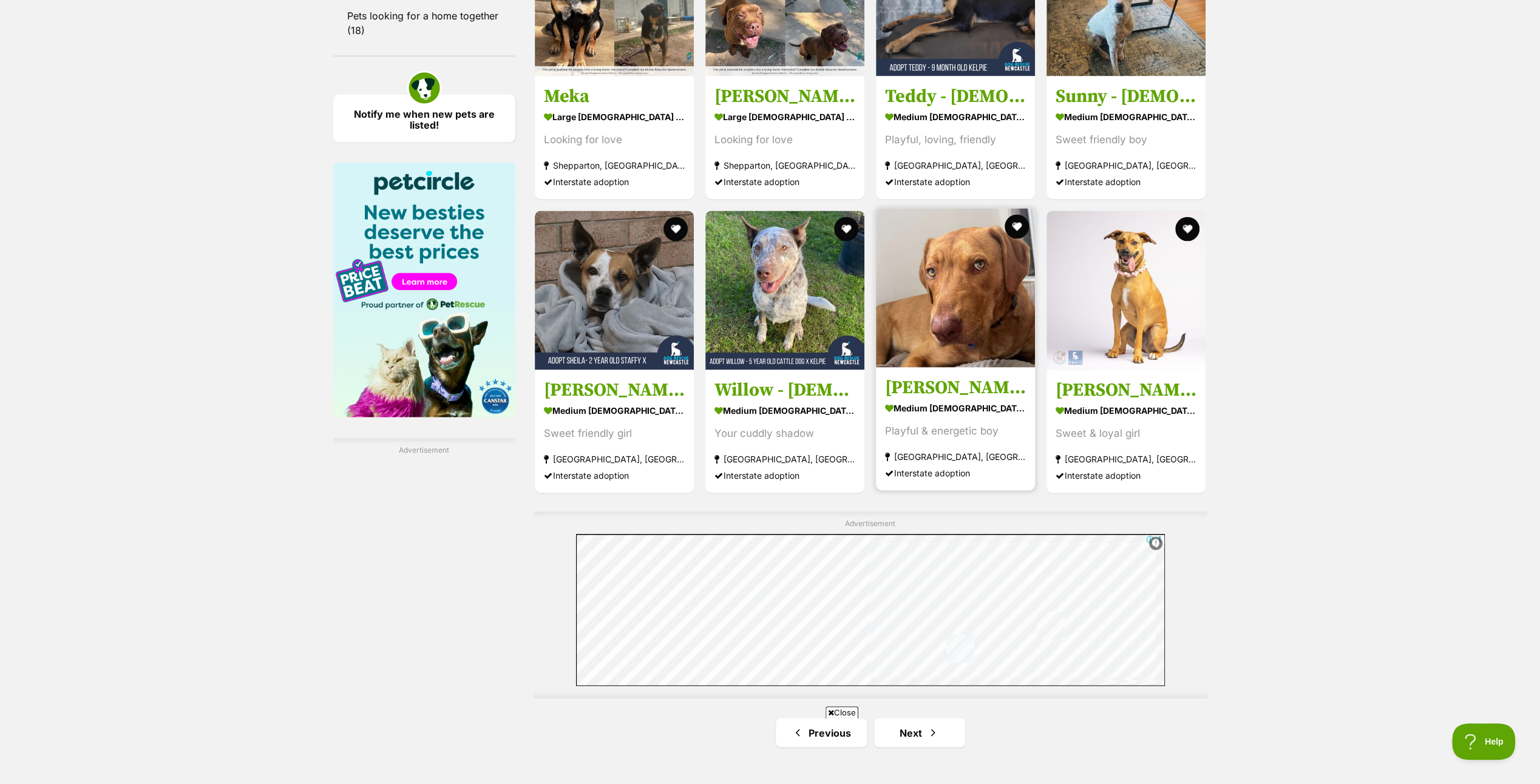
scroll to position [1699, 0]
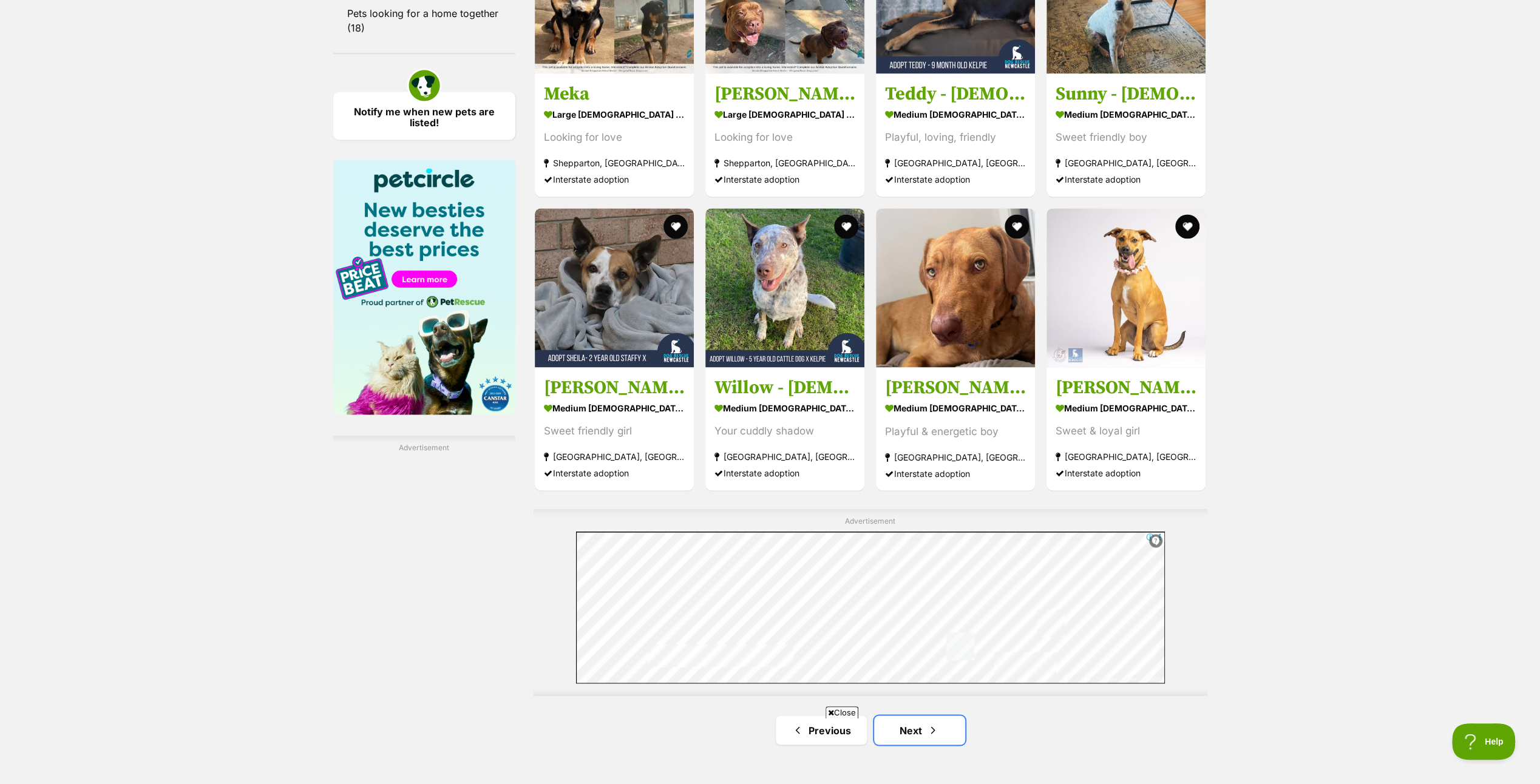
click at [912, 715] on link "Next" at bounding box center [919, 730] width 91 height 29
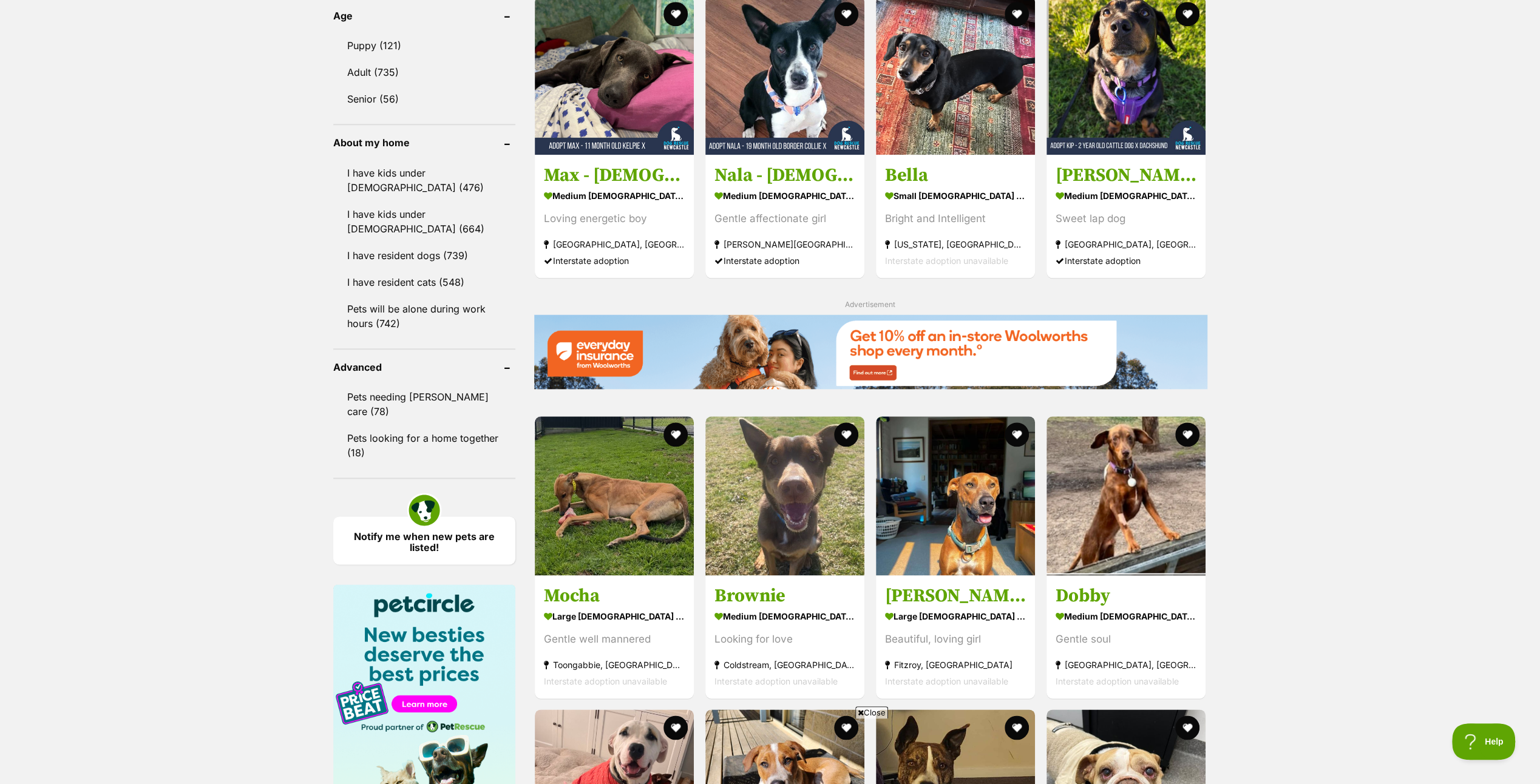
scroll to position [1517, 0]
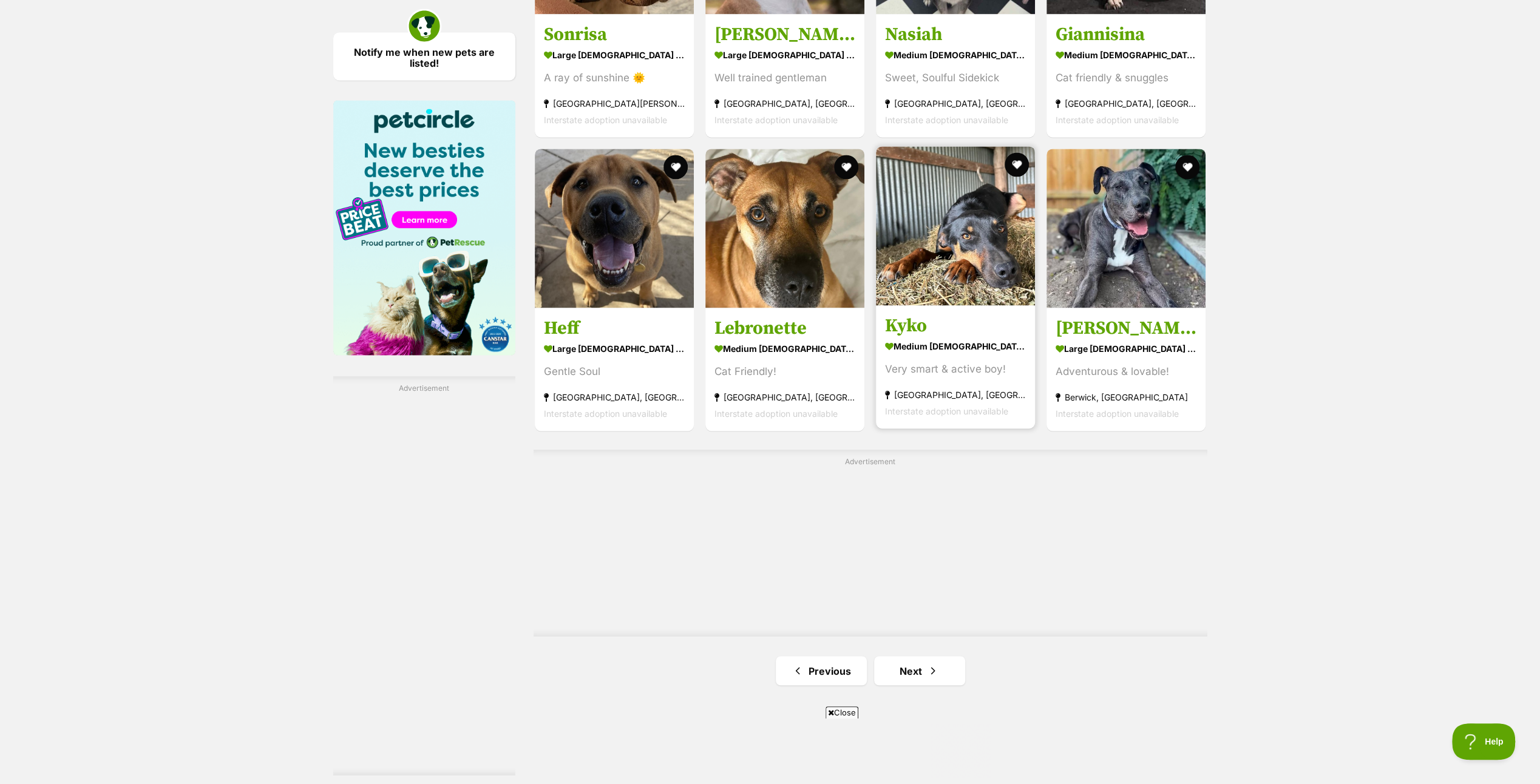
scroll to position [1760, 0]
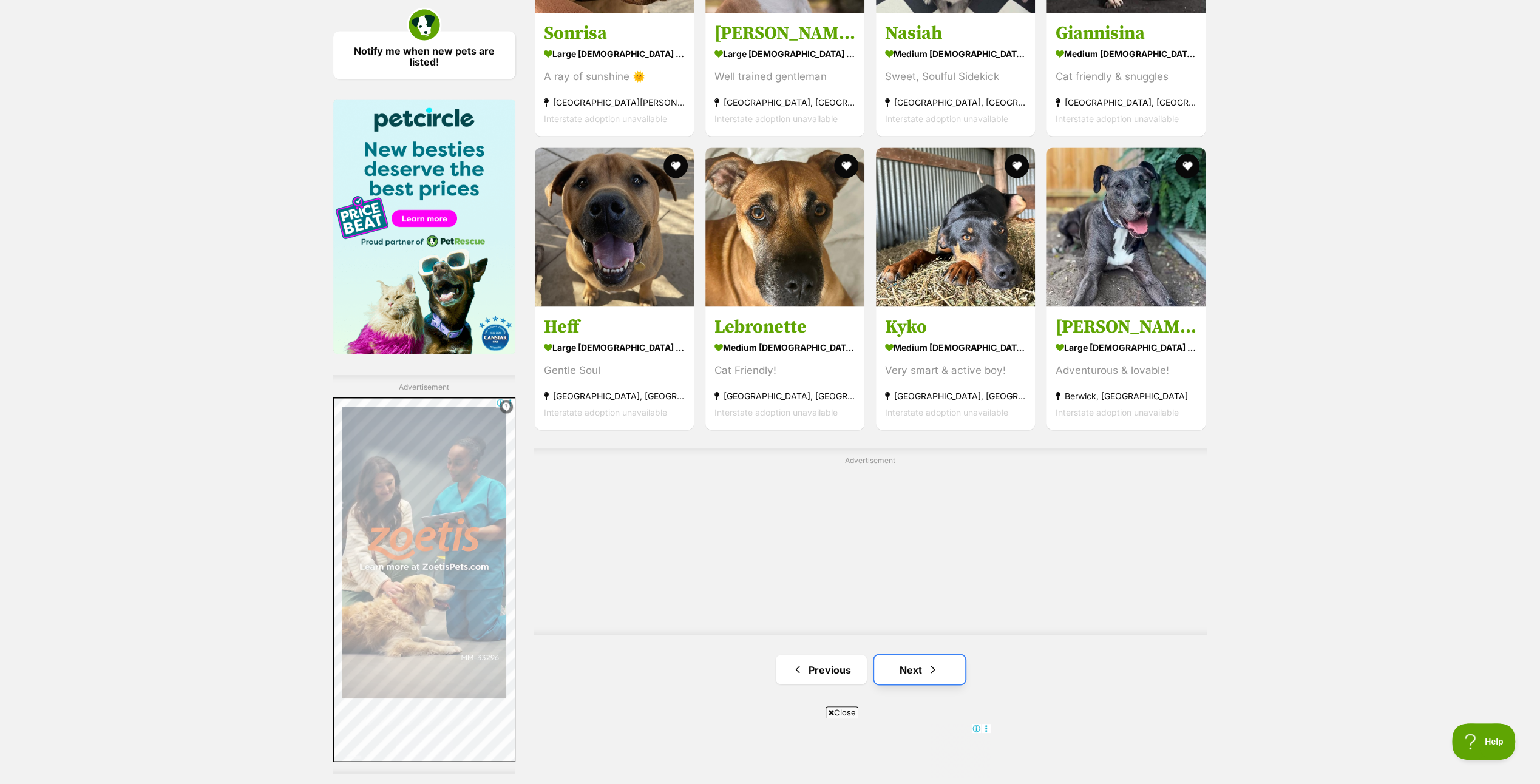
click at [920, 664] on link "Next" at bounding box center [919, 669] width 91 height 29
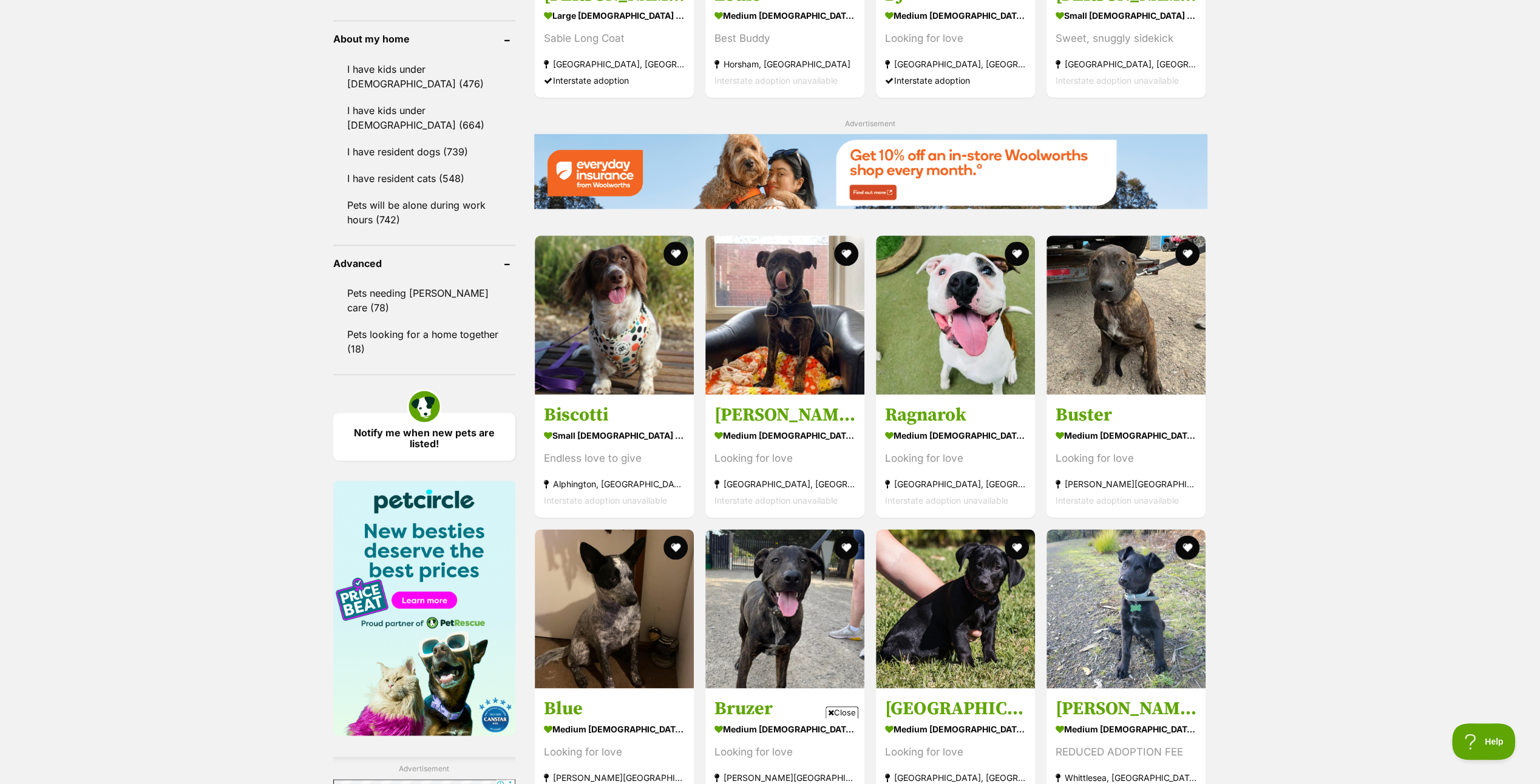
scroll to position [1395, 0]
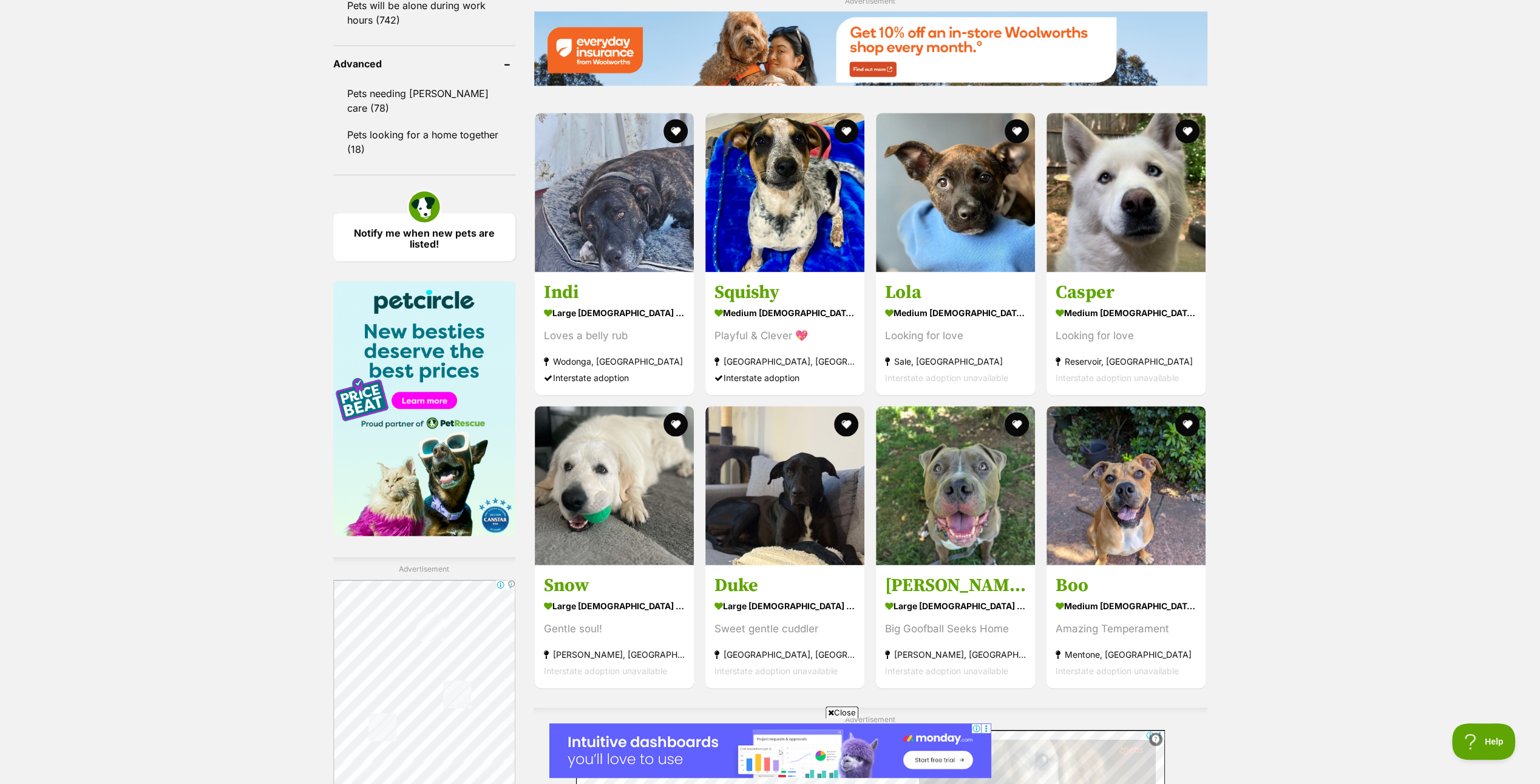
scroll to position [1942, 0]
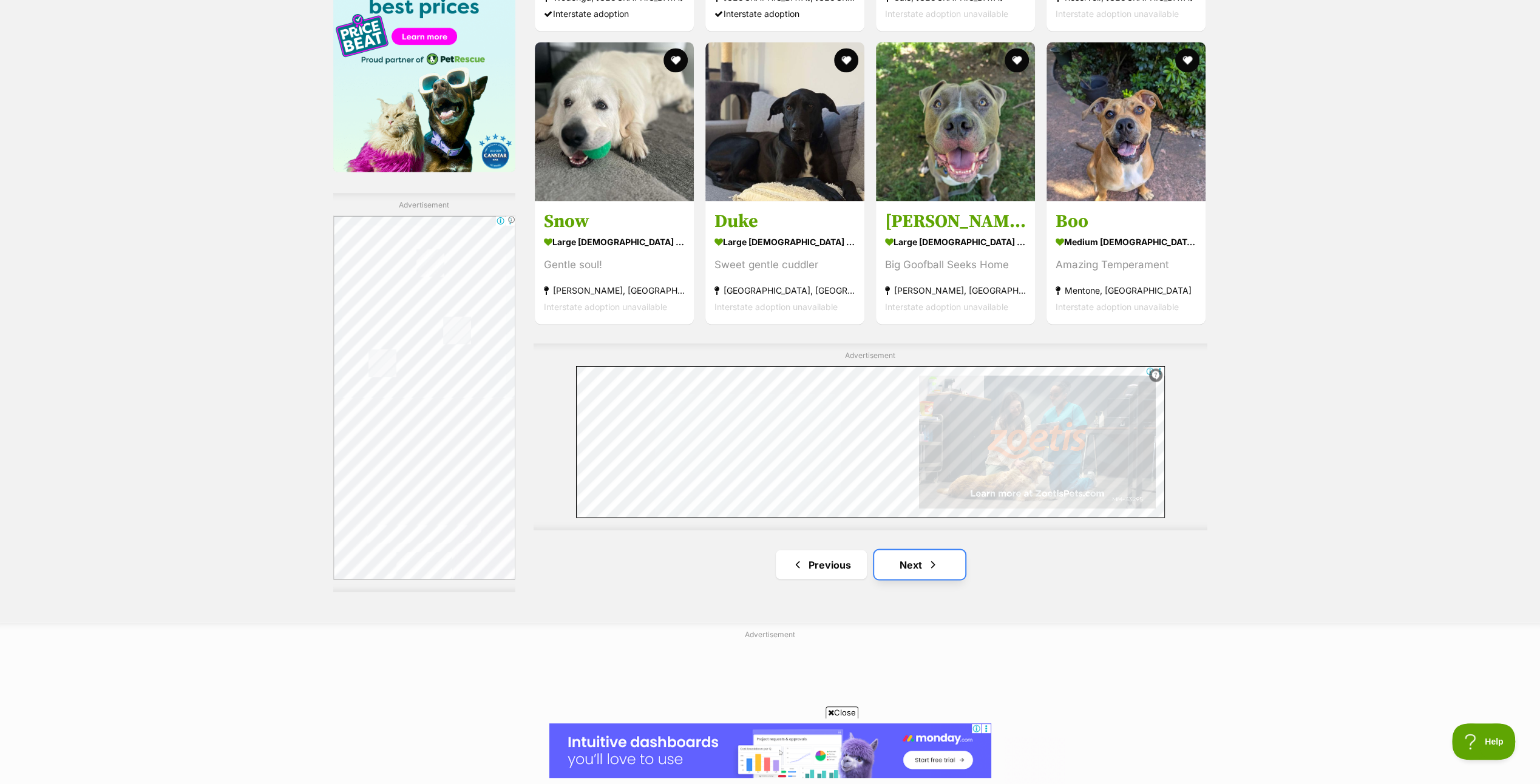
click at [913, 562] on link "Next" at bounding box center [919, 564] width 91 height 29
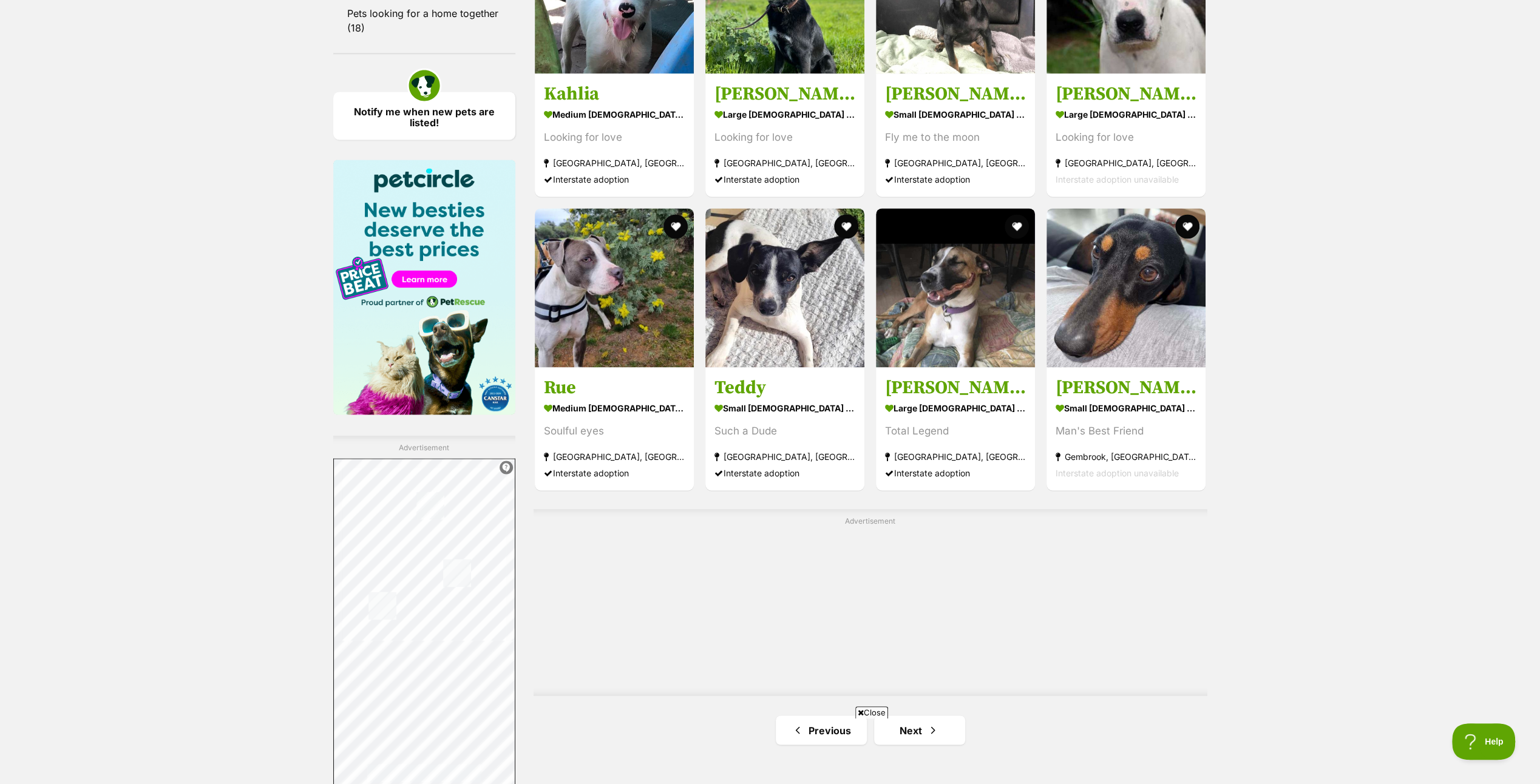
scroll to position [1942, 0]
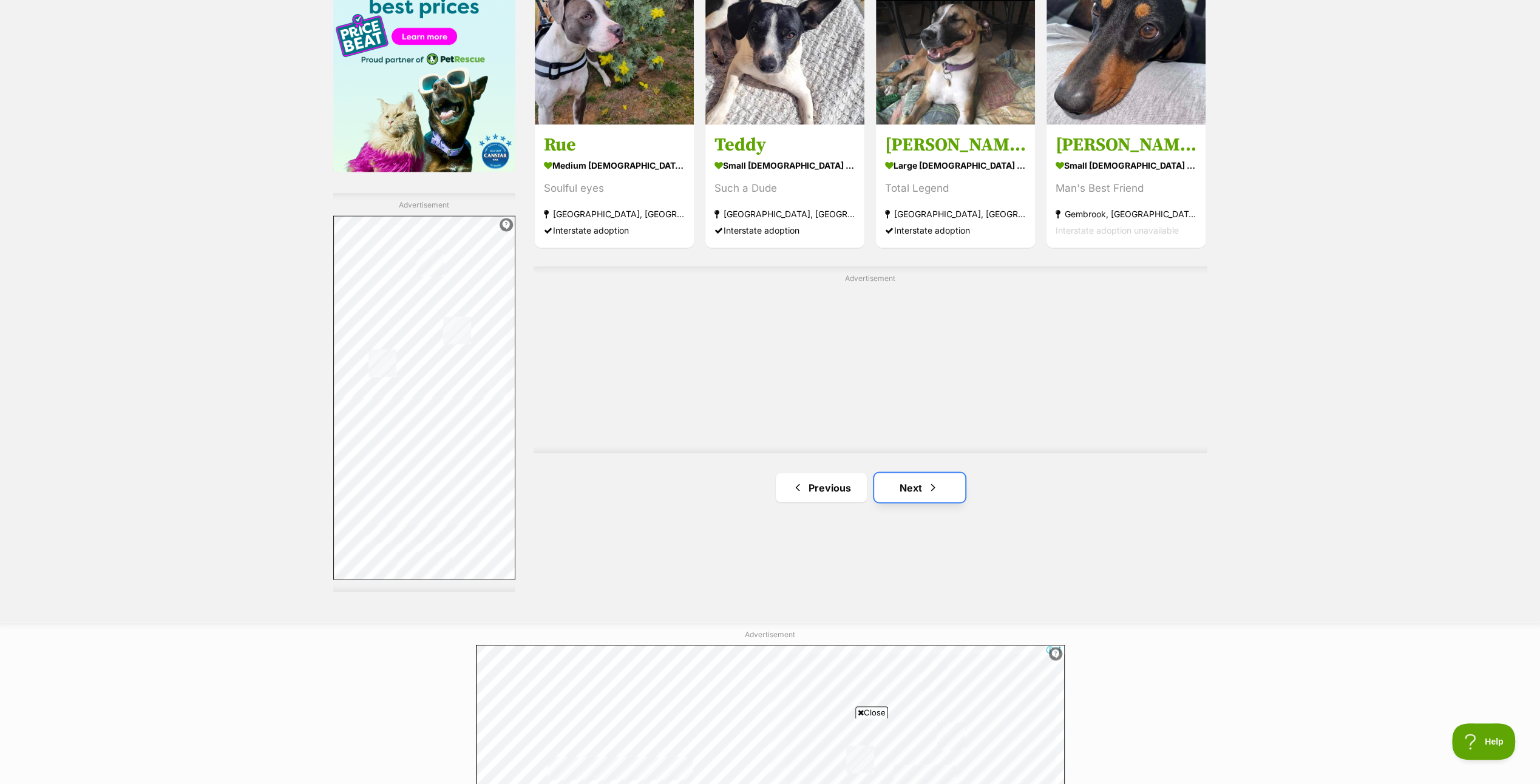
click at [903, 488] on link "Next" at bounding box center [919, 487] width 91 height 29
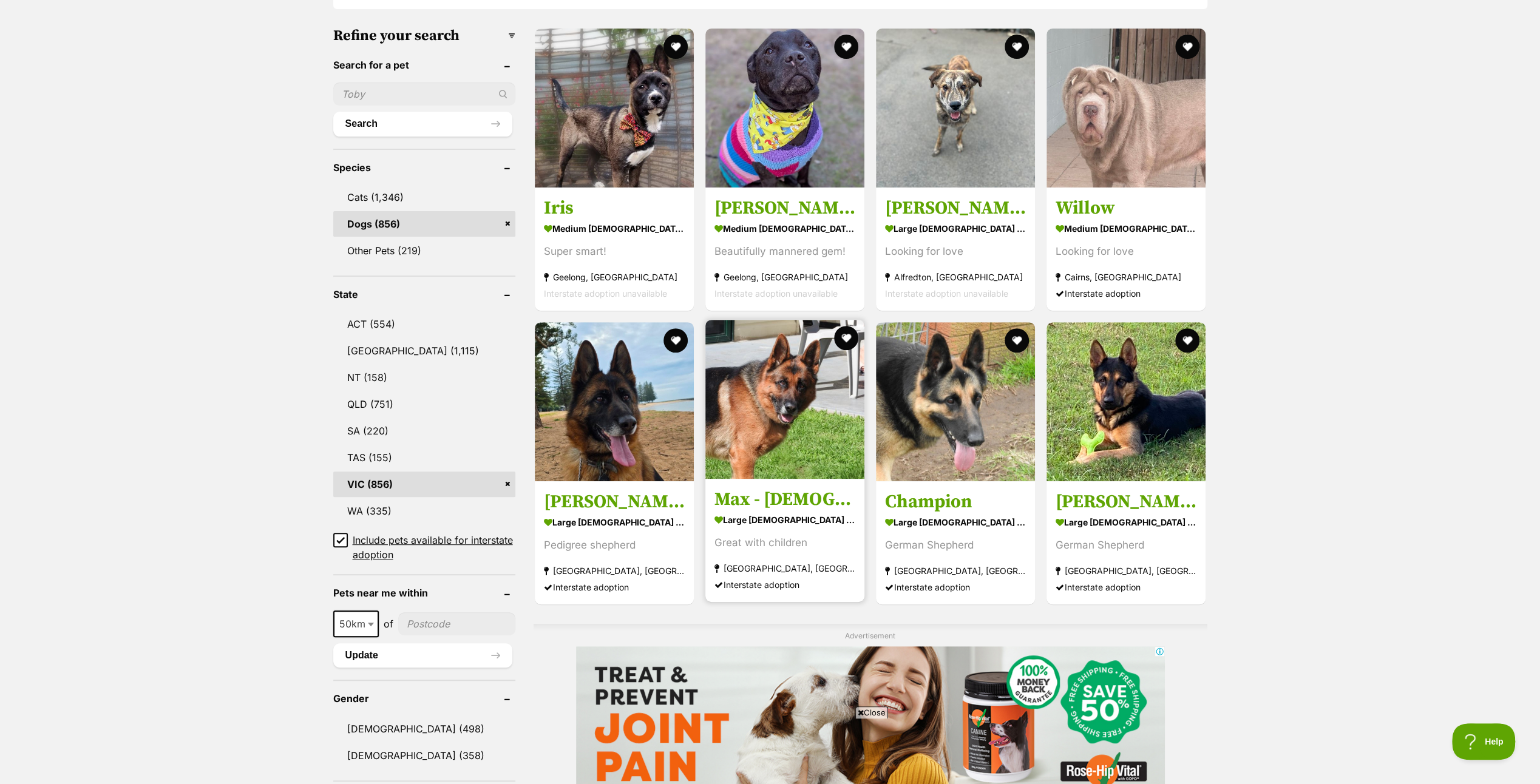
scroll to position [121, 0]
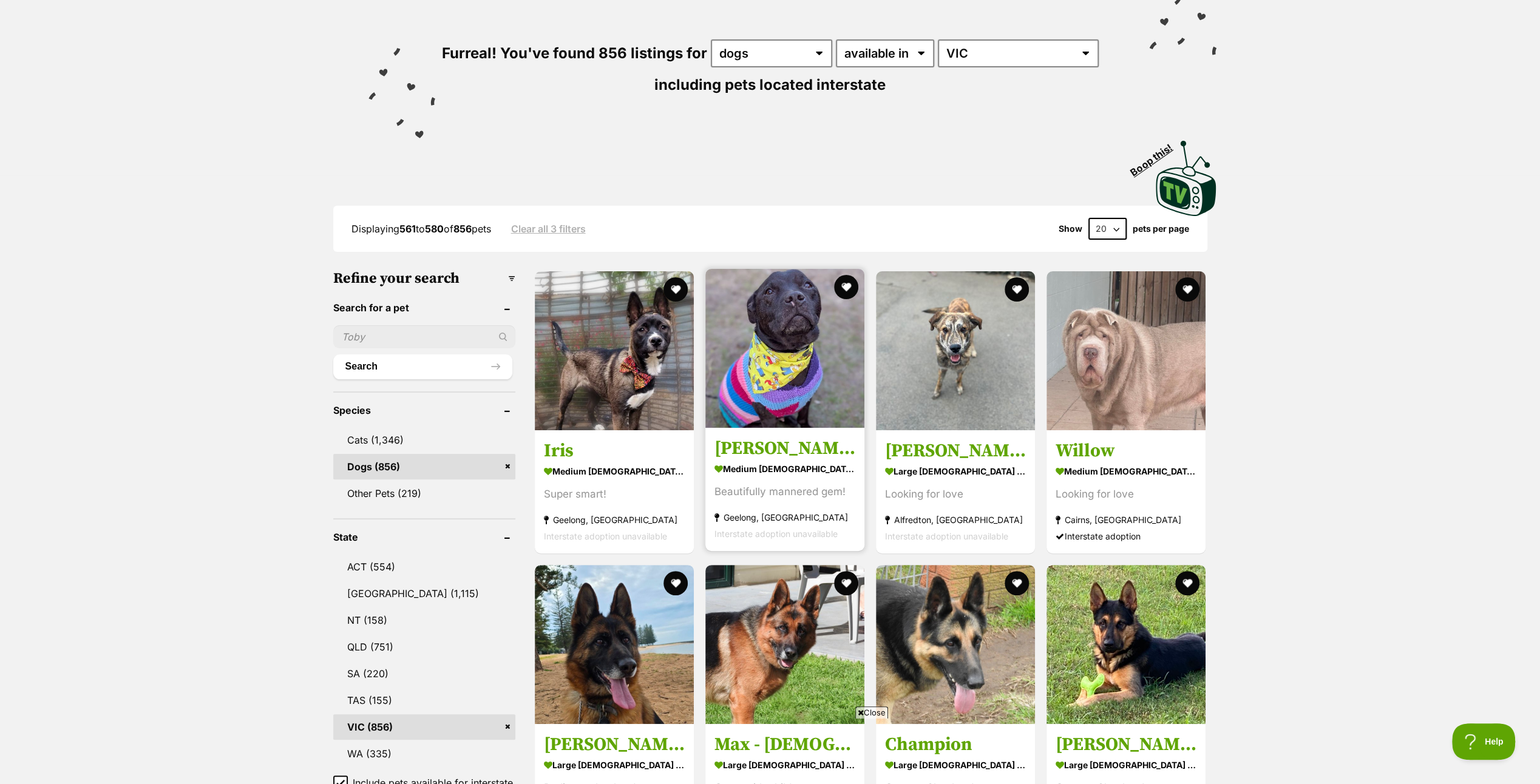
click at [774, 358] on img at bounding box center [784, 348] width 159 height 159
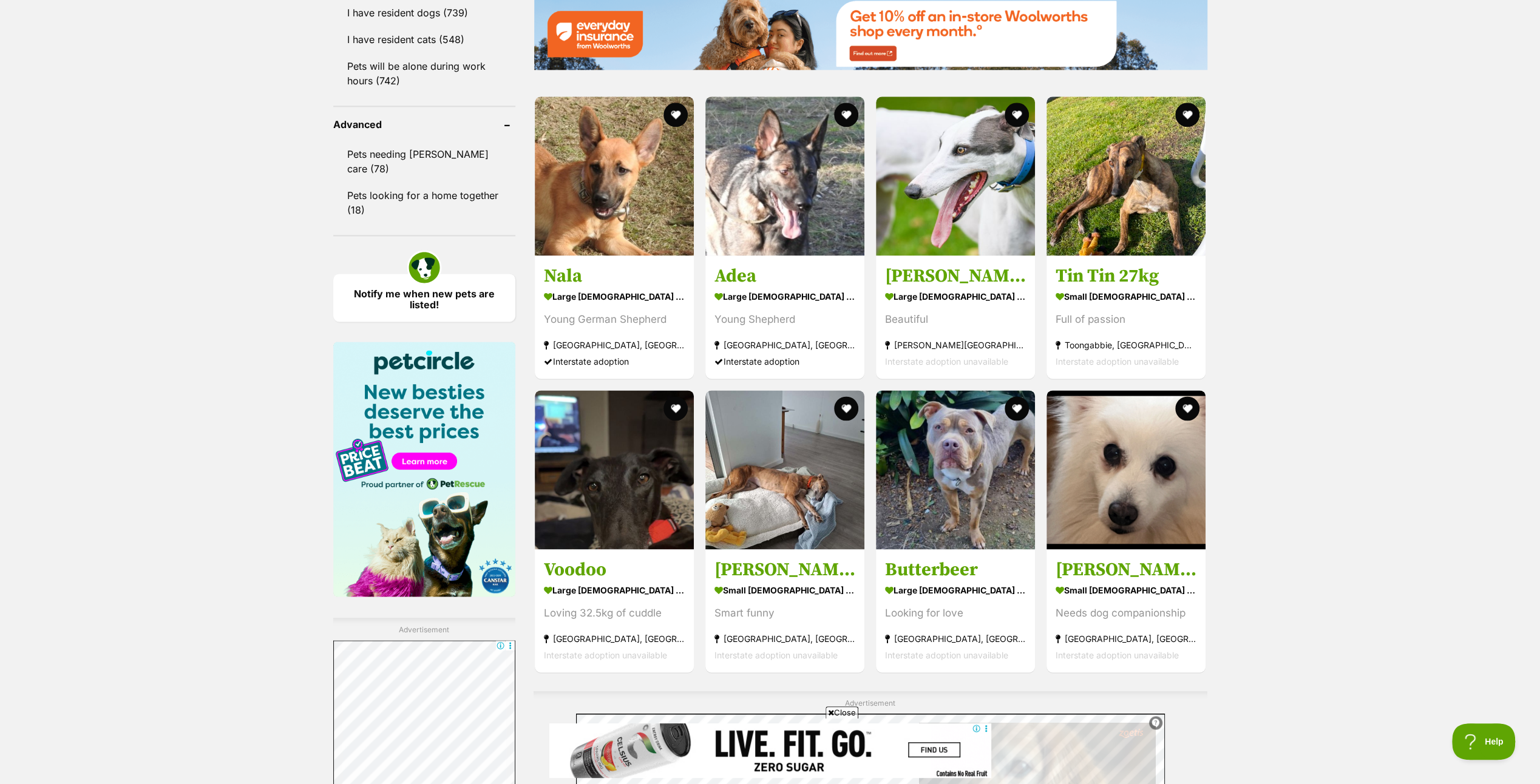
scroll to position [1760, 0]
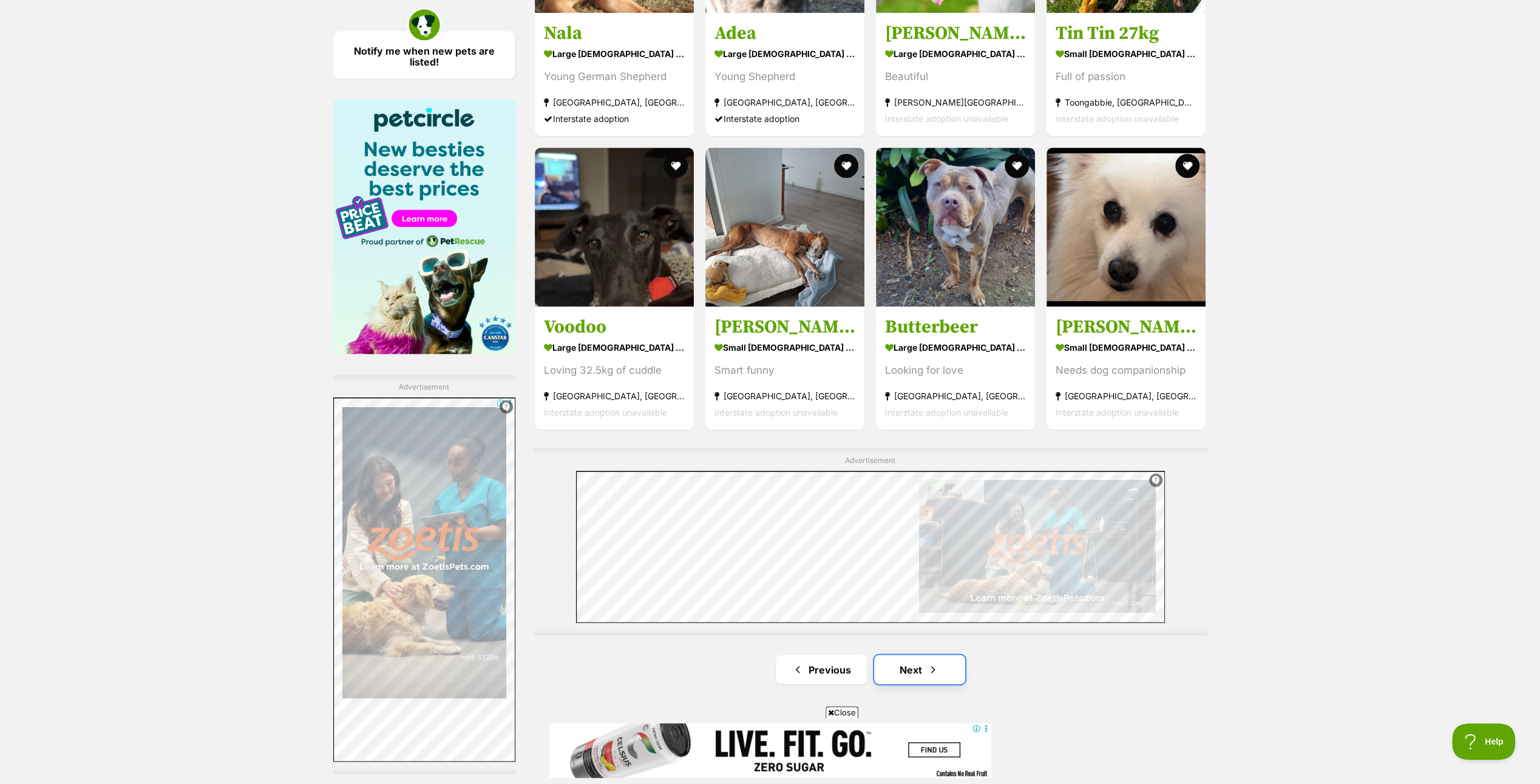
click at [909, 670] on link "Next" at bounding box center [919, 669] width 91 height 29
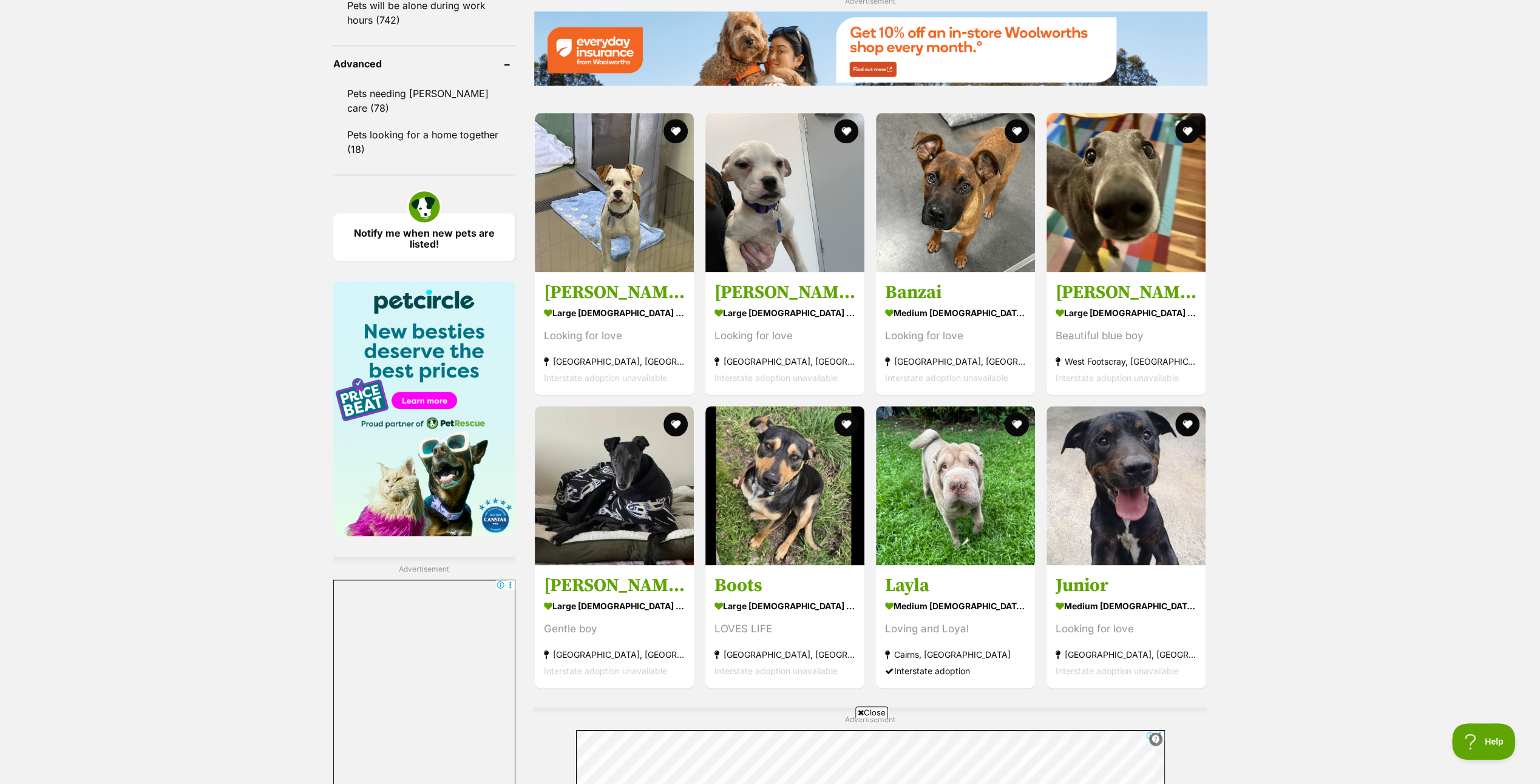
scroll to position [1820, 0]
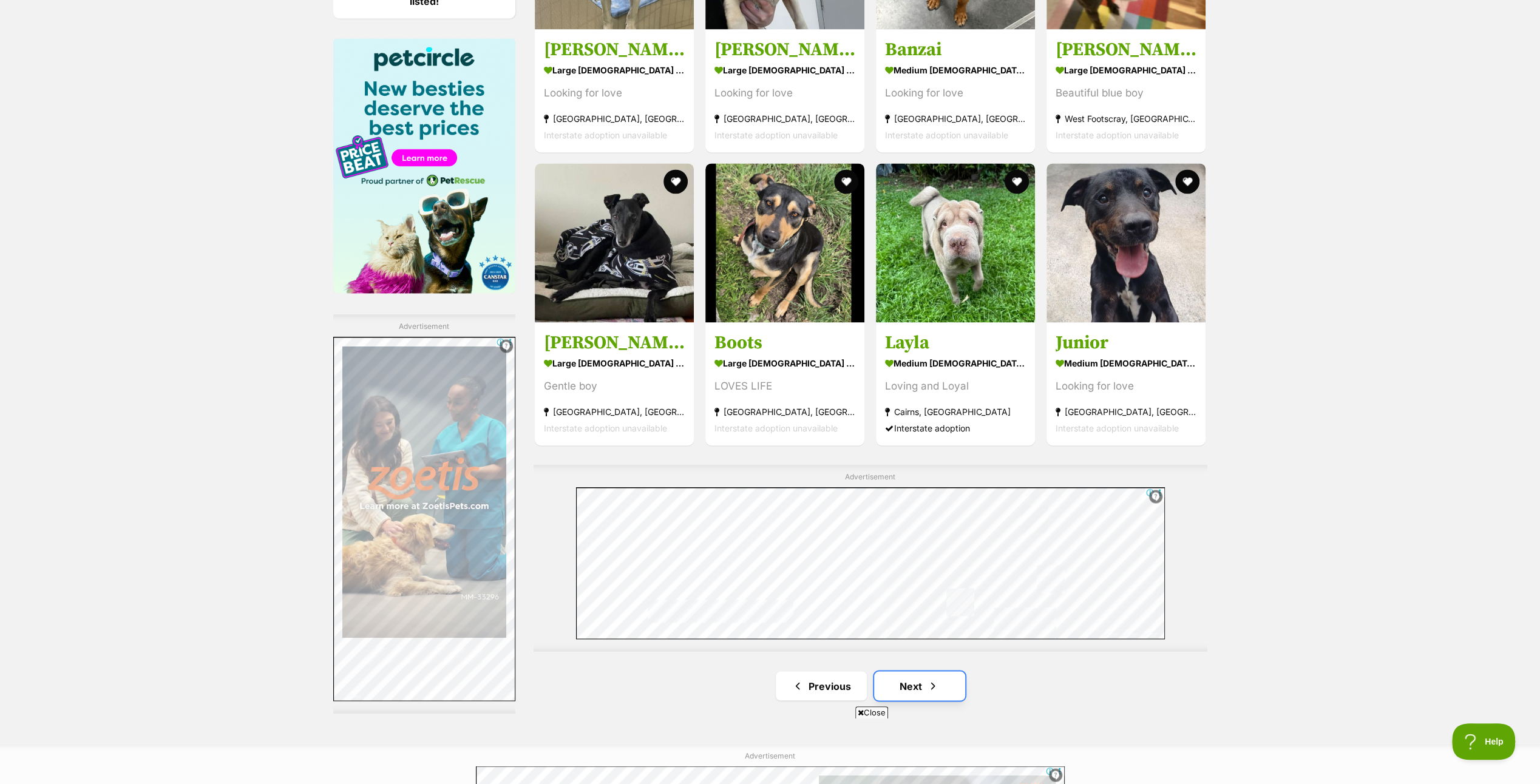
click at [913, 685] on link "Next" at bounding box center [919, 685] width 91 height 29
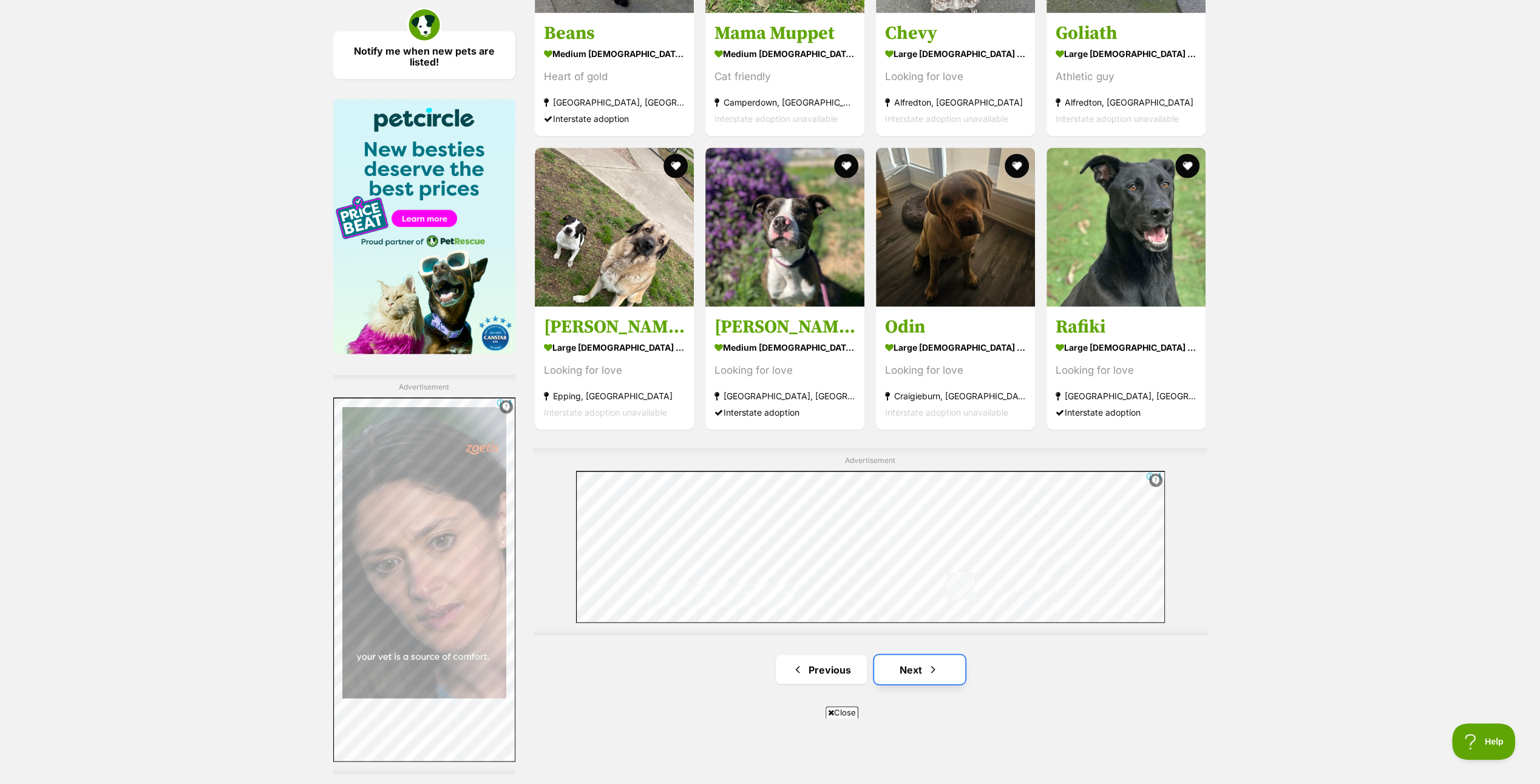
click at [911, 664] on link "Next" at bounding box center [919, 669] width 91 height 29
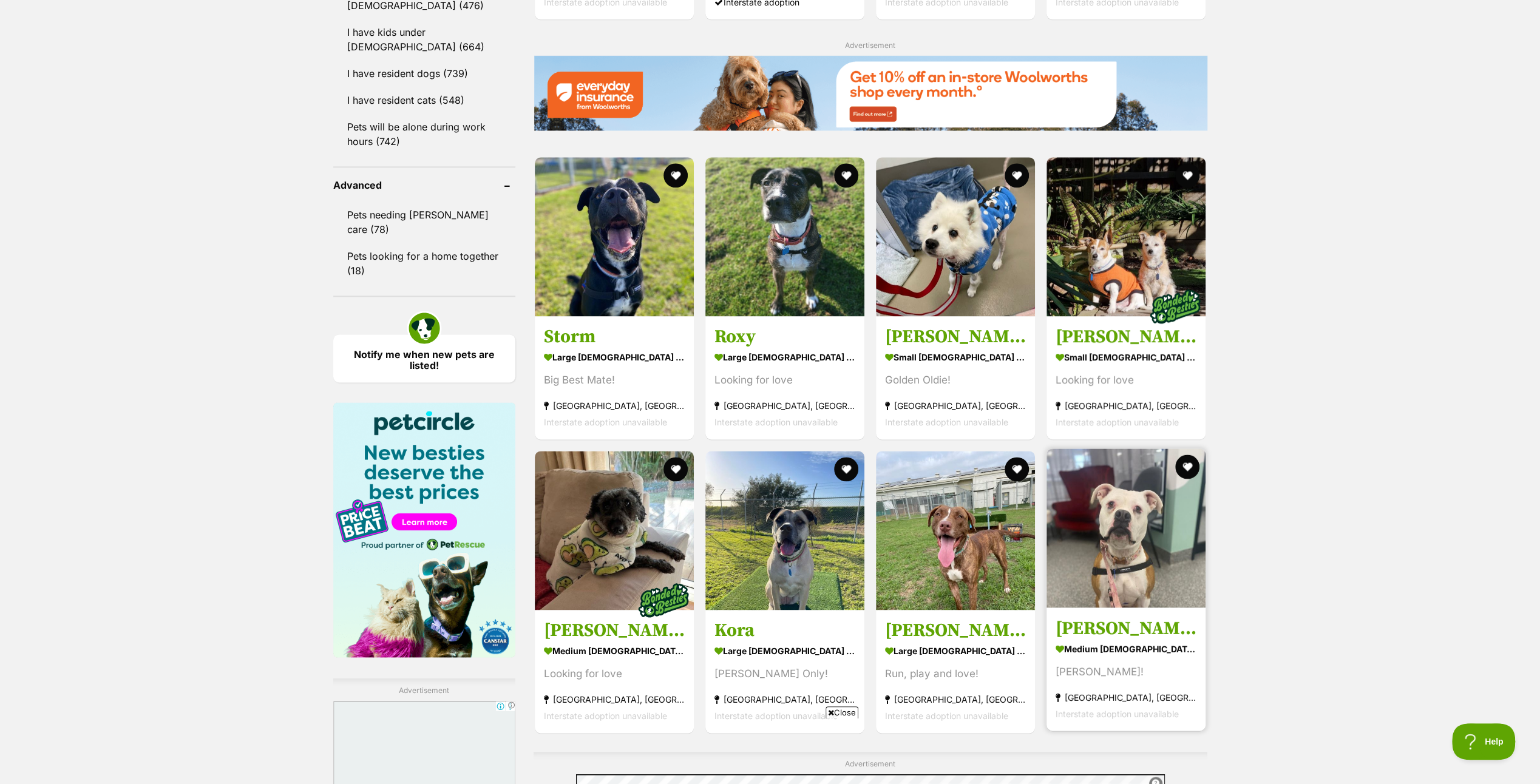
scroll to position [1760, 0]
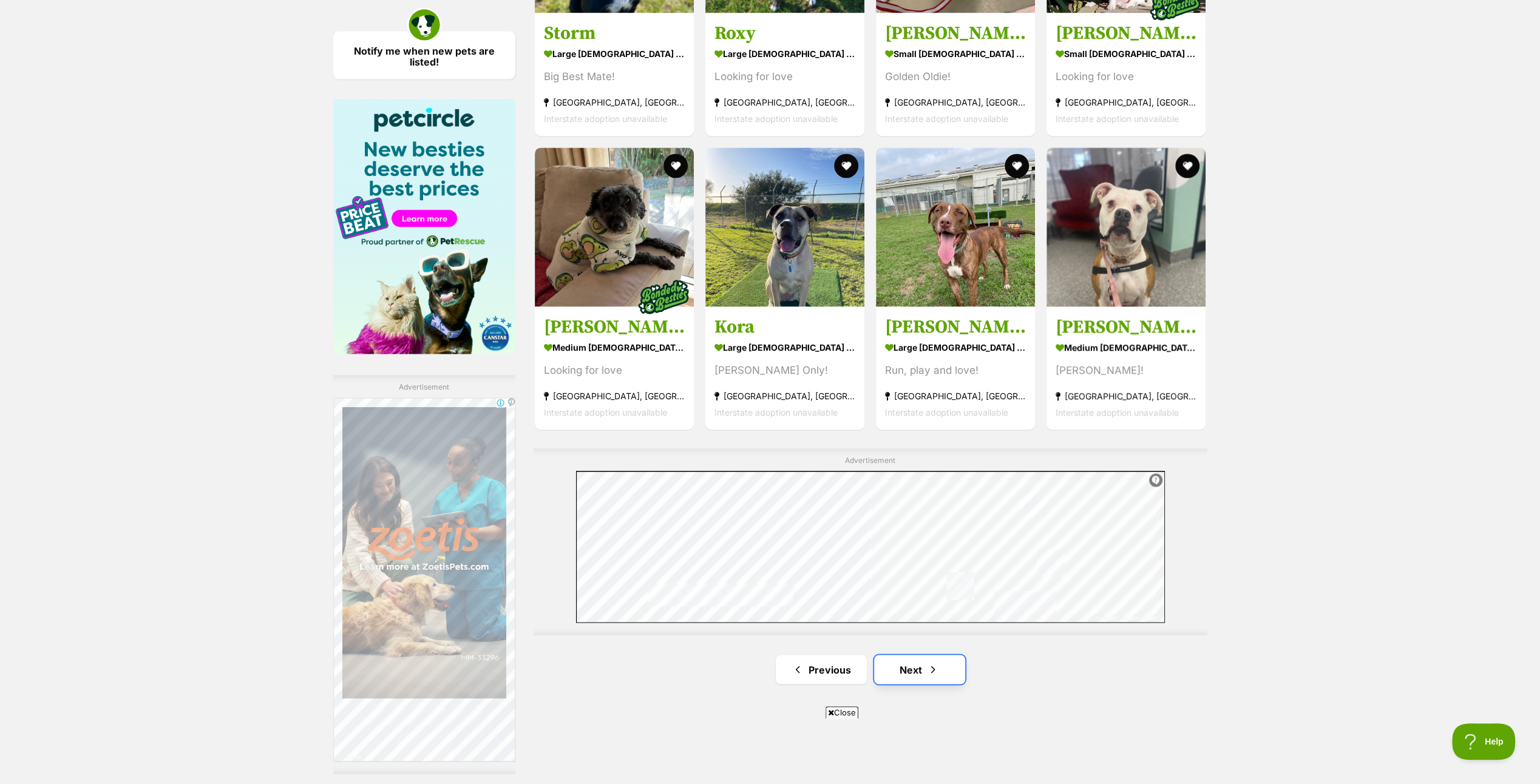
click at [915, 664] on link "Next" at bounding box center [919, 669] width 91 height 29
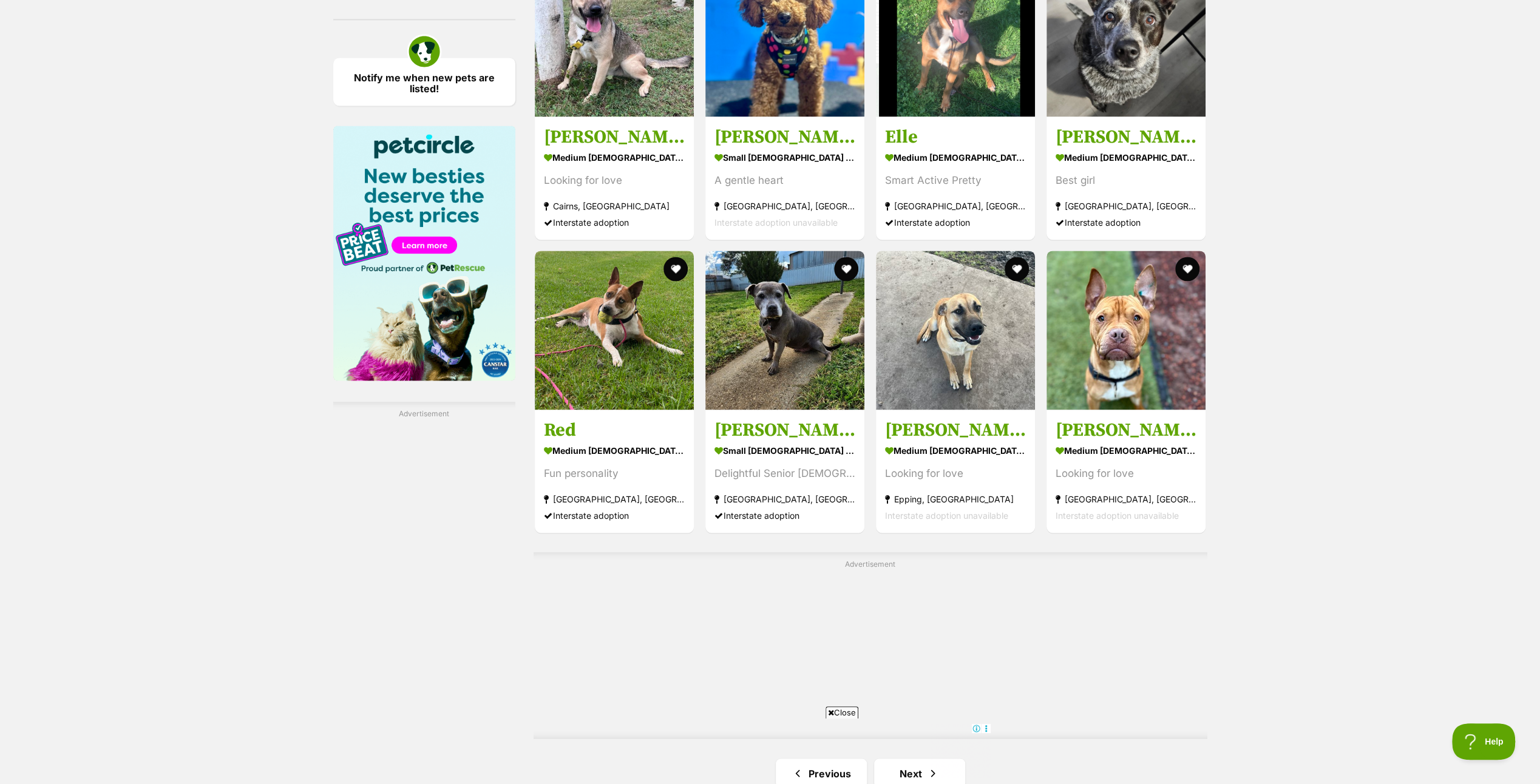
scroll to position [1942, 0]
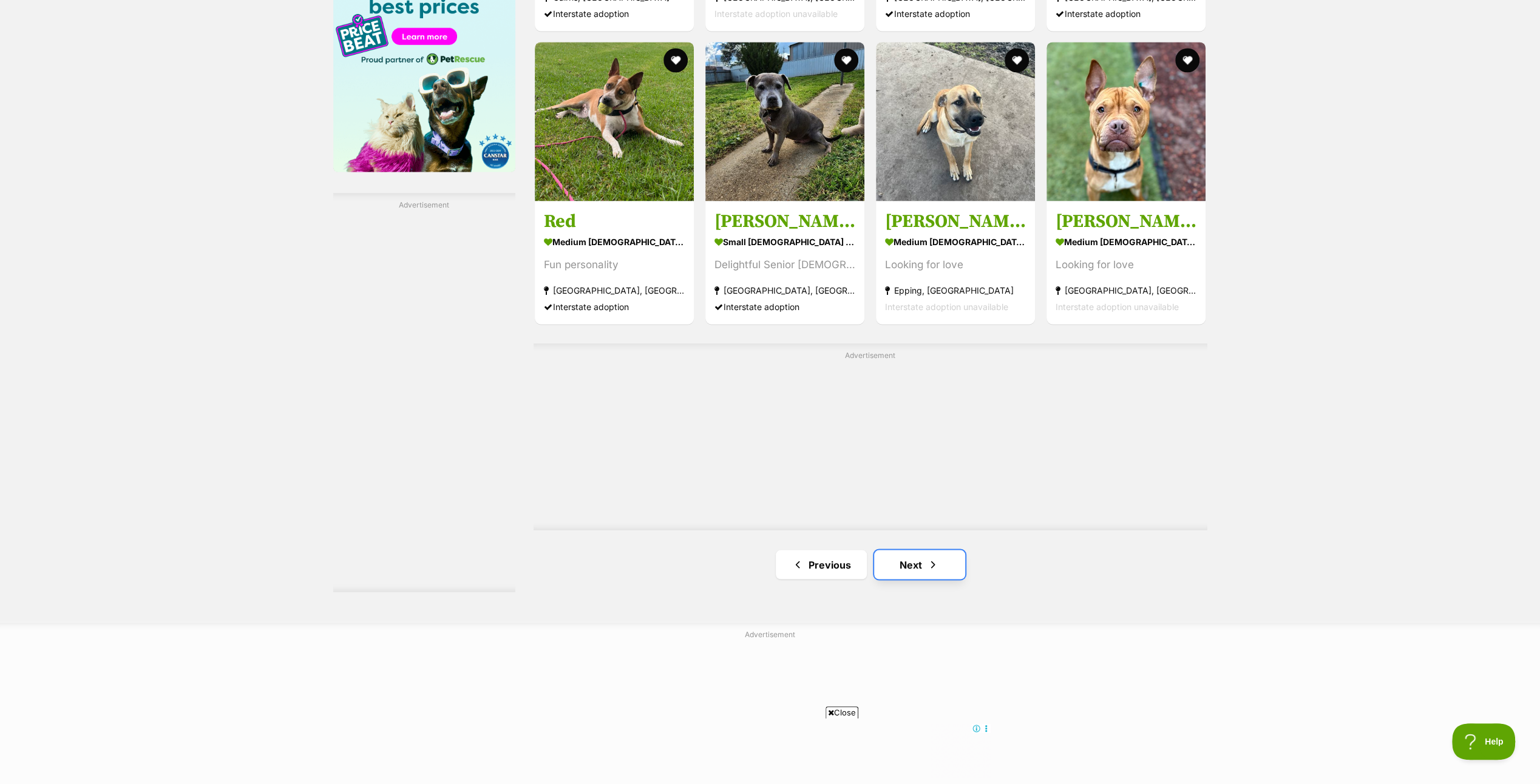
click at [912, 557] on link "Next" at bounding box center [919, 564] width 91 height 29
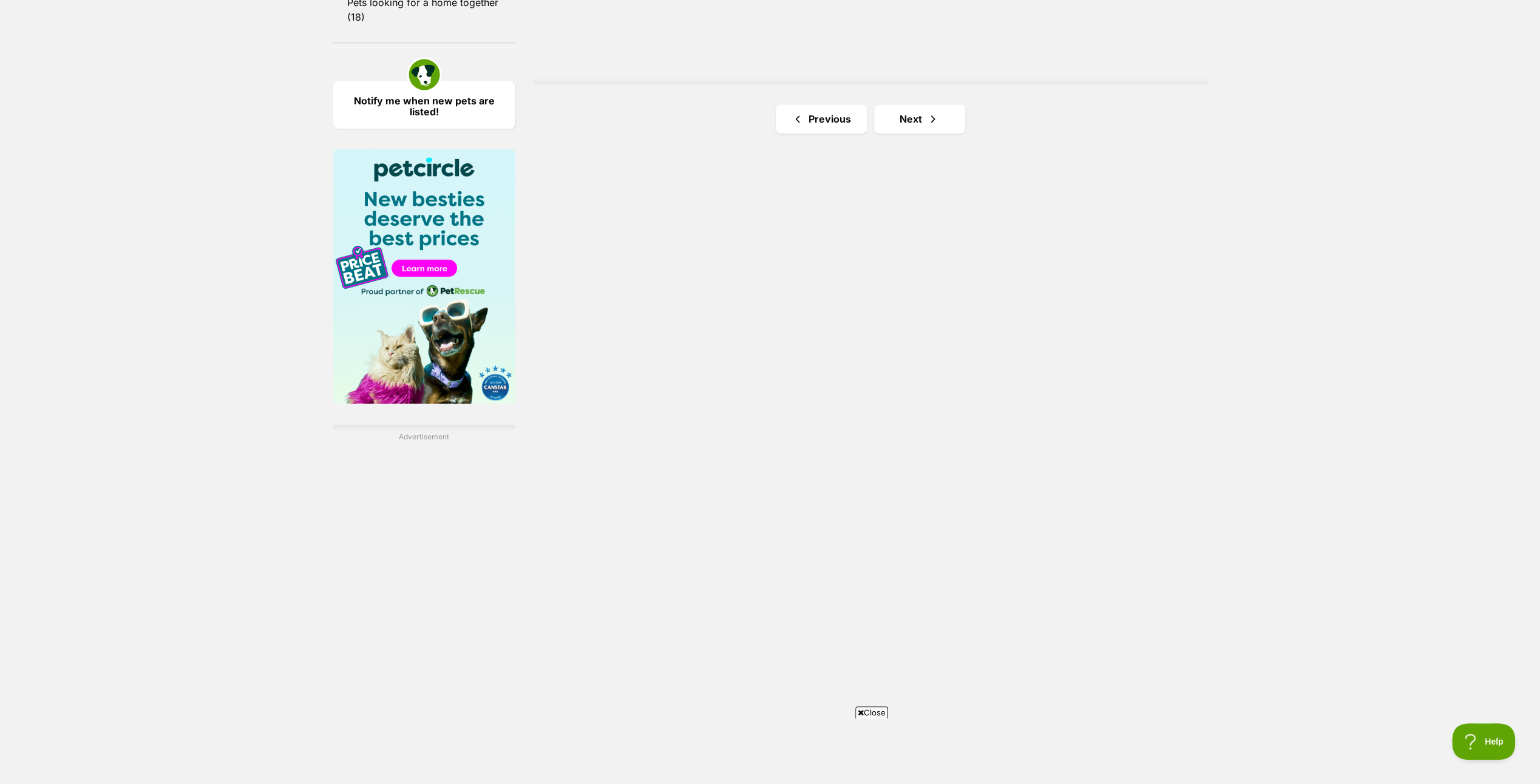
scroll to position [1892, 0]
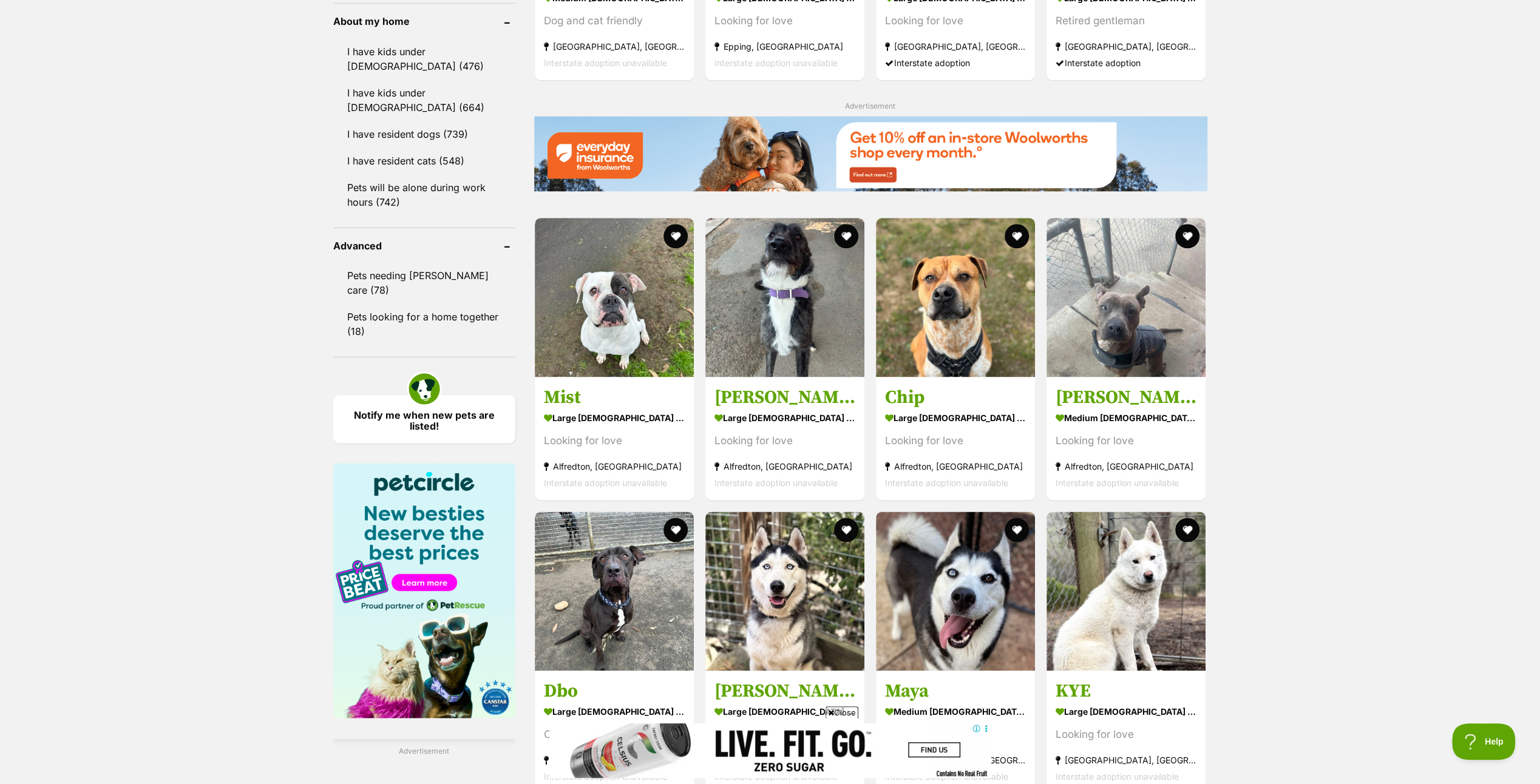
scroll to position [1760, 0]
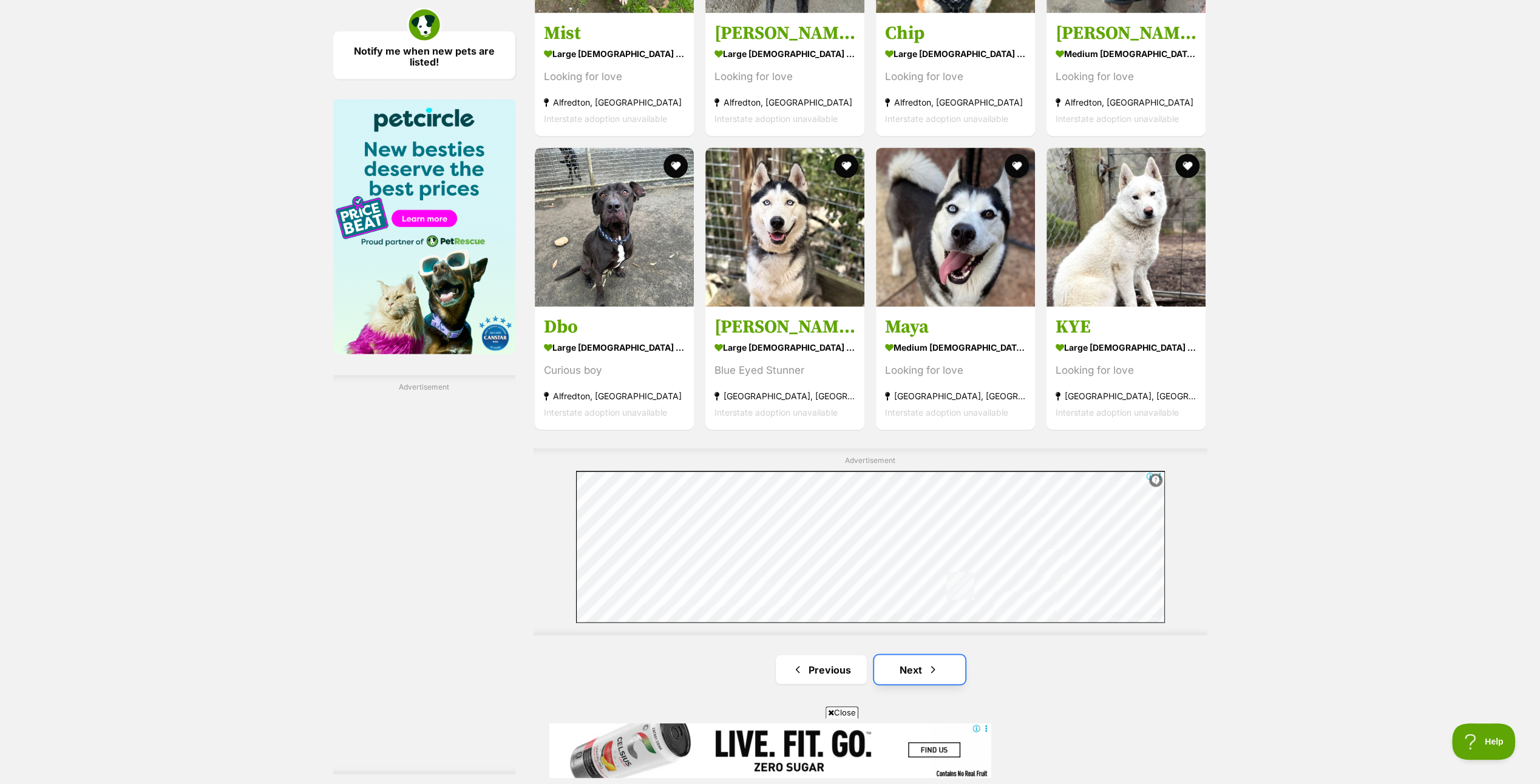
click at [920, 664] on link "Next" at bounding box center [919, 669] width 91 height 29
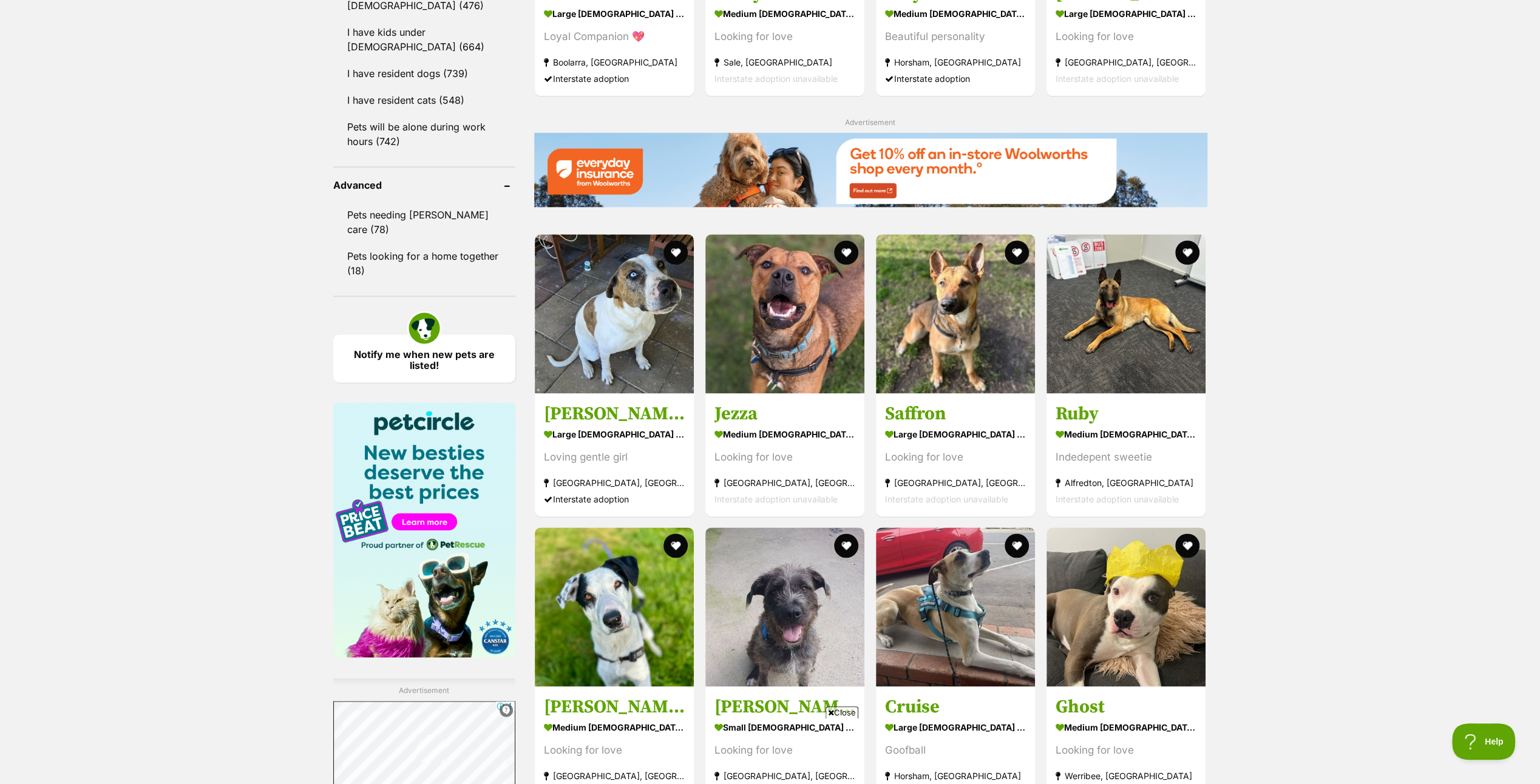
scroll to position [1820, 0]
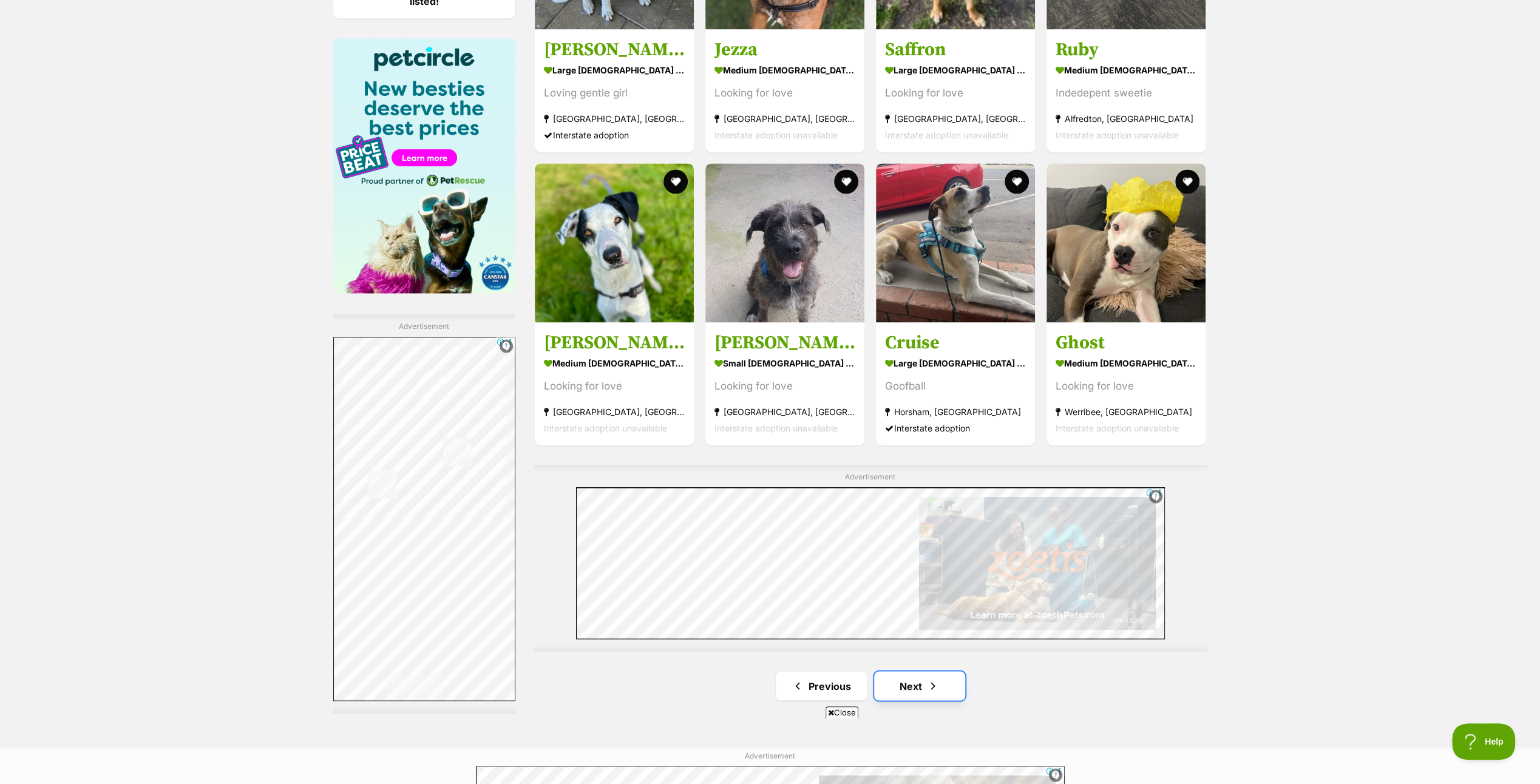
click at [912, 679] on link "Next" at bounding box center [919, 685] width 91 height 29
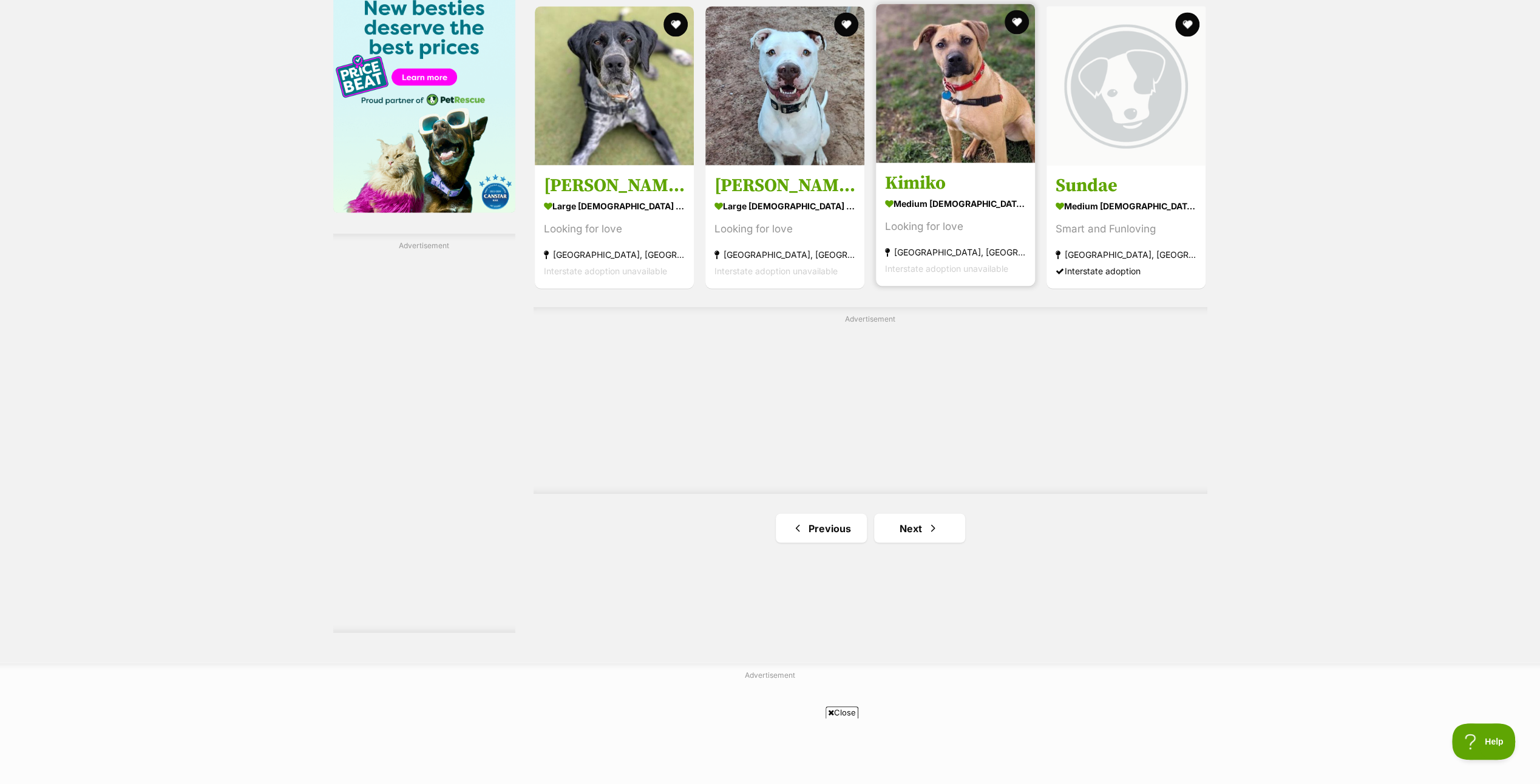
scroll to position [1942, 0]
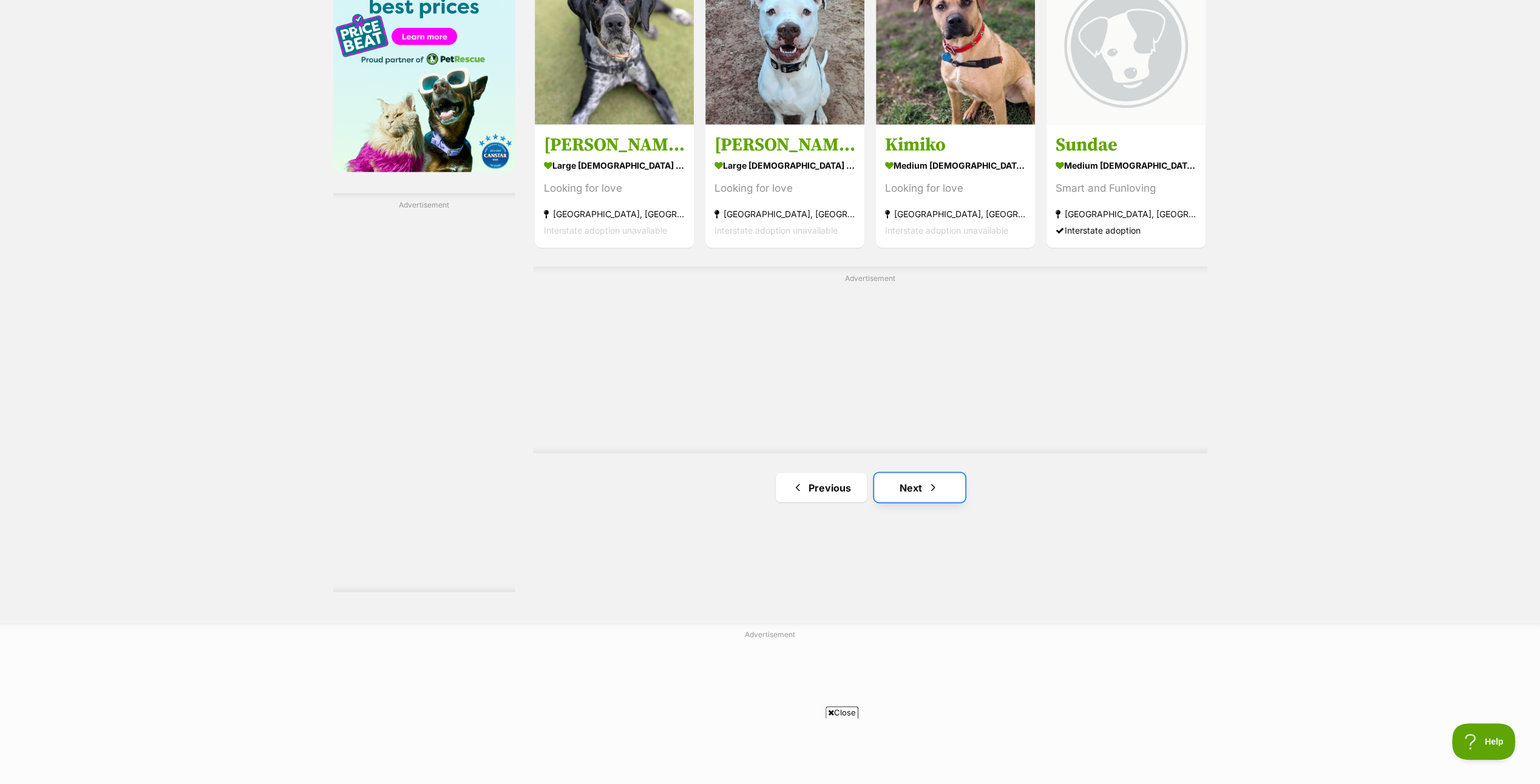
click at [925, 482] on link "Next" at bounding box center [919, 487] width 91 height 29
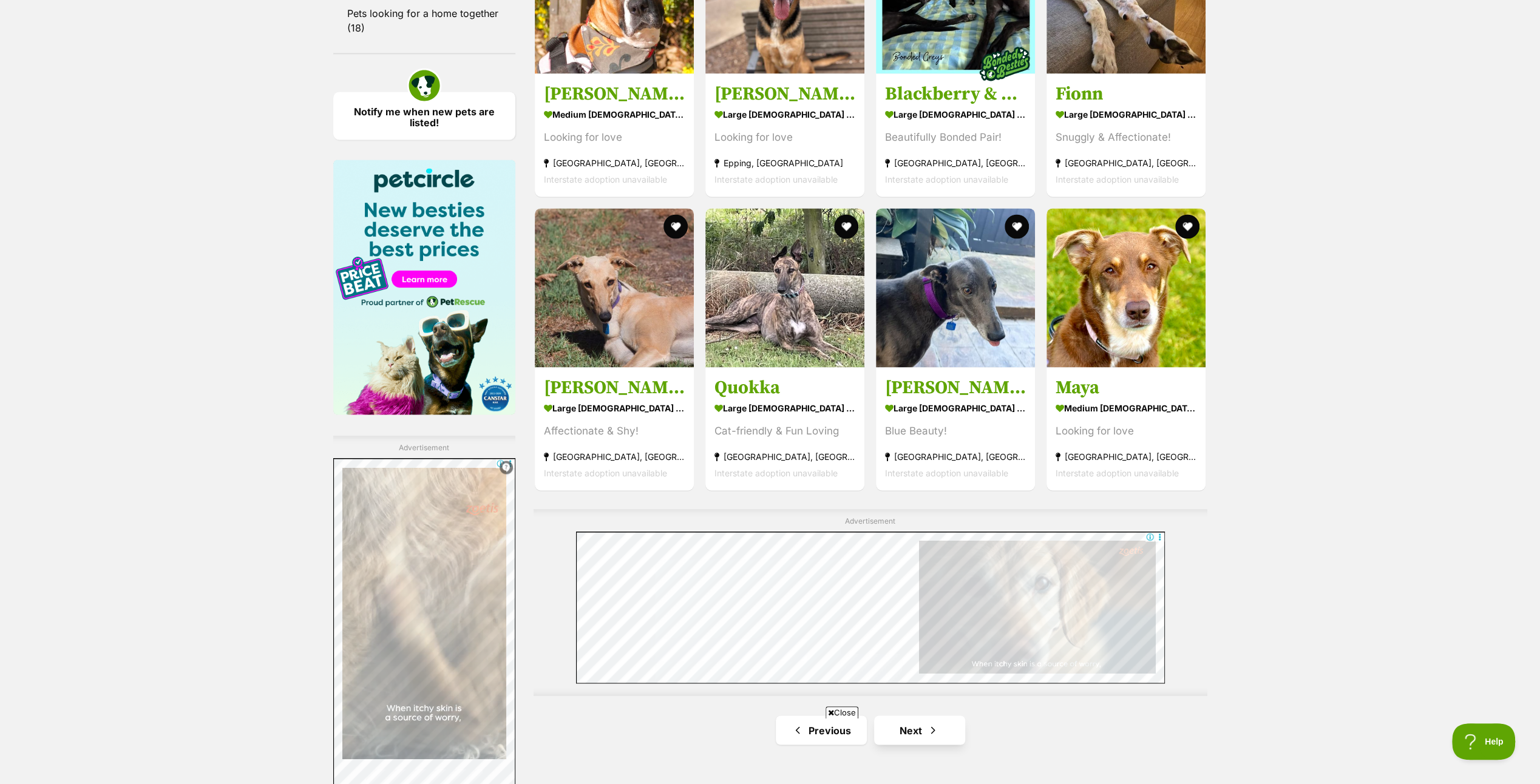
scroll to position [1942, 0]
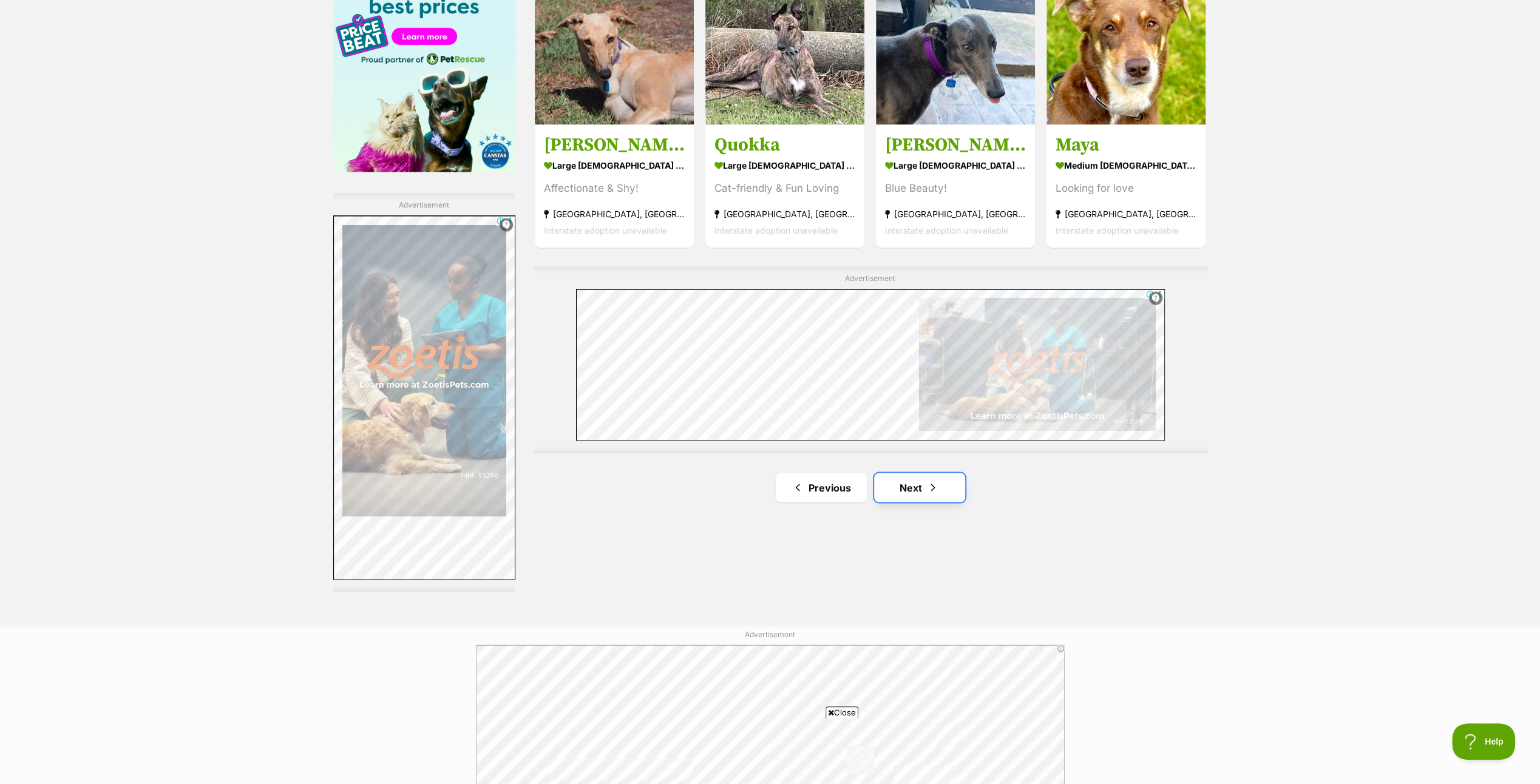
click at [914, 478] on link "Next" at bounding box center [919, 487] width 91 height 29
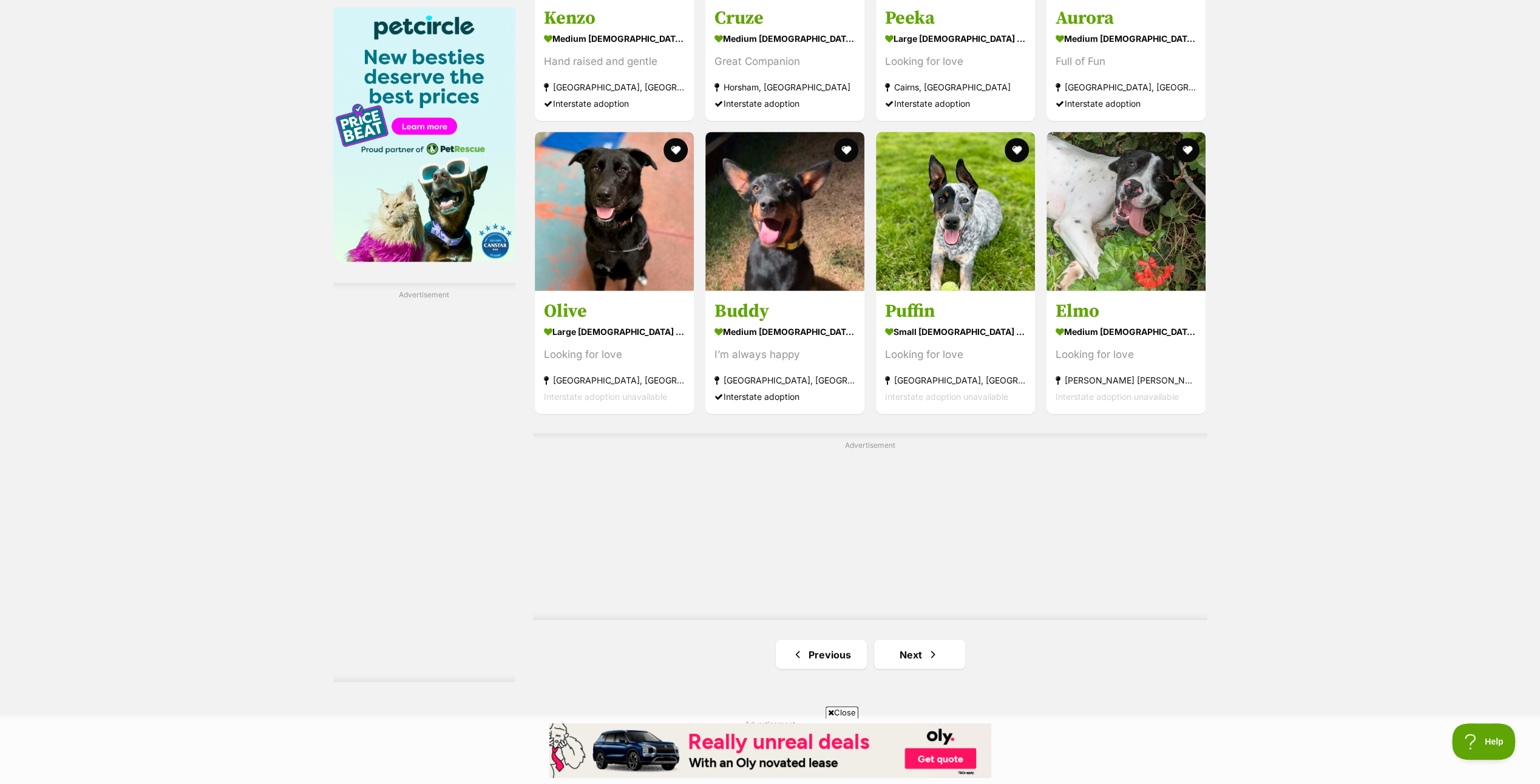
scroll to position [2002, 0]
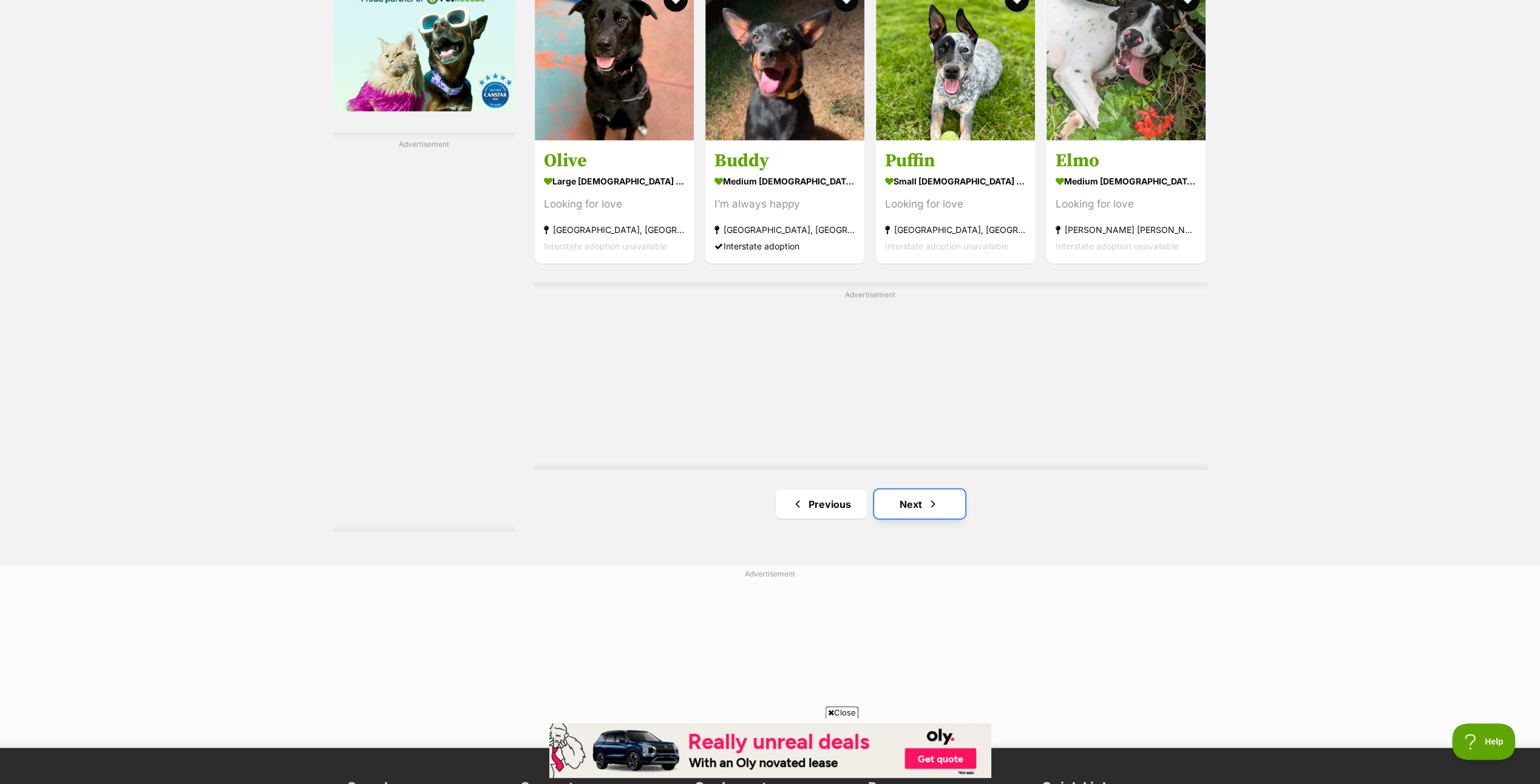
click at [919, 499] on link "Next" at bounding box center [919, 503] width 91 height 29
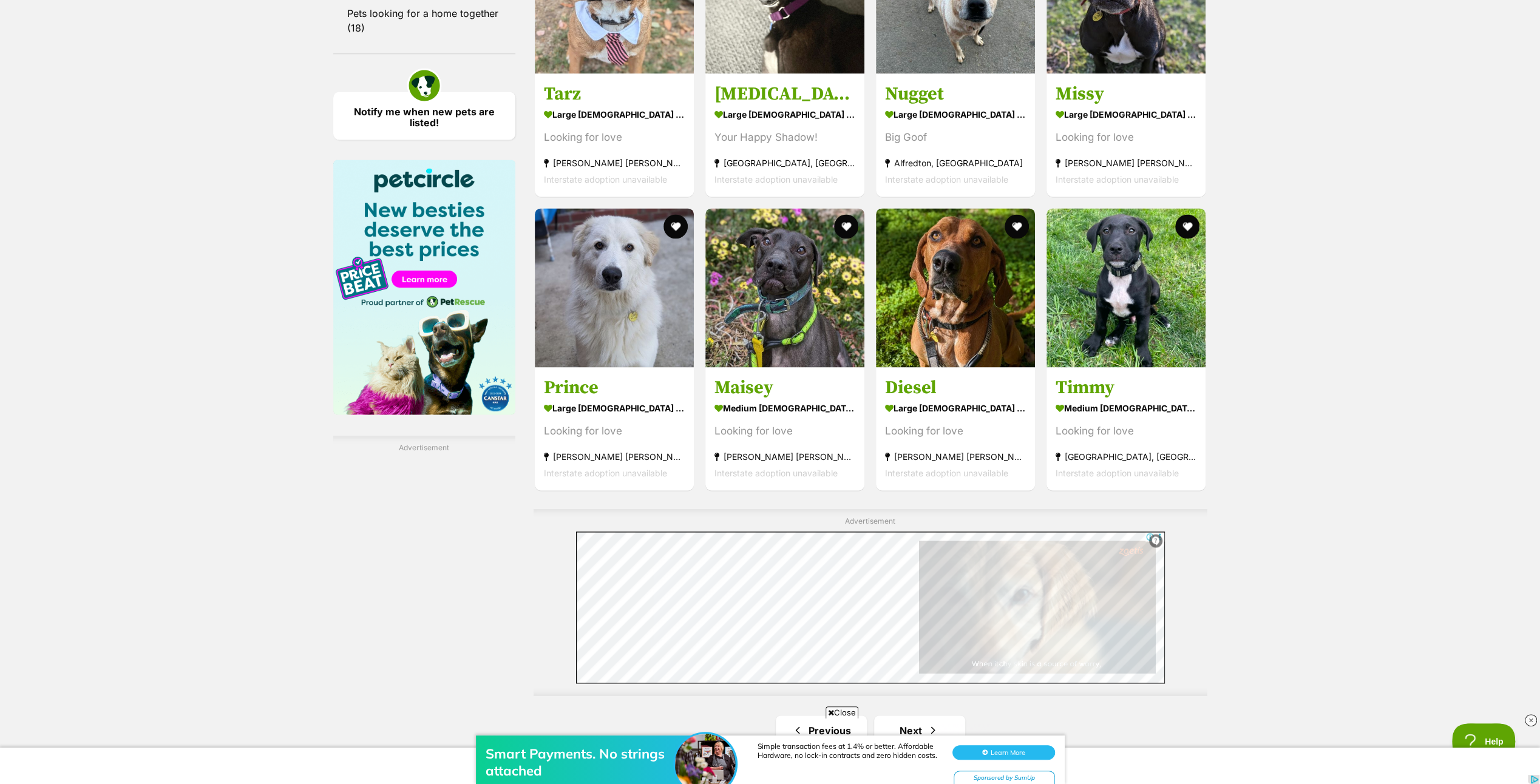
scroll to position [1942, 0]
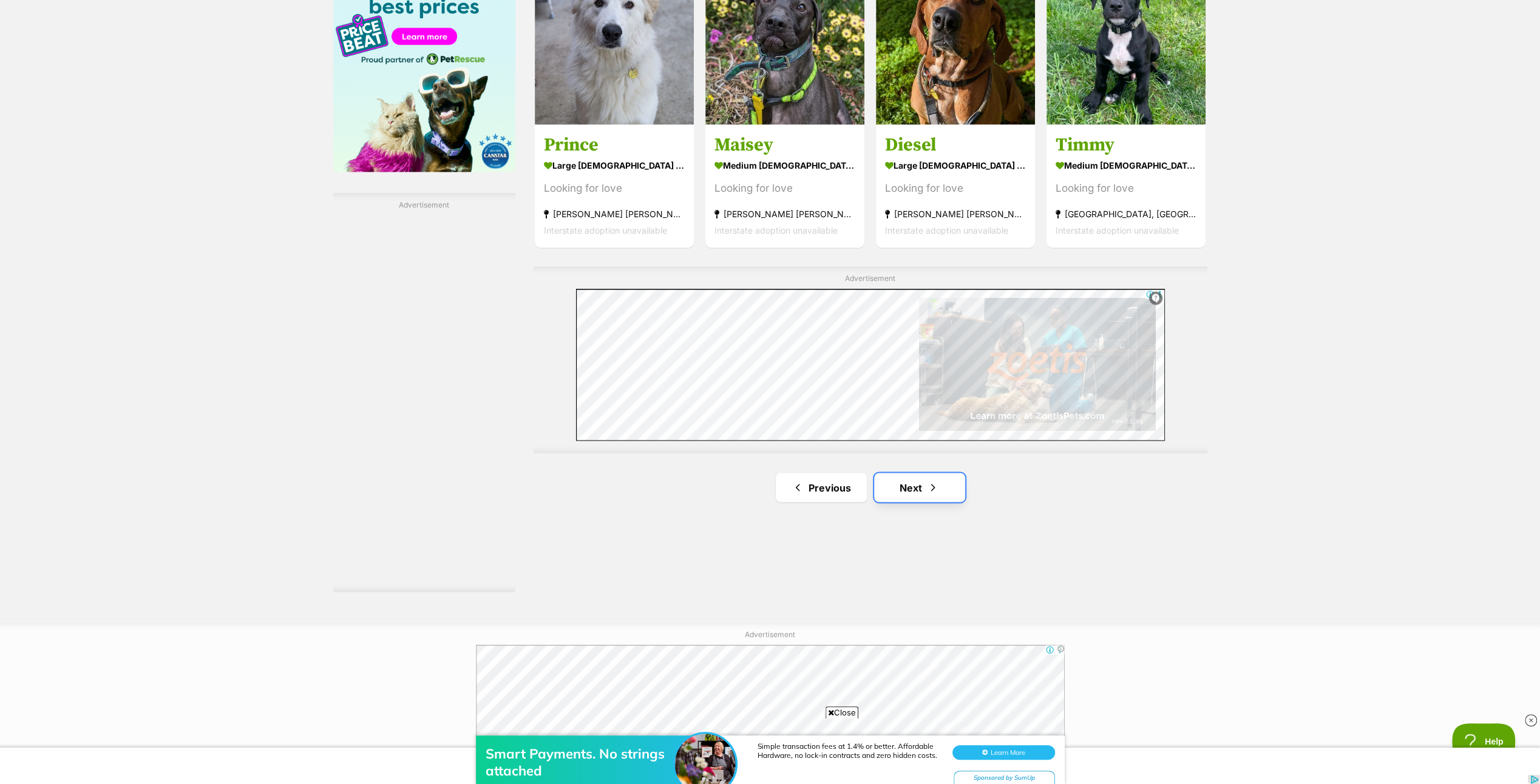
click at [919, 480] on link "Next" at bounding box center [919, 487] width 91 height 29
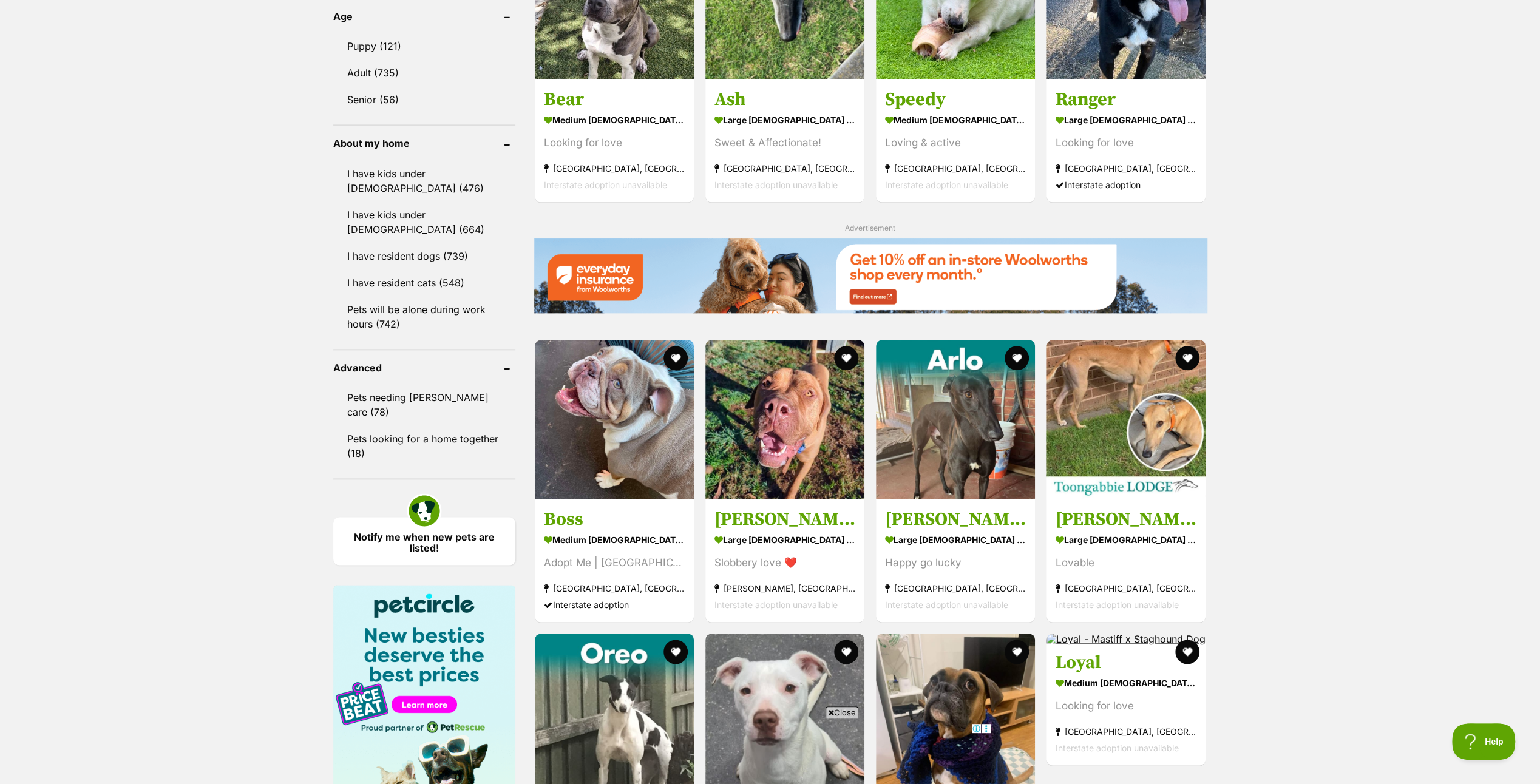
scroll to position [1335, 0]
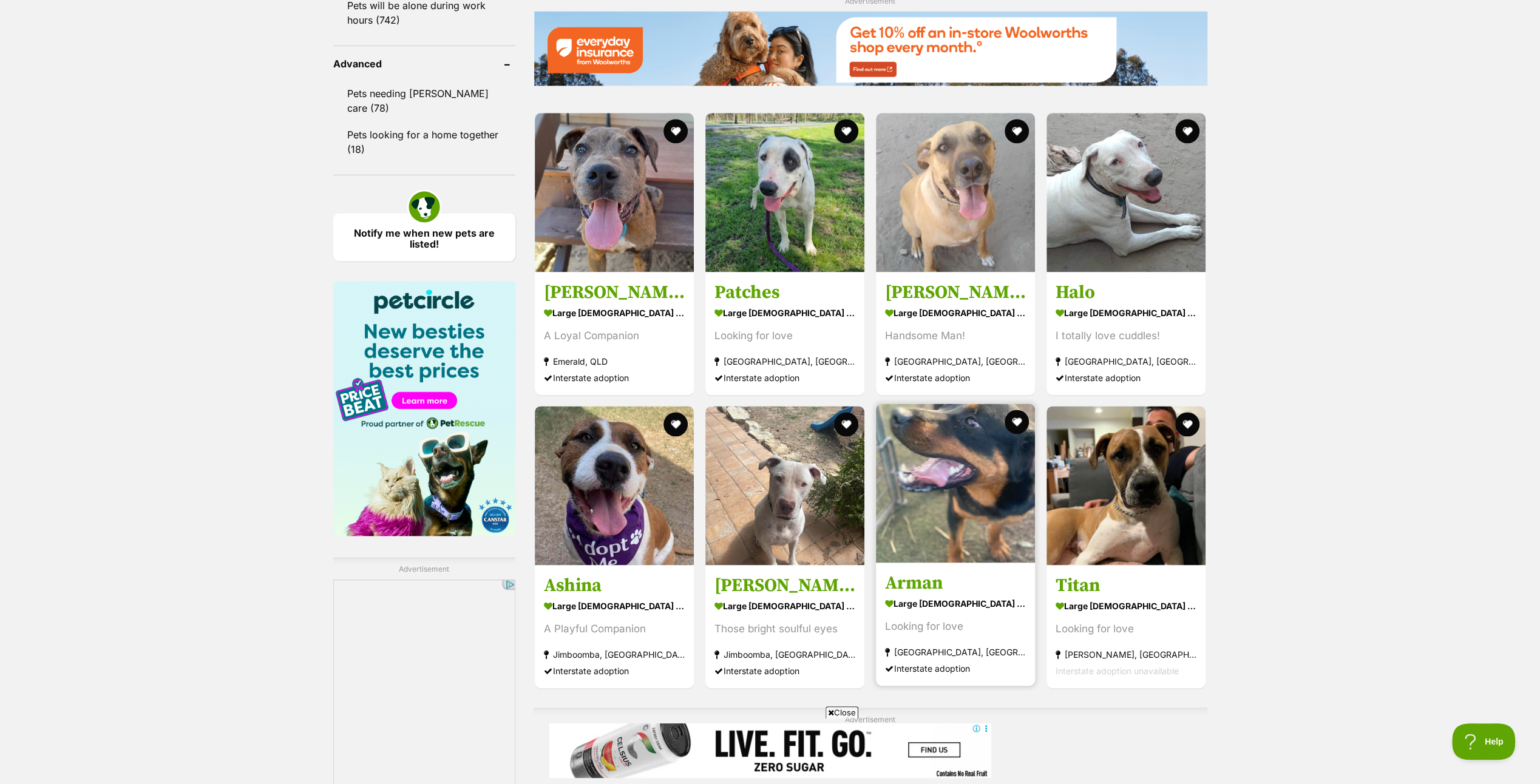
scroll to position [1881, 0]
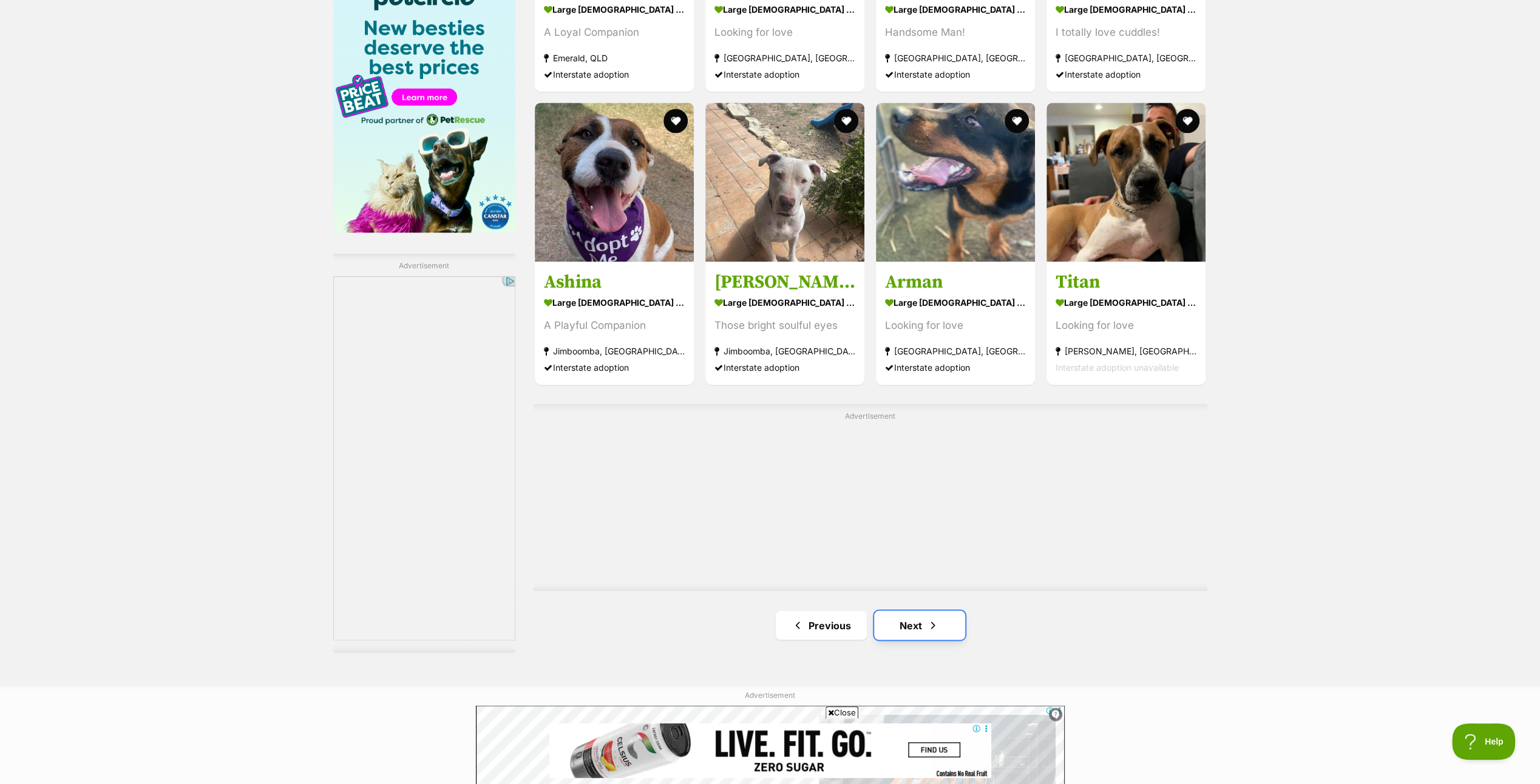
click at [920, 618] on link "Next" at bounding box center [919, 624] width 91 height 29
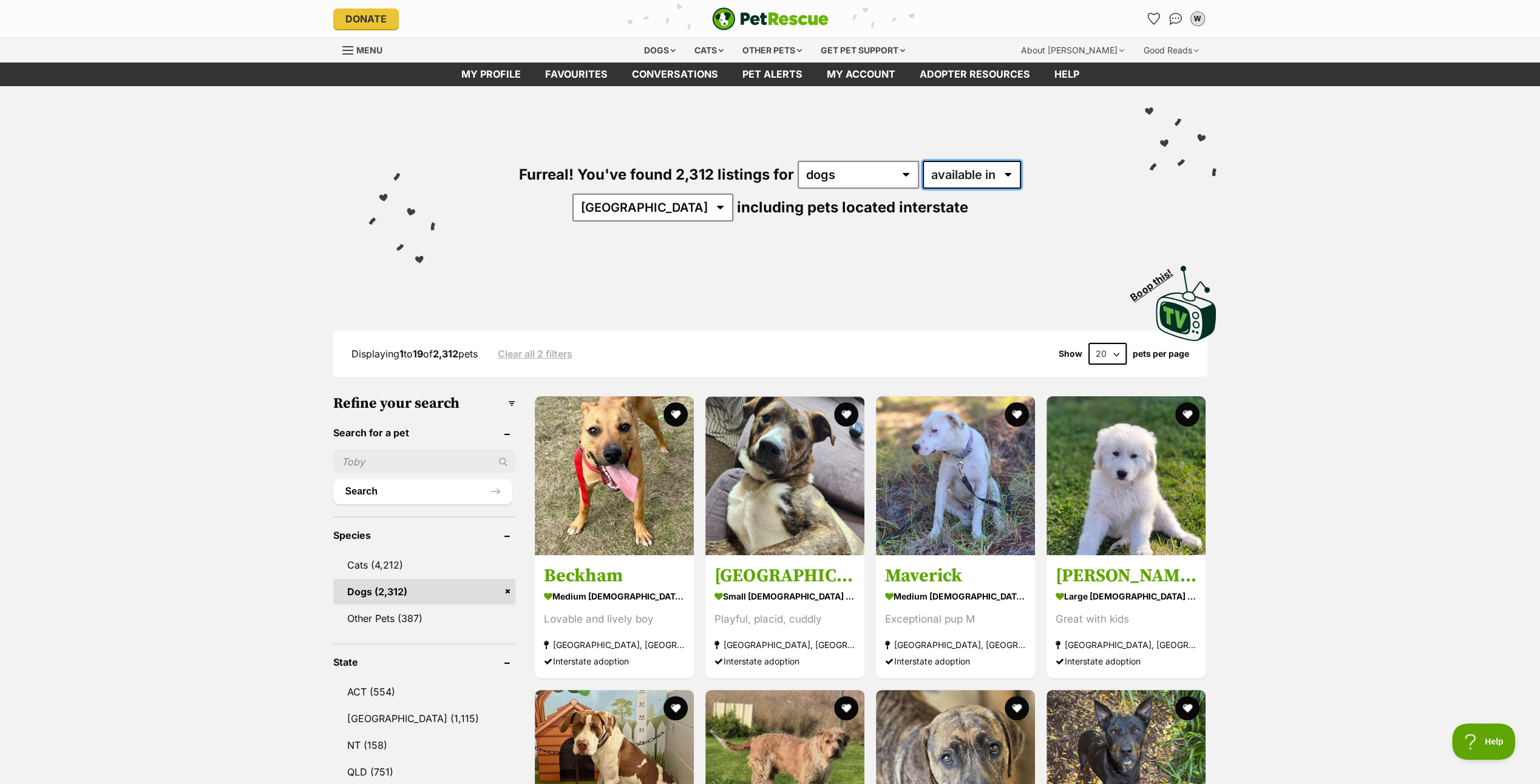
click at [964, 170] on select "available in located in" at bounding box center [971, 174] width 98 height 28
click at [1477, 141] on div "Furreal! You've found 2,312 listings for any type of pet cats dogs other pets a…" at bounding box center [770, 215] width 1540 height 257
click at [733, 194] on select "Australia ACT NSW NT QLD SA TAS VIC WA" at bounding box center [653, 207] width 161 height 28
select select "VIC"
click at [733, 194] on select "Australia ACT NSW NT QLD SA TAS VIC WA" at bounding box center [653, 207] width 161 height 28
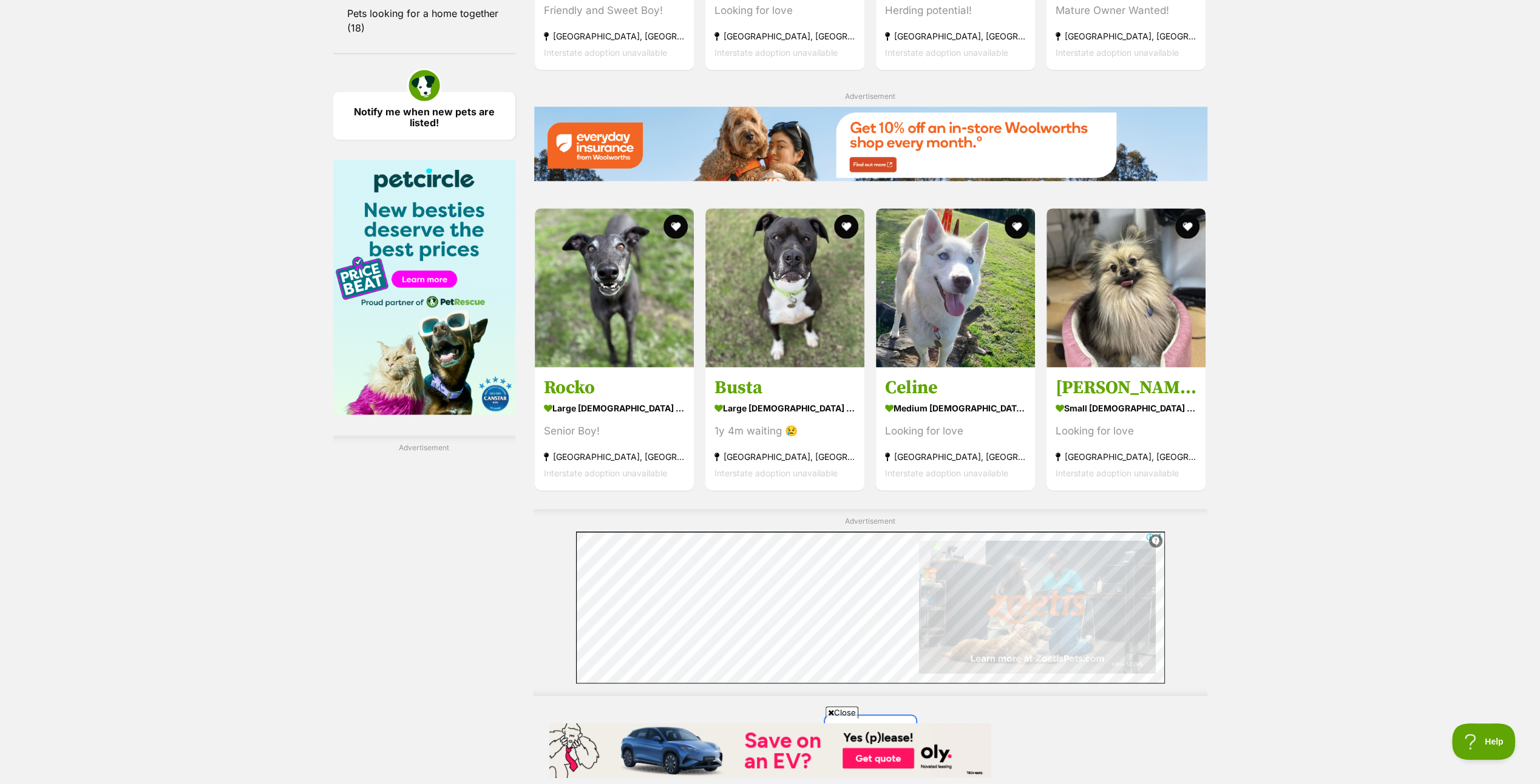
click at [868, 715] on link "Next" at bounding box center [870, 730] width 91 height 29
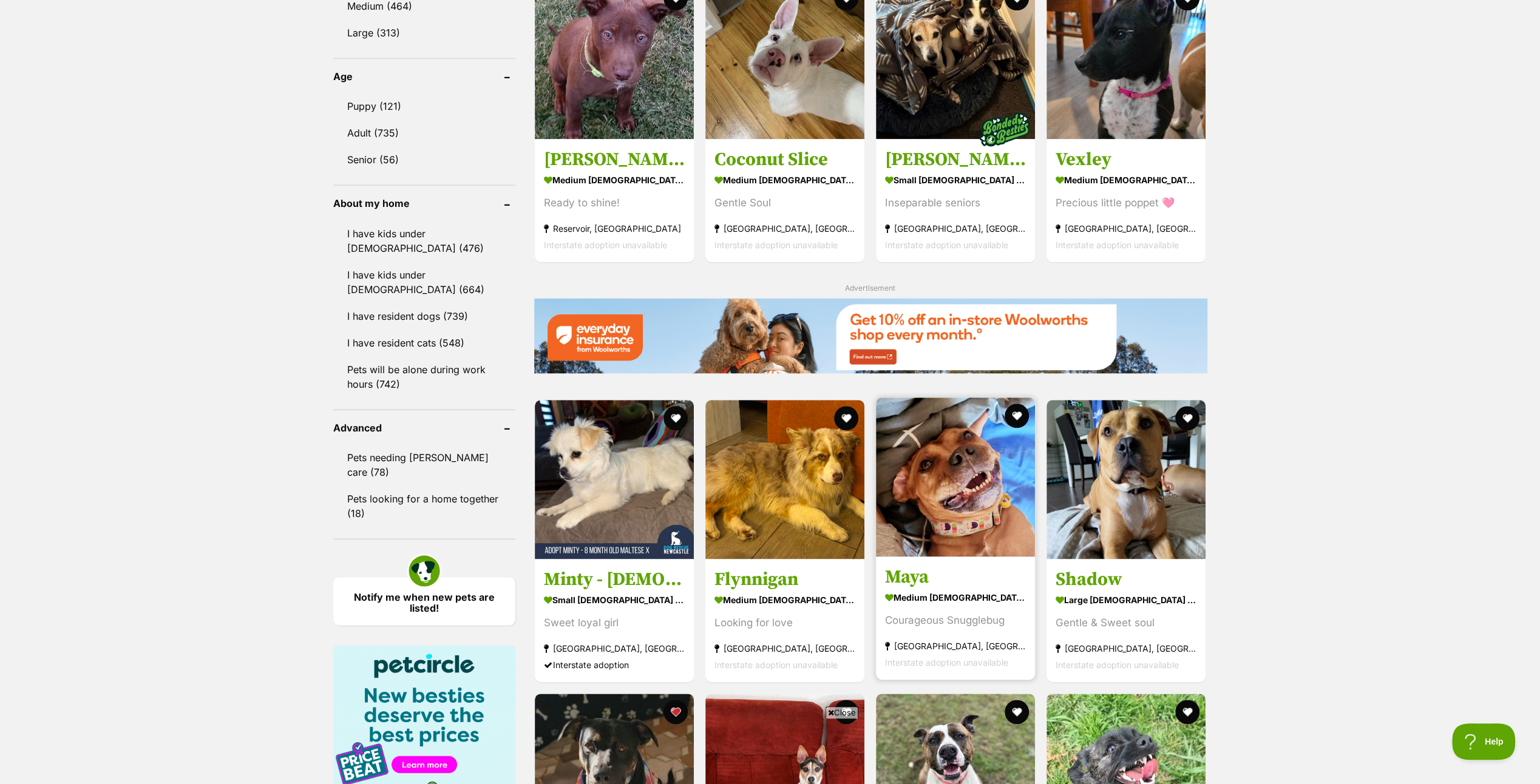
scroll to position [1517, 0]
